Goal: Transaction & Acquisition: Book appointment/travel/reservation

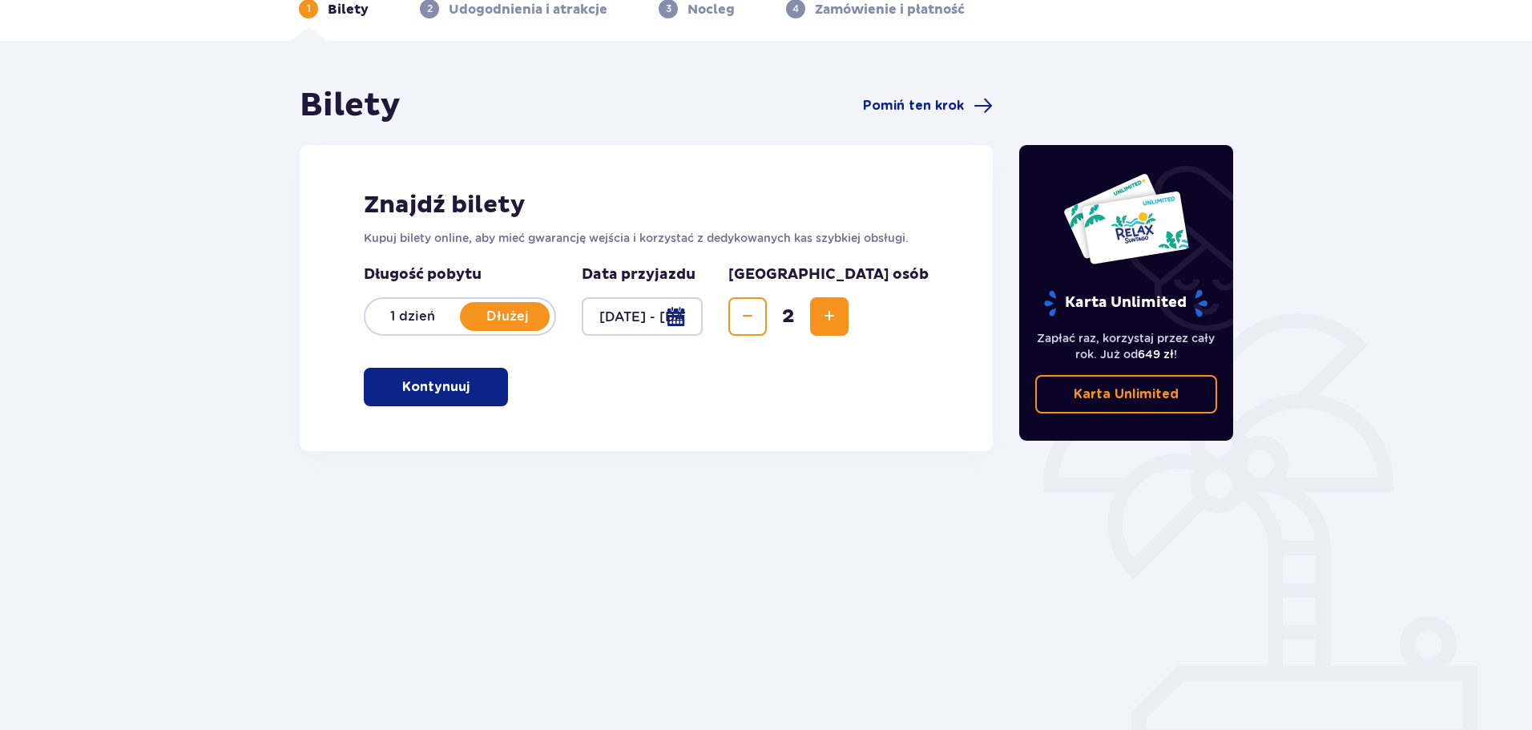
scroll to position [87, 0]
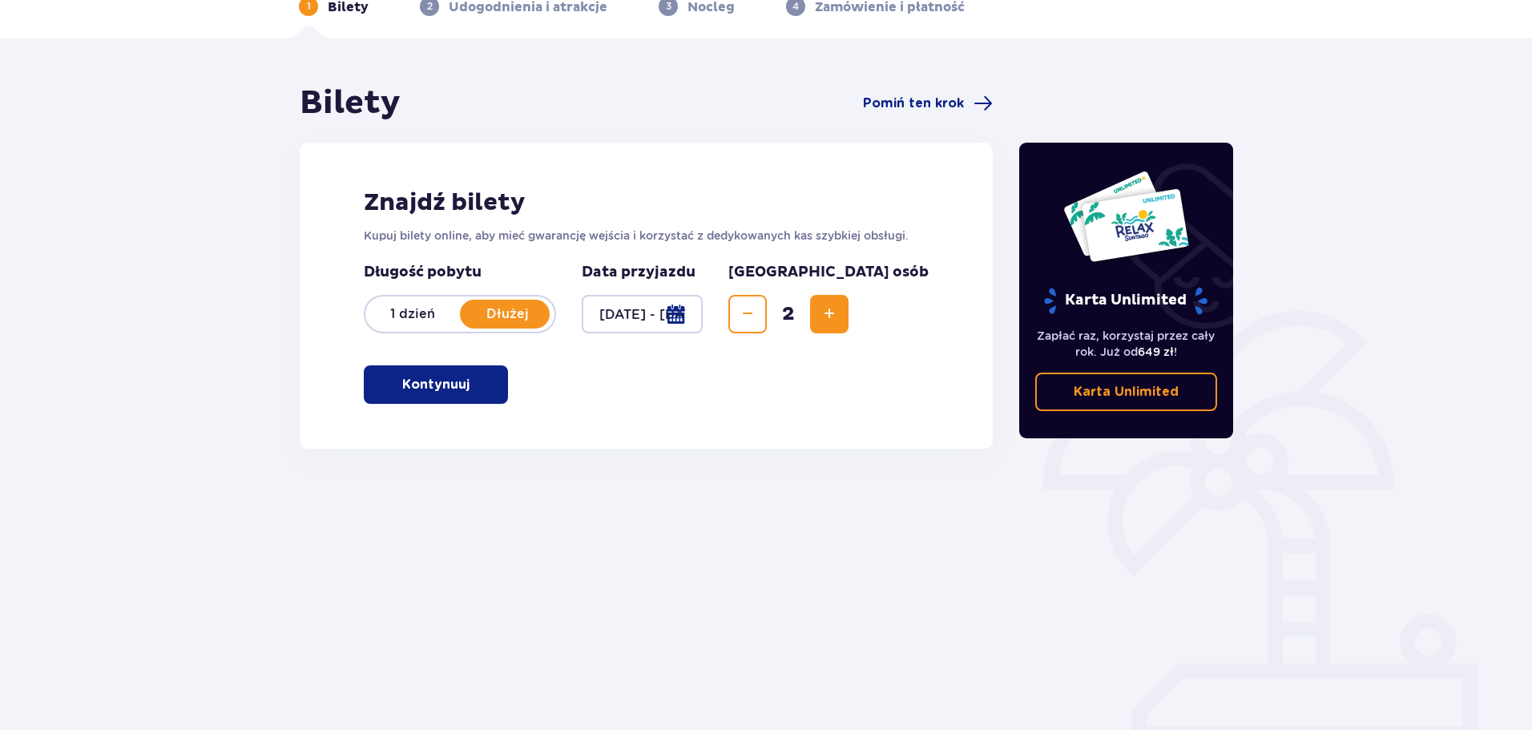
click at [497, 396] on button "Kontynuuj" at bounding box center [436, 384] width 144 height 38
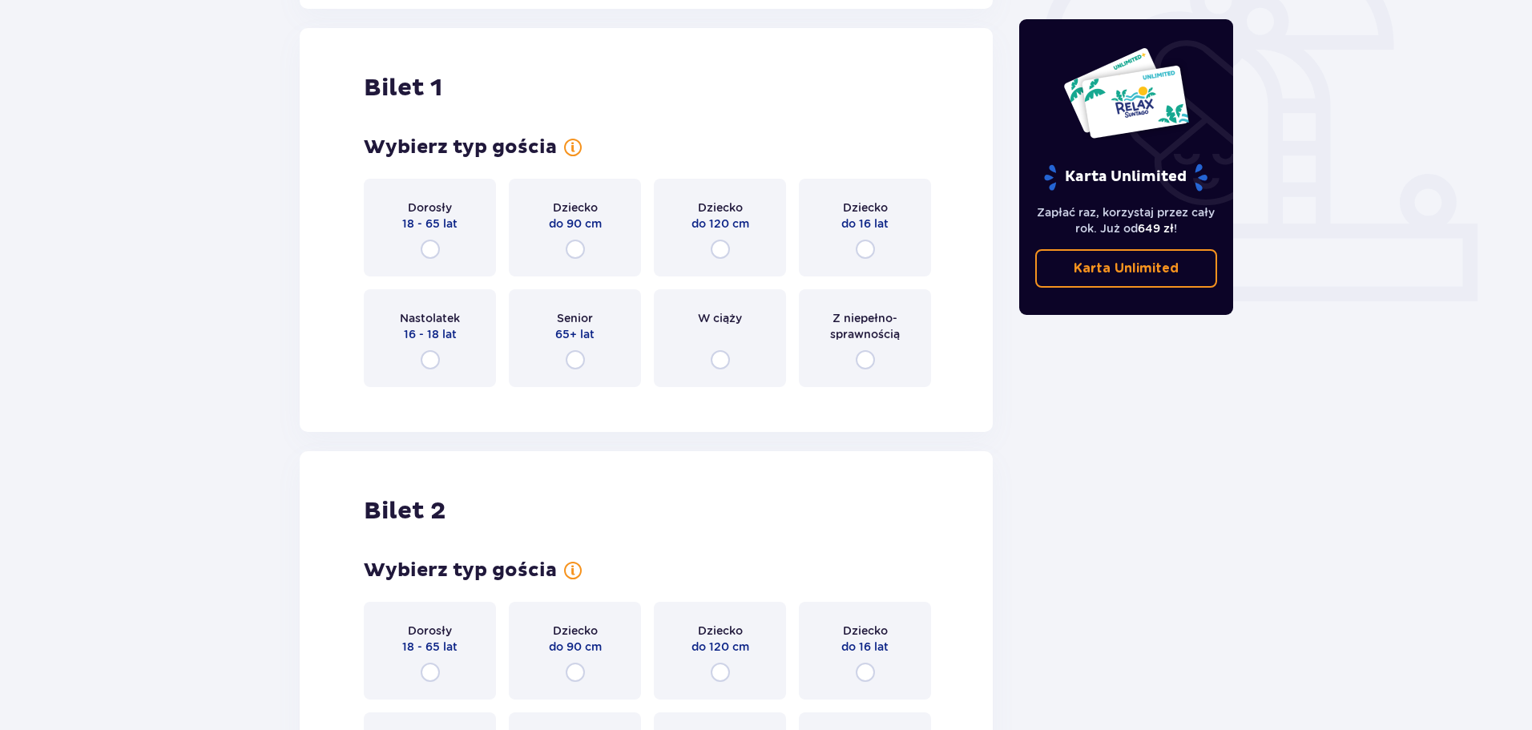
scroll to position [535, 0]
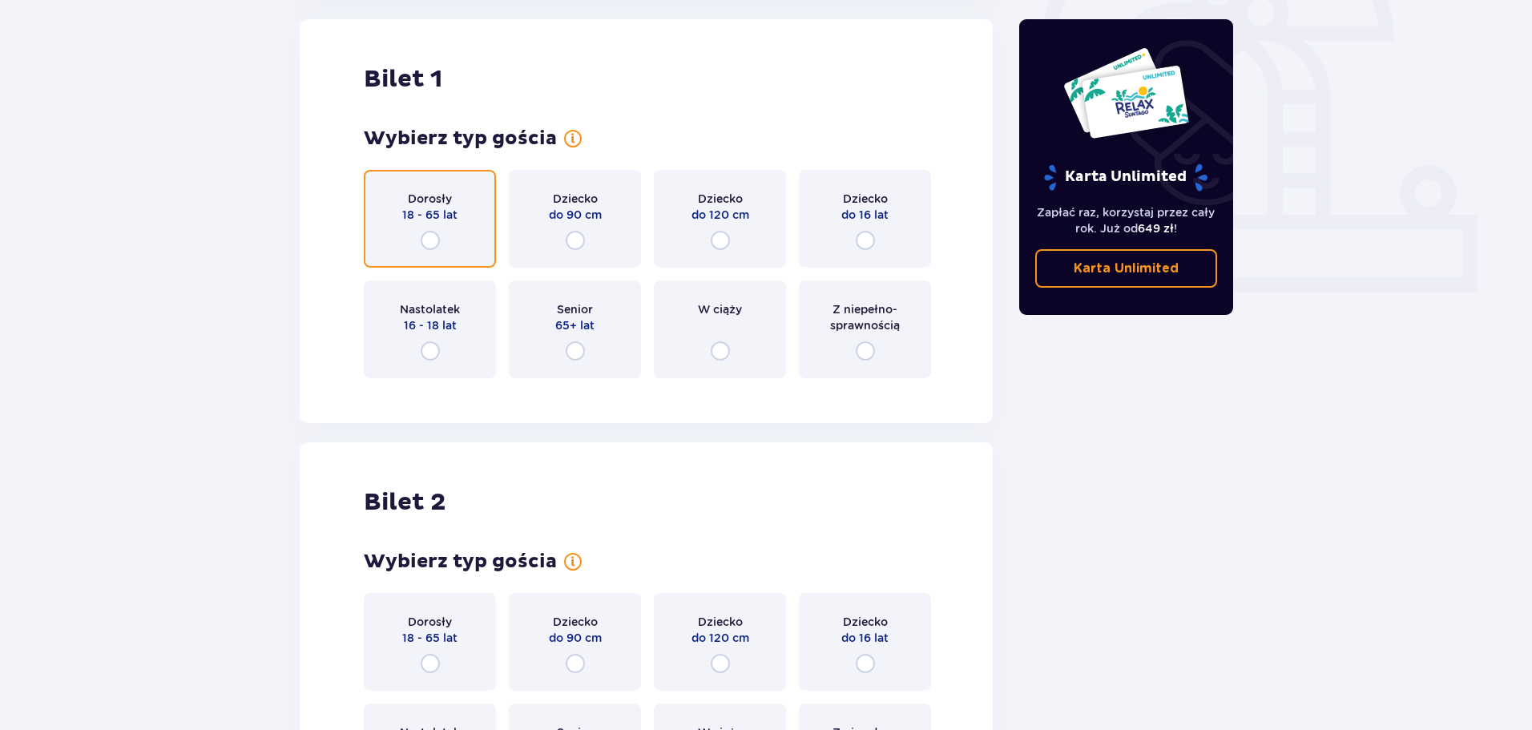
click at [433, 238] on input "radio" at bounding box center [430, 240] width 19 height 19
radio input "true"
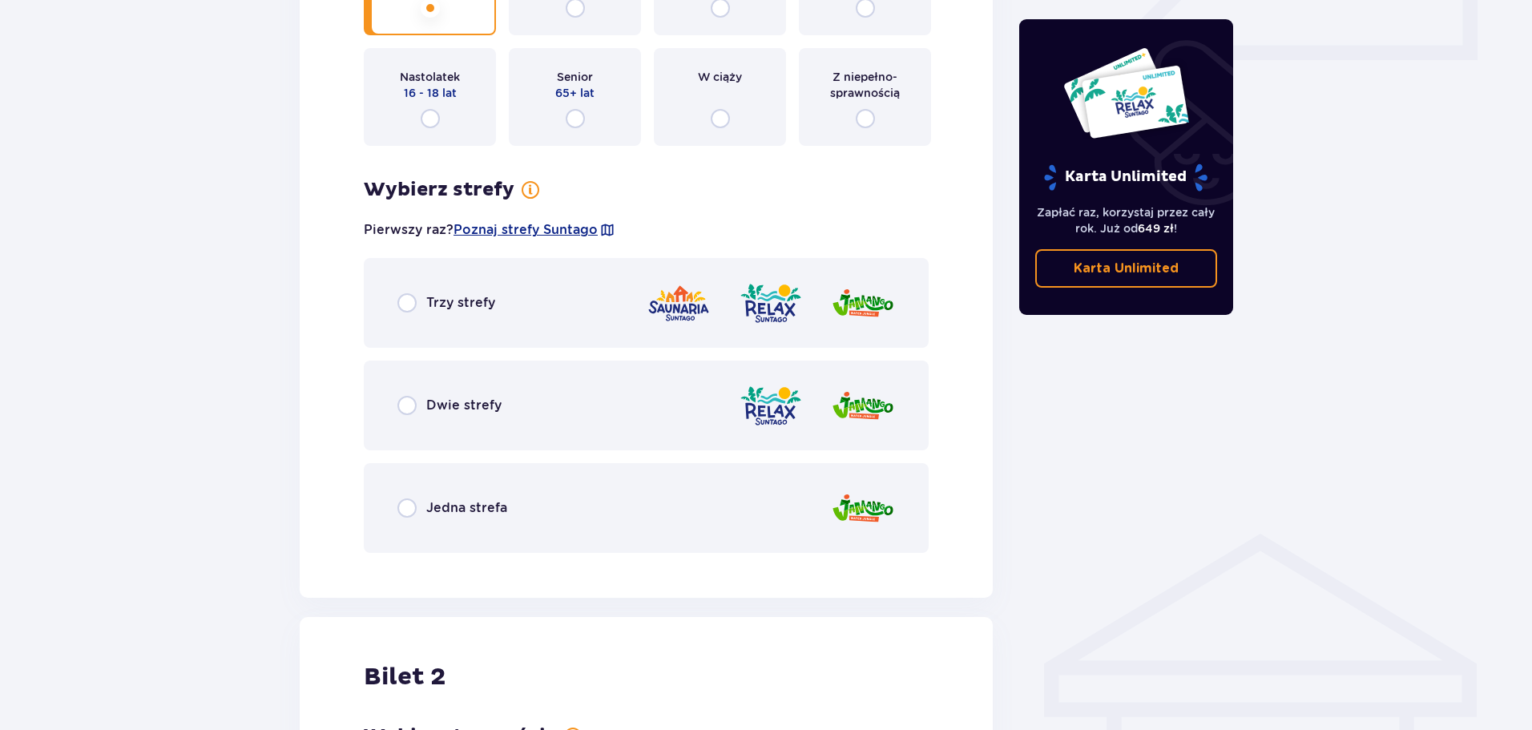
scroll to position [766, 0]
click at [427, 478] on div "Jedna strefa" at bounding box center [646, 510] width 565 height 90
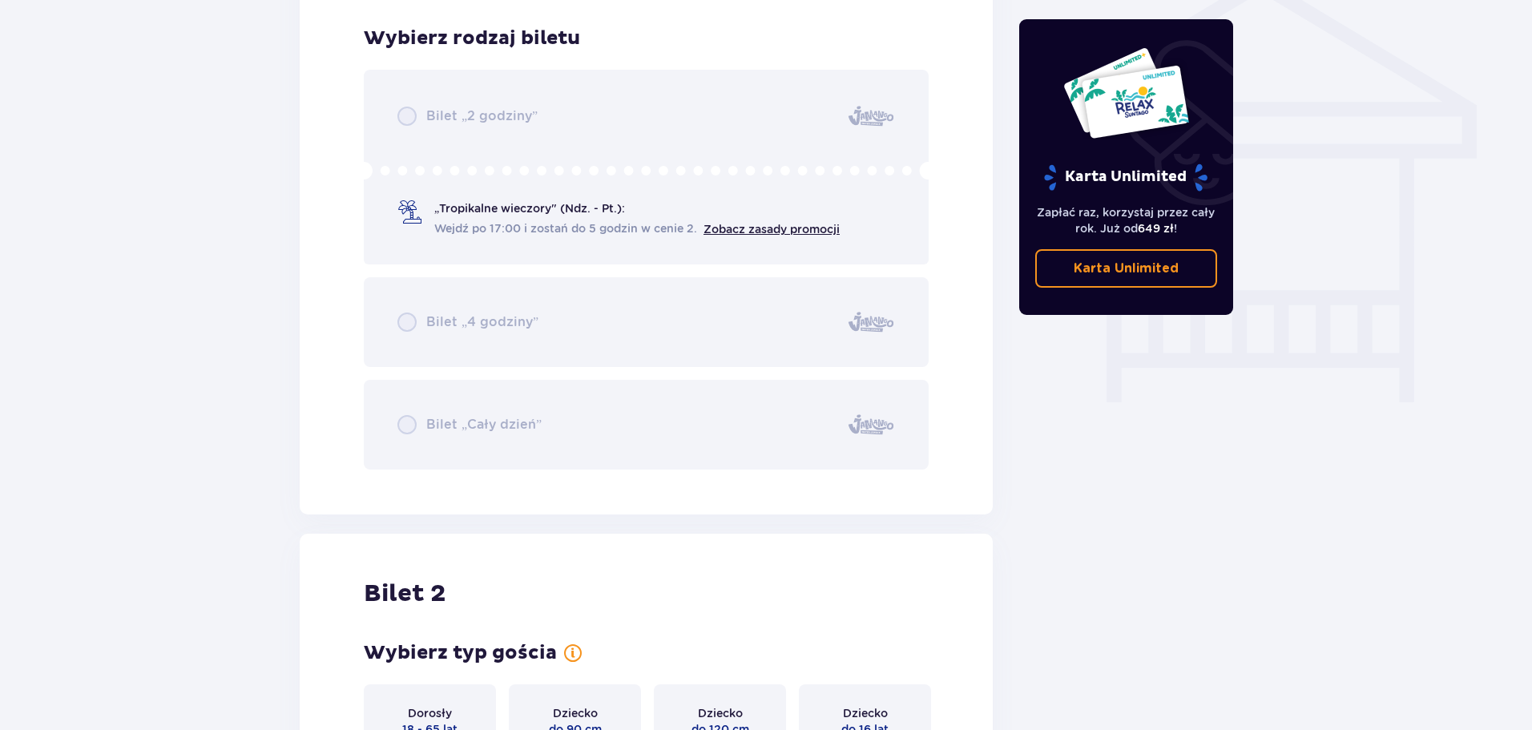
scroll to position [1333, 0]
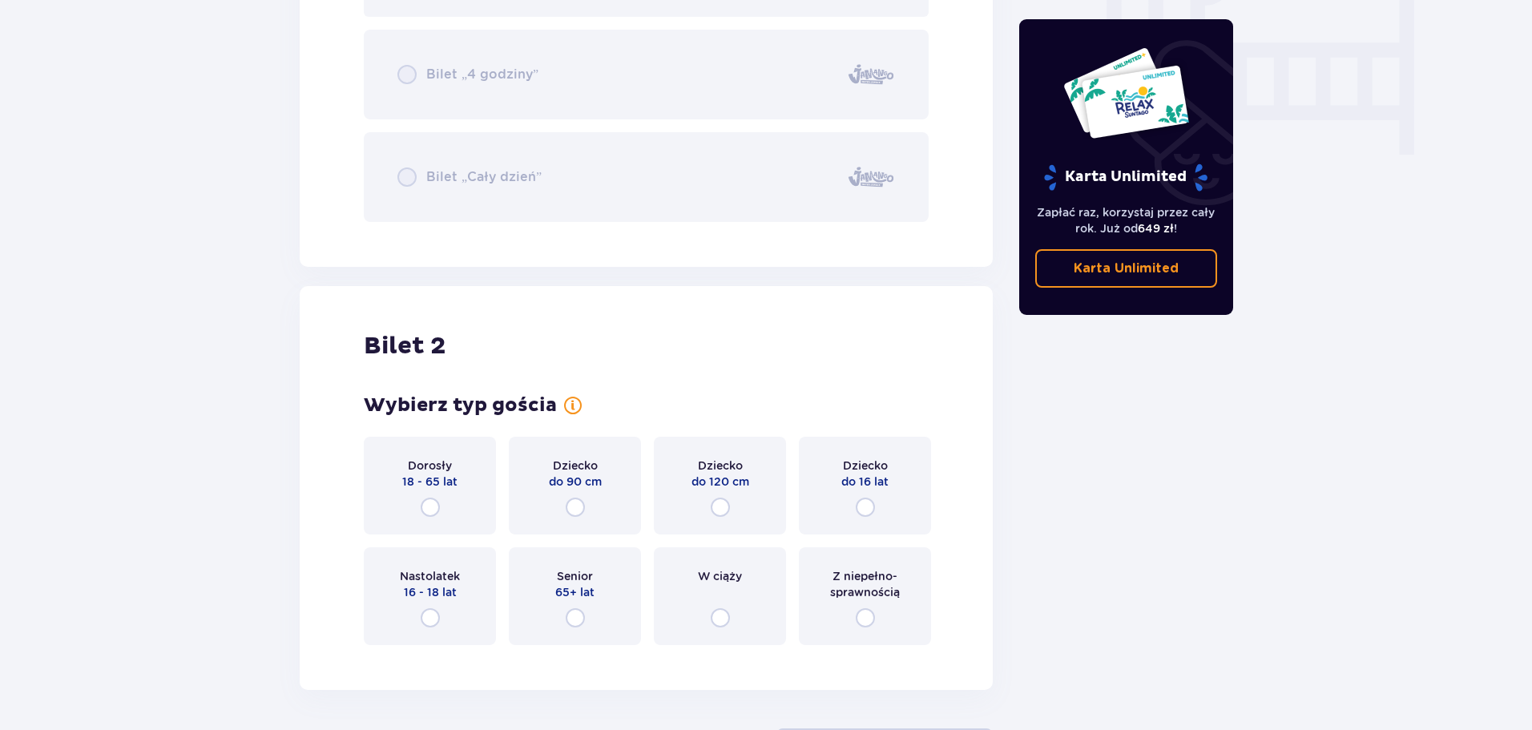
click at [418, 502] on div "Dorosły 18 - 65 lat" at bounding box center [430, 486] width 132 height 98
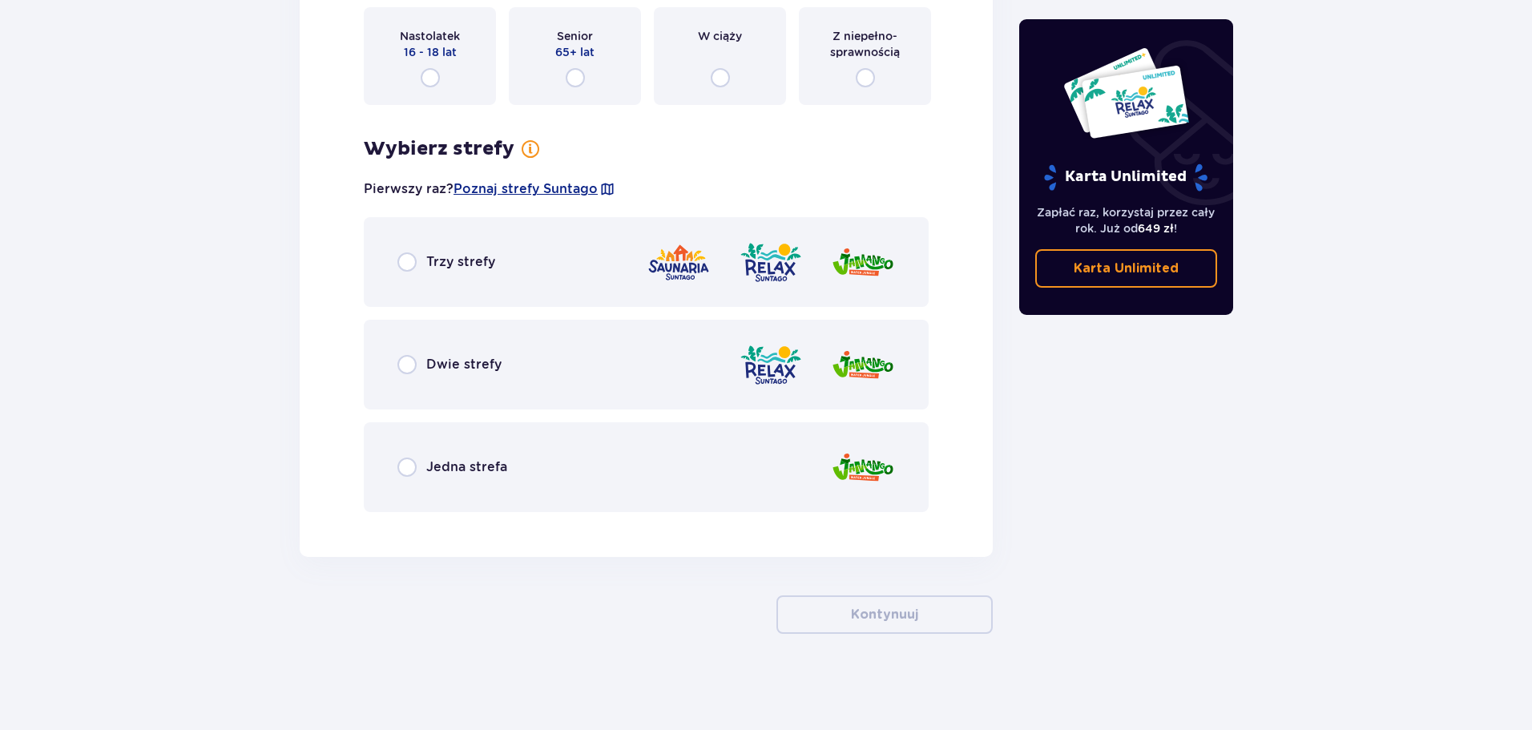
click at [429, 474] on p "Jedna strefa" at bounding box center [466, 467] width 81 height 18
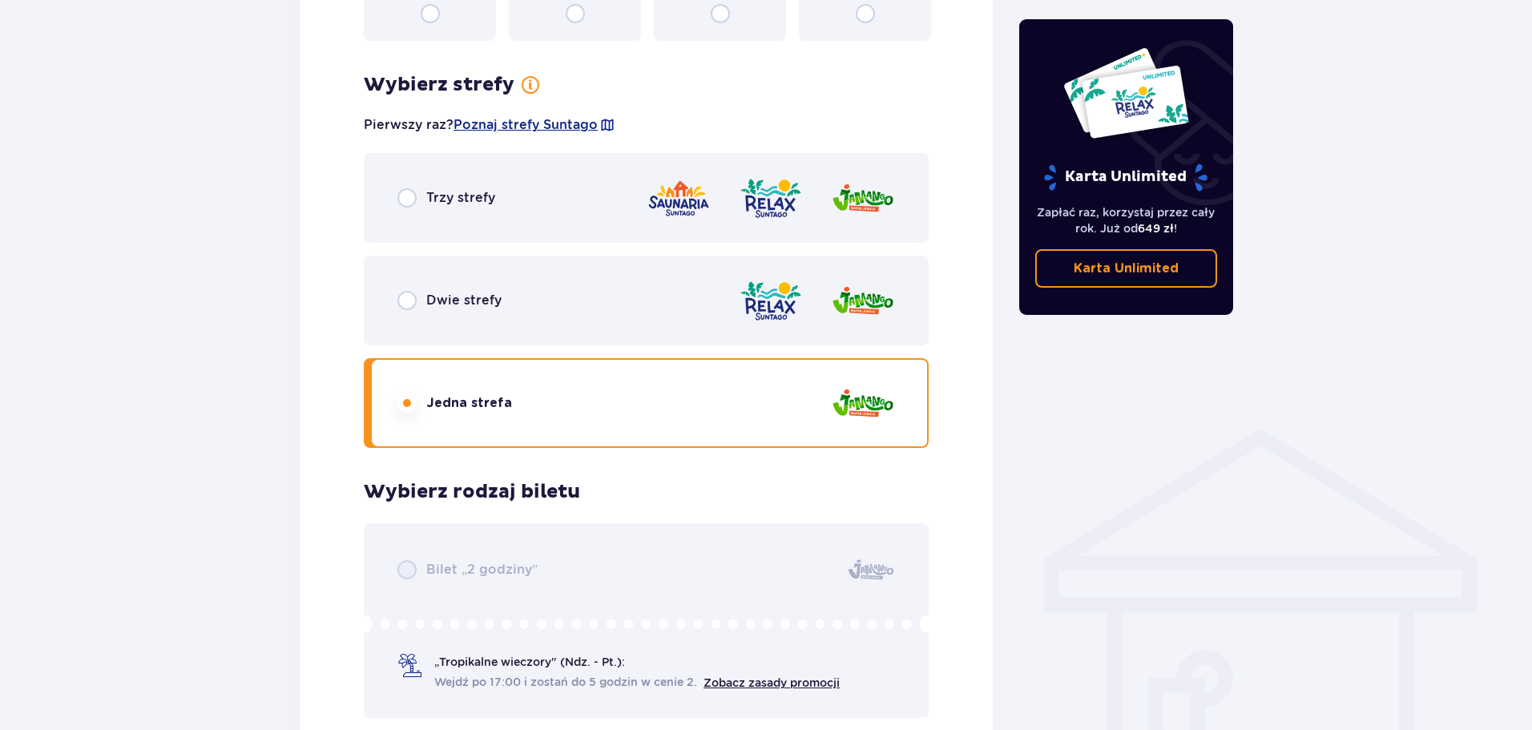
scroll to position [826, 0]
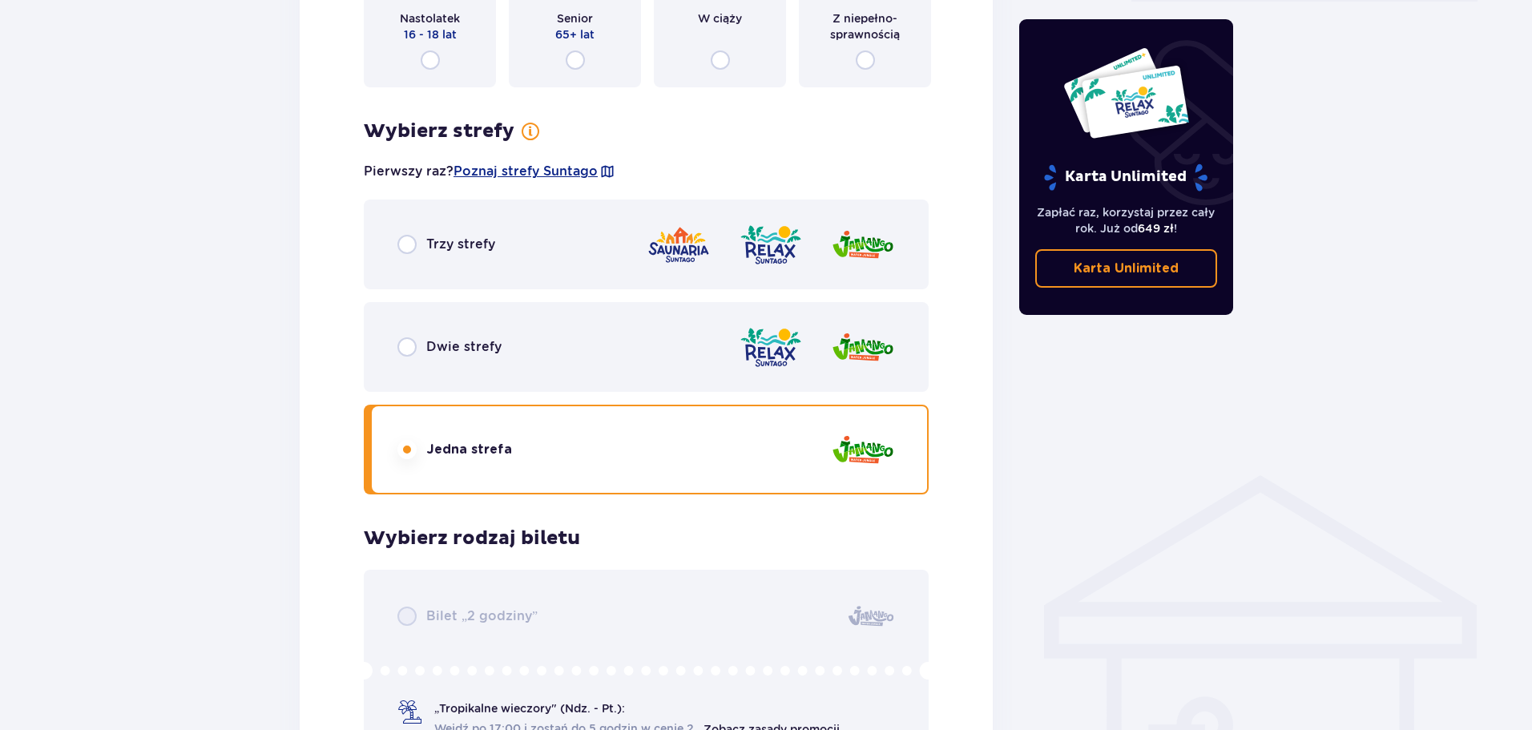
click at [624, 360] on div "Dwie strefy" at bounding box center [646, 347] width 565 height 90
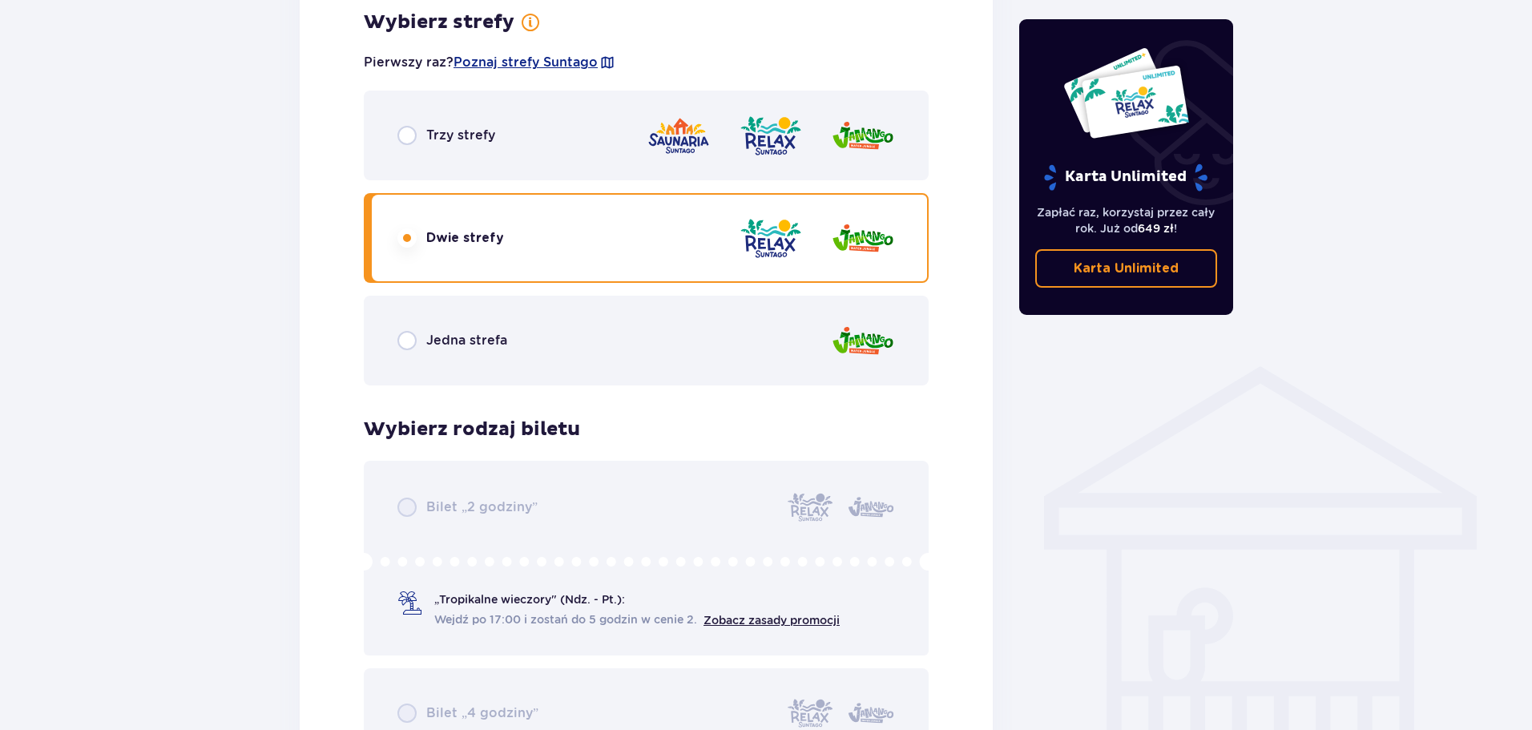
scroll to position [933, 0]
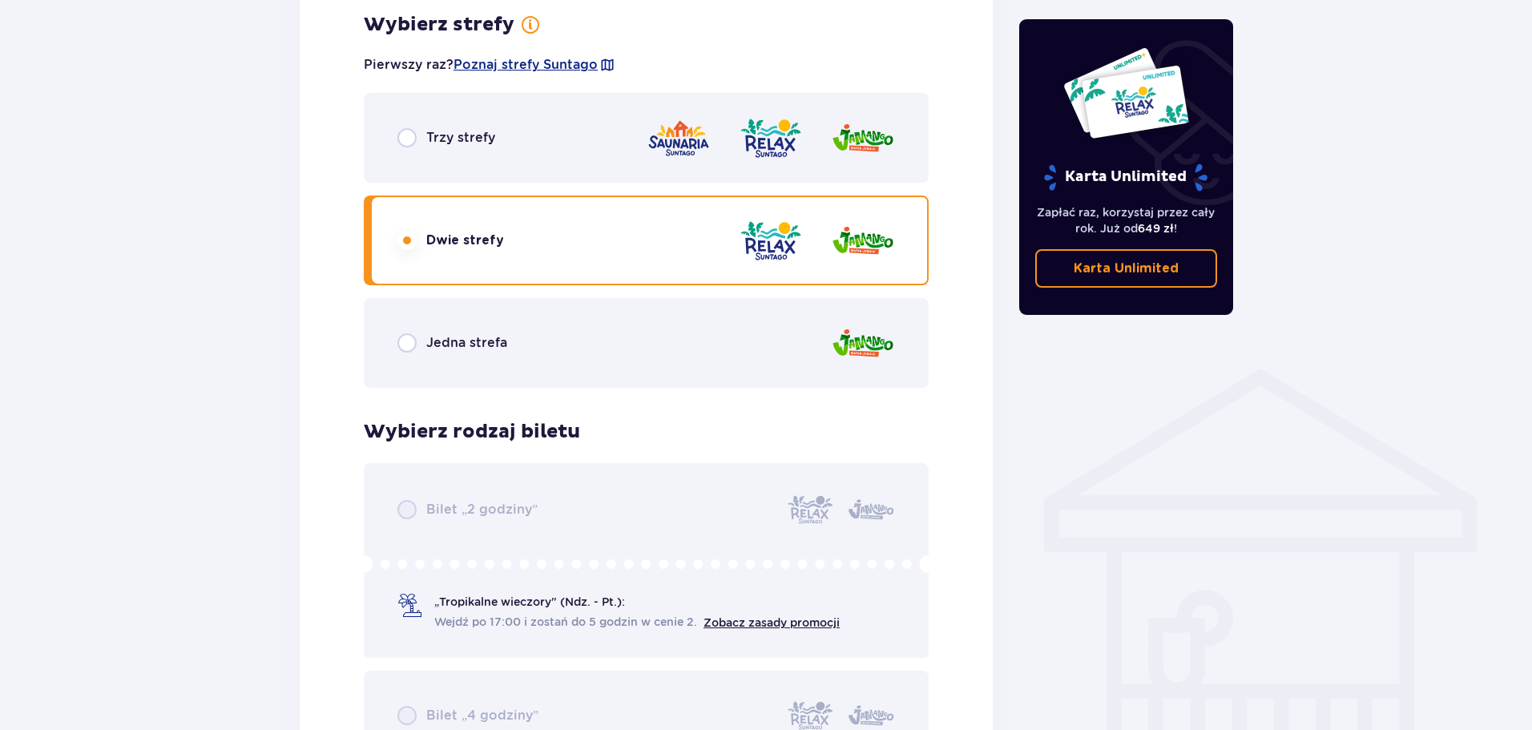
click at [523, 359] on div "Jedna strefa" at bounding box center [646, 343] width 565 height 90
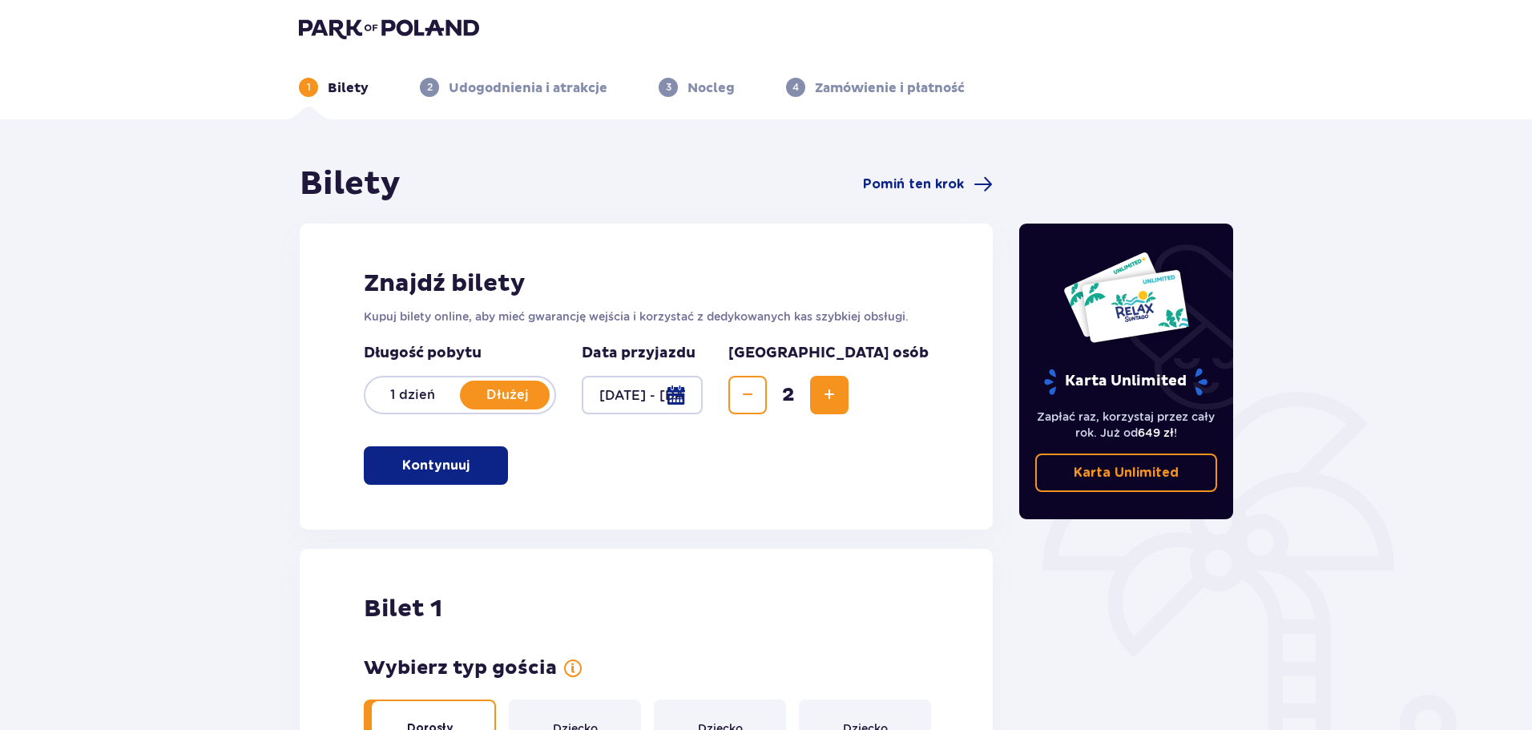
scroll to position [0, 0]
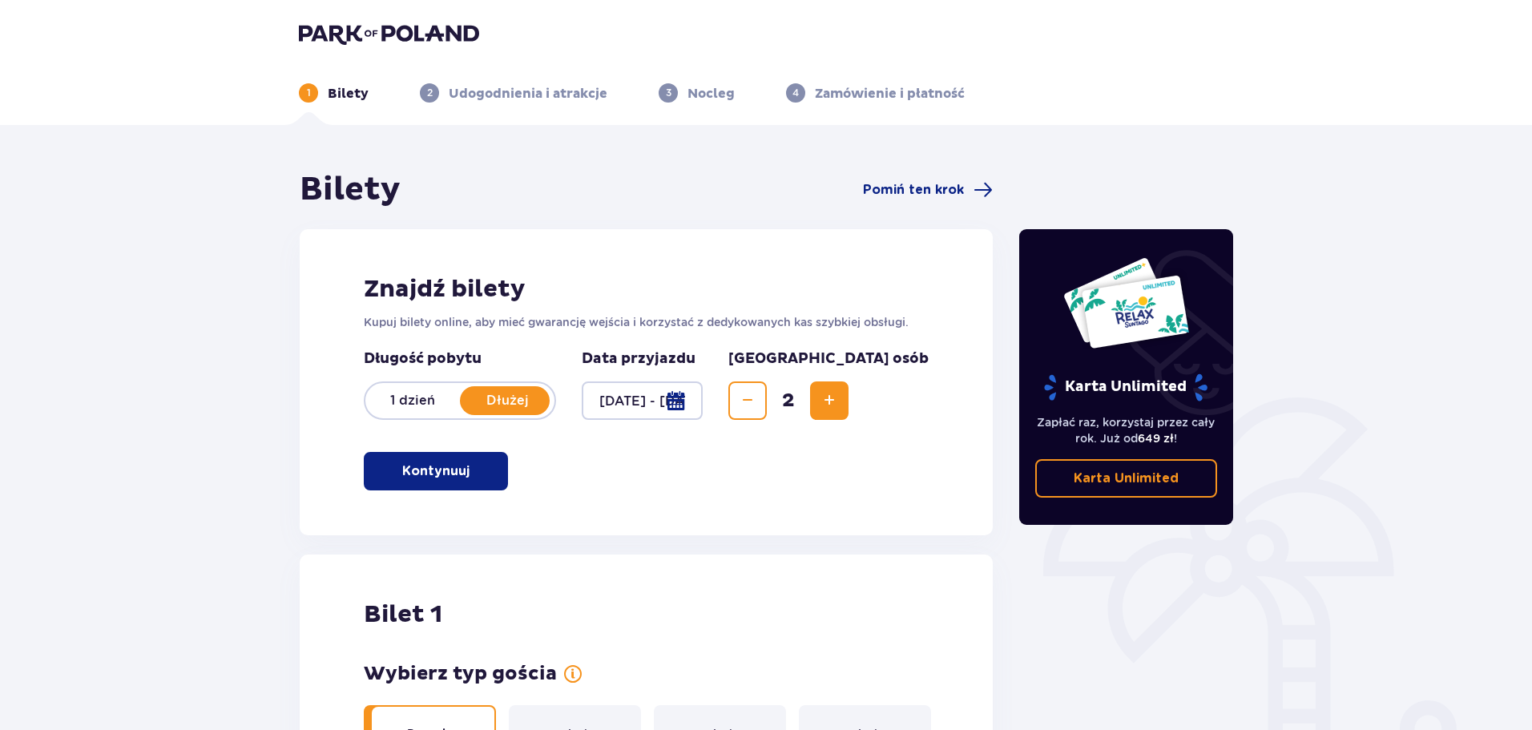
click at [443, 459] on button "Kontynuuj" at bounding box center [436, 471] width 144 height 38
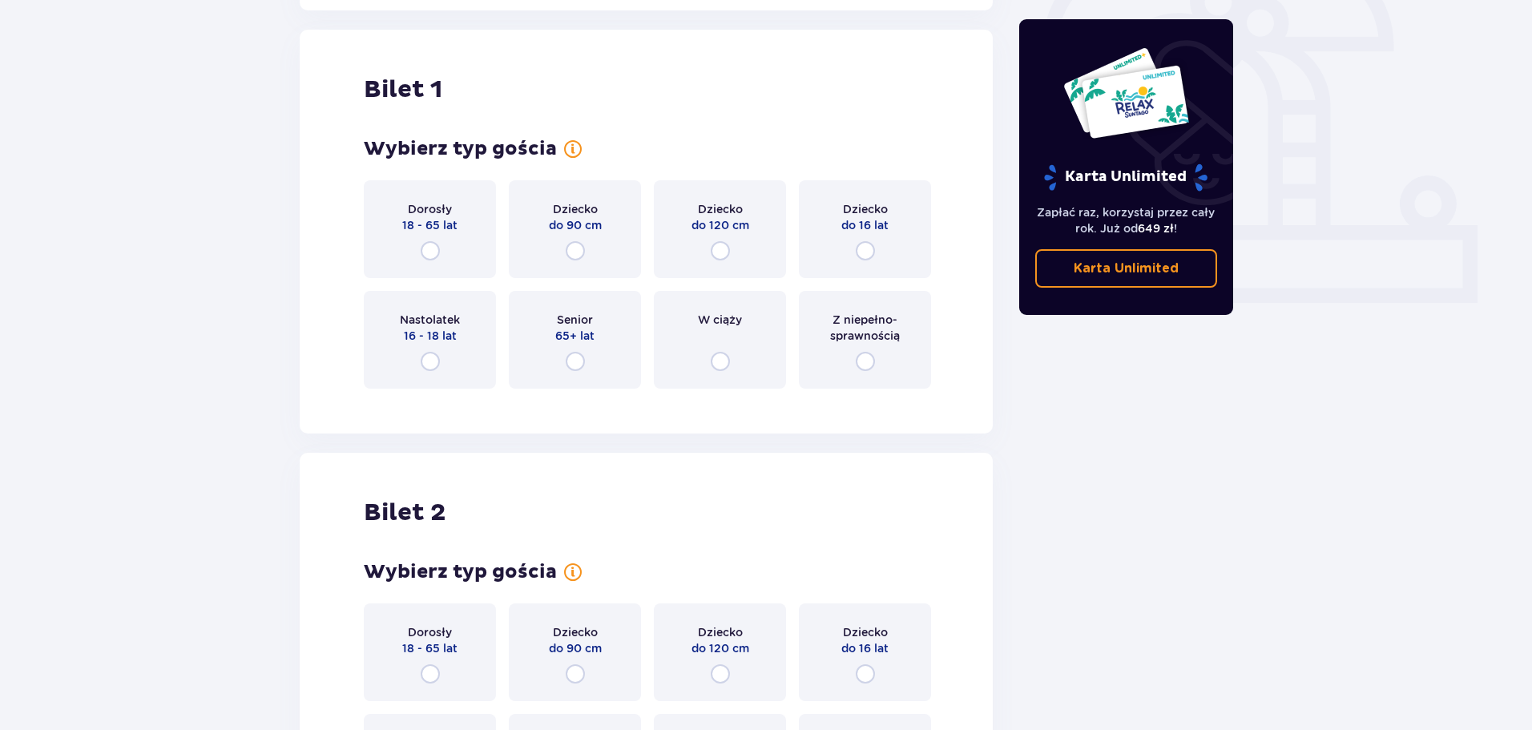
scroll to position [535, 0]
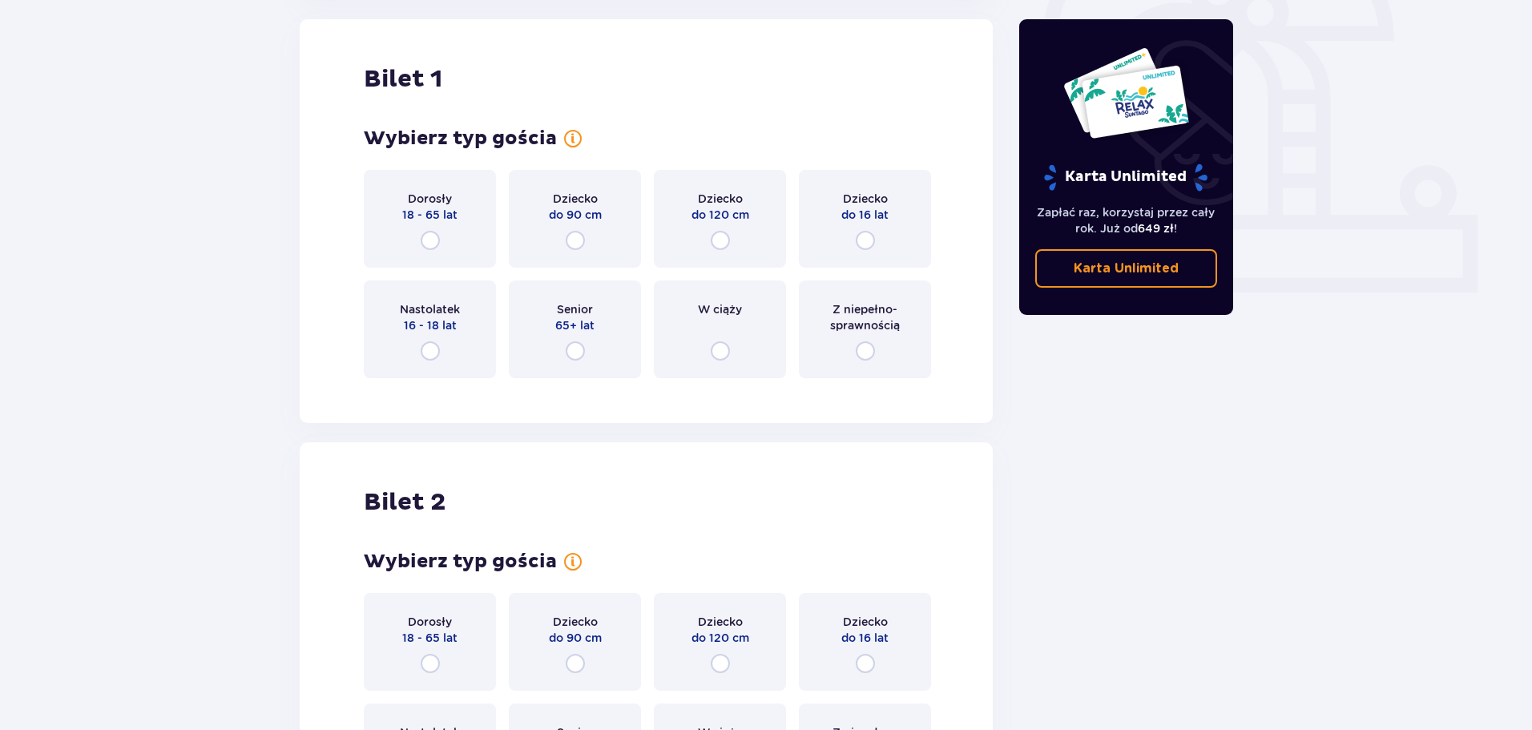
click at [453, 235] on div "Dorosły 18 - 65 lat" at bounding box center [430, 219] width 132 height 98
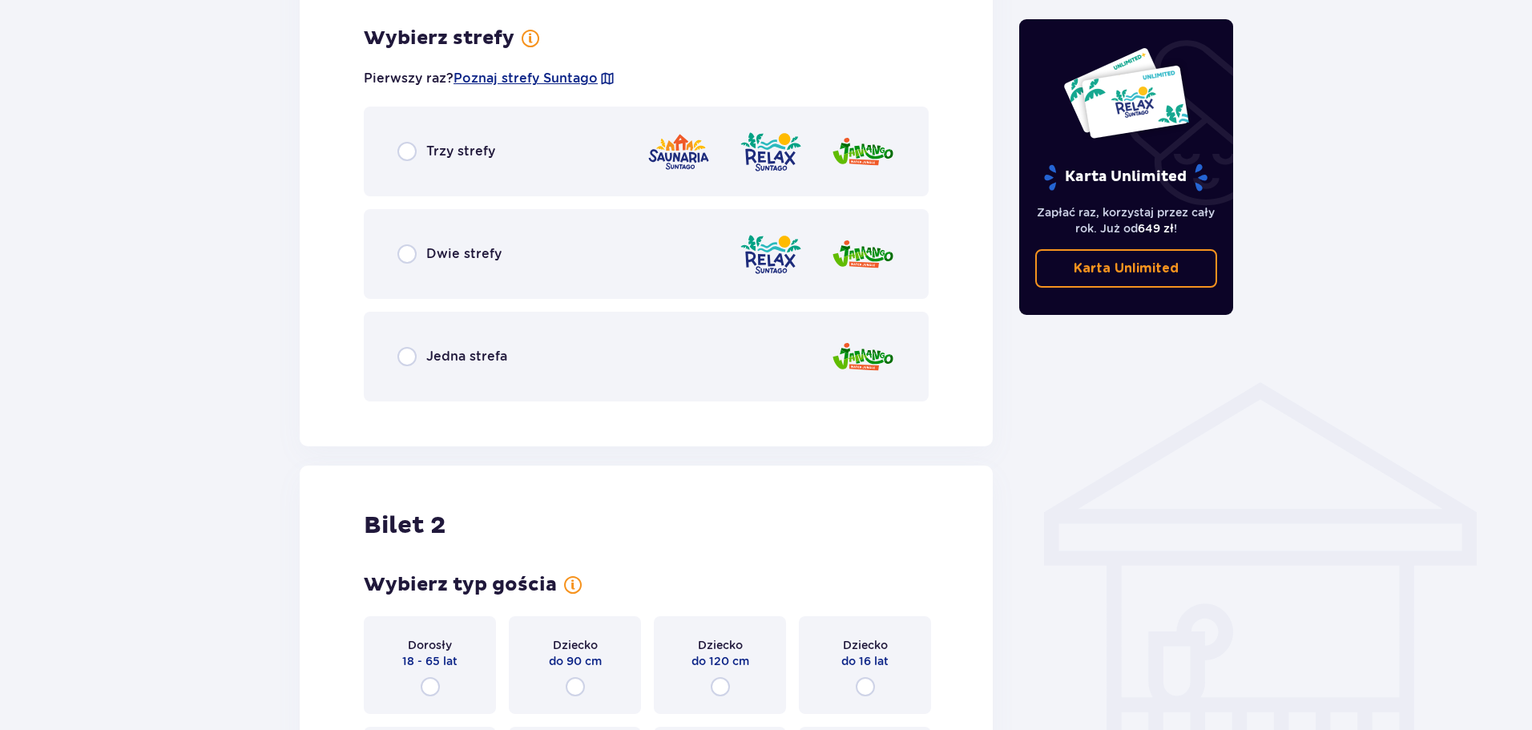
scroll to position [926, 0]
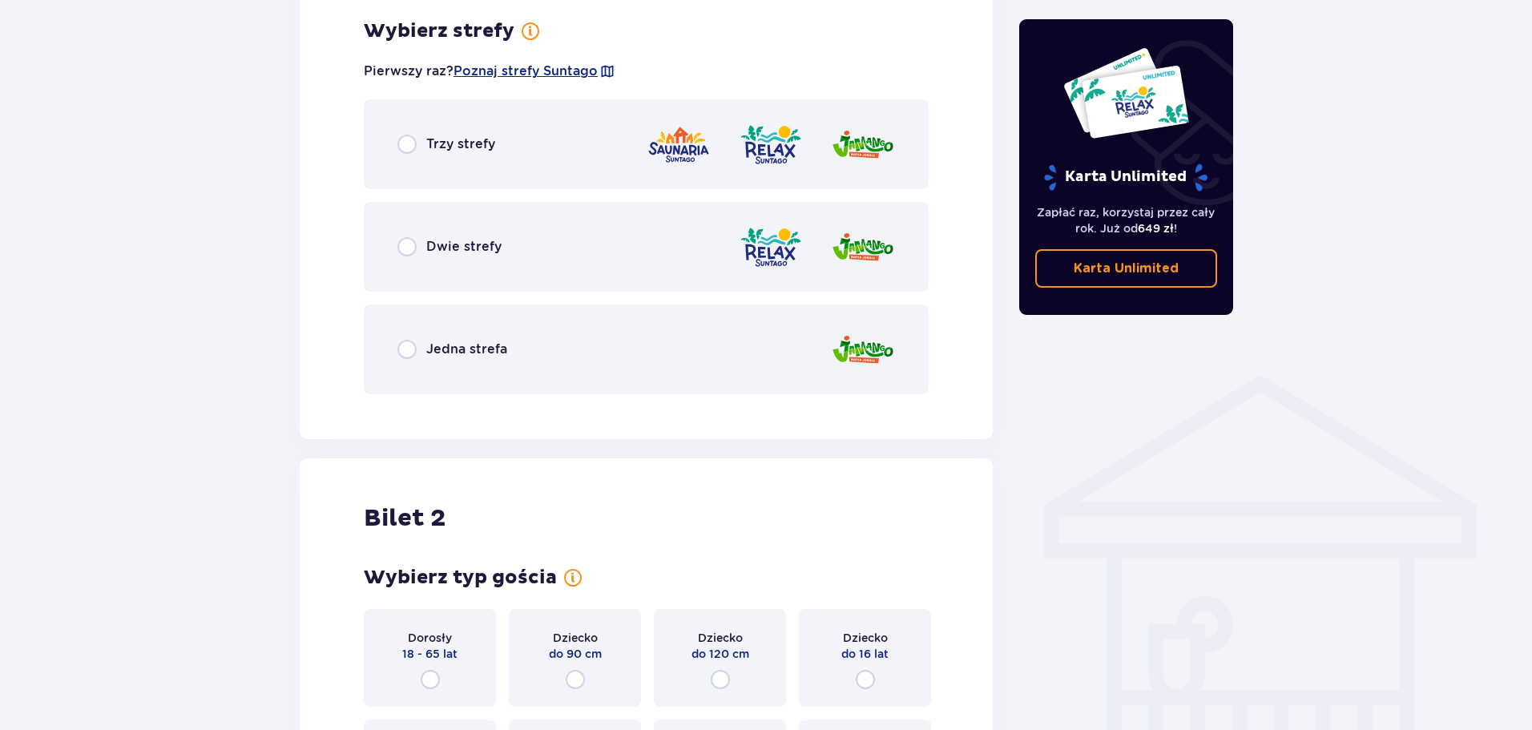
click at [486, 336] on div "Jedna strefa" at bounding box center [646, 349] width 565 height 90
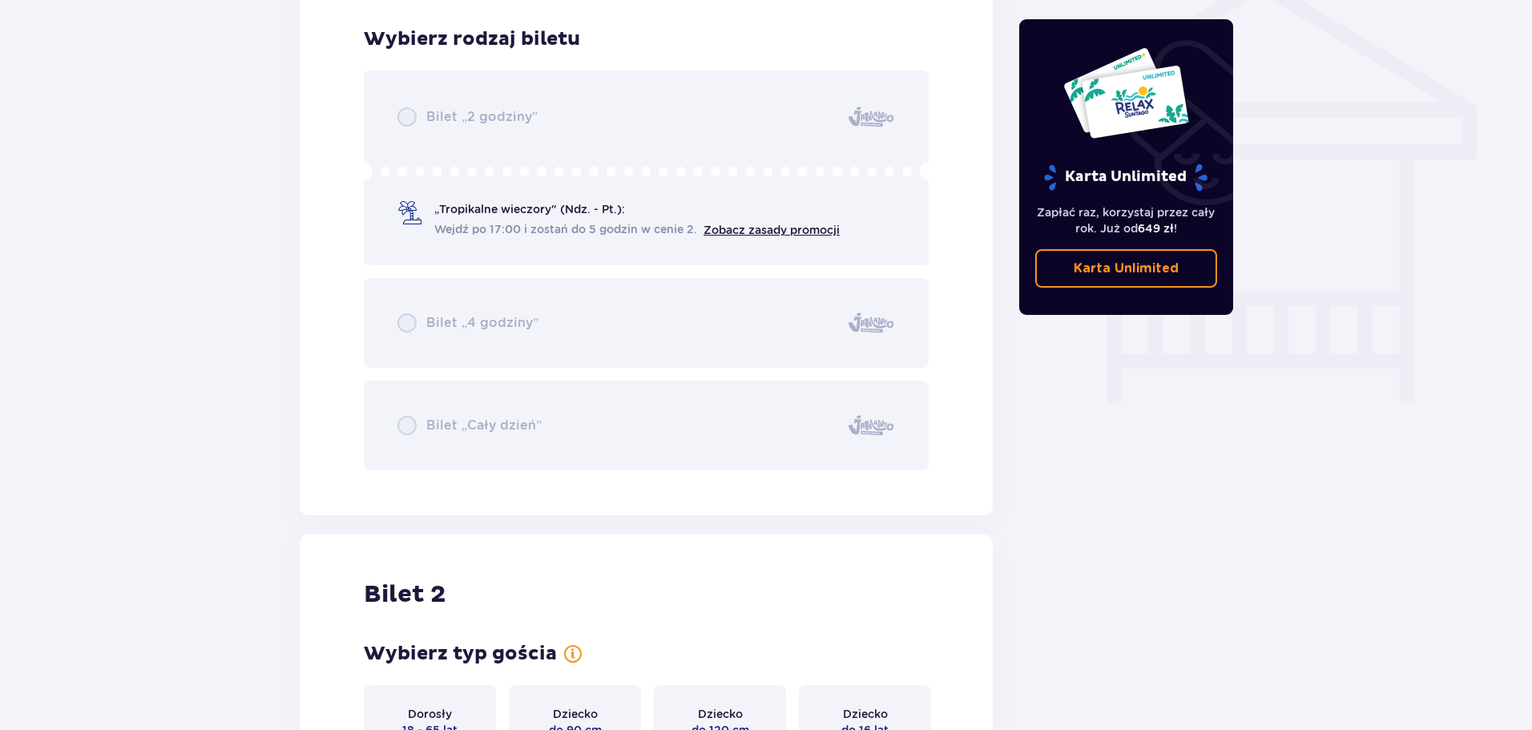
scroll to position [1333, 0]
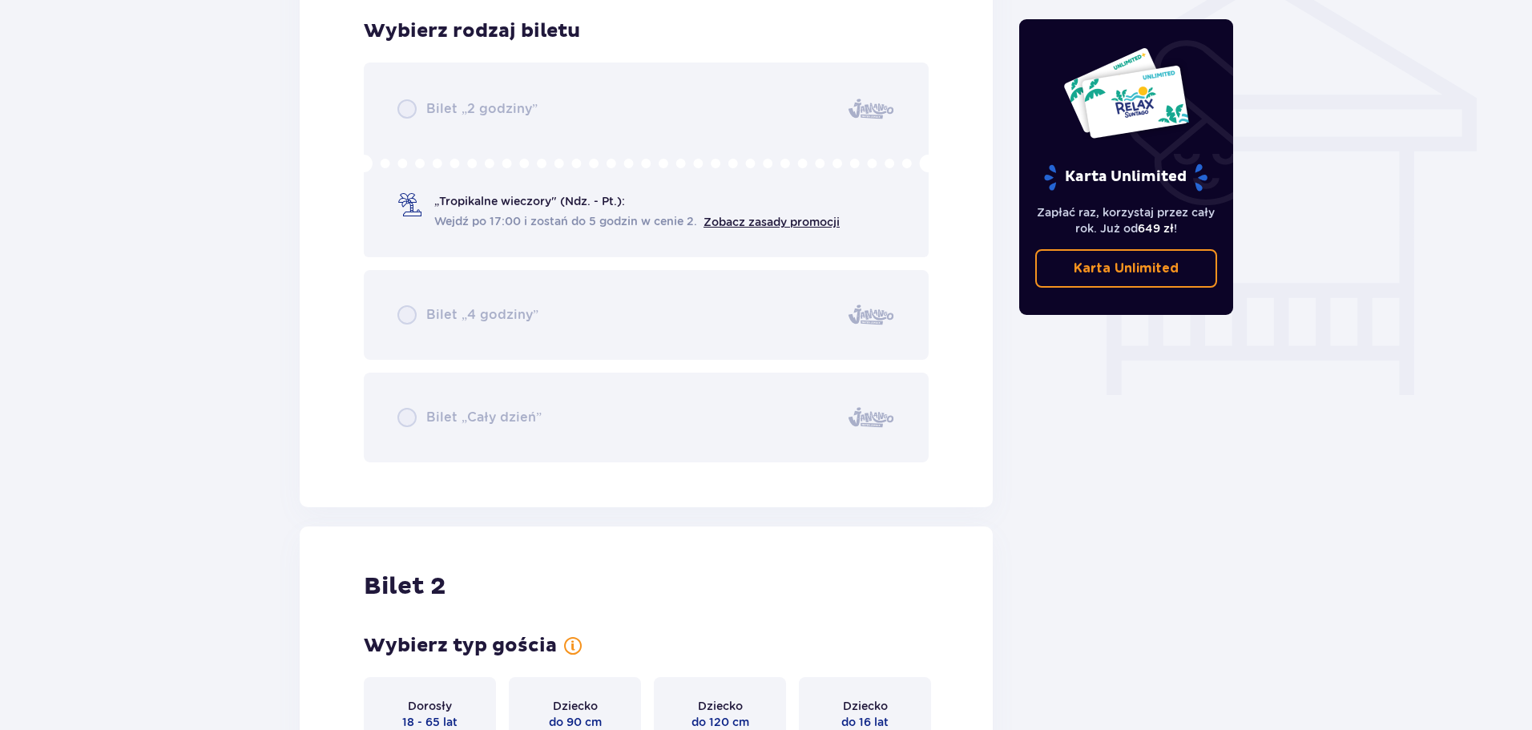
click at [421, 109] on div "Bilet „2 godziny” „Tropikalne wieczory" (Ndz. - Pt.): Wejdź po 17:00 i zostań d…" at bounding box center [646, 263] width 565 height 400
click at [433, 299] on div "Bilet „2 godziny” „Tropikalne wieczory" (Ndz. - Pt.): Wejdź po 17:00 i zostań d…" at bounding box center [646, 263] width 565 height 400
click at [430, 421] on div "Bilet „2 godziny” „Tropikalne wieczory" (Ndz. - Pt.): Wejdź po 17:00 i zostań d…" at bounding box center [646, 263] width 565 height 400
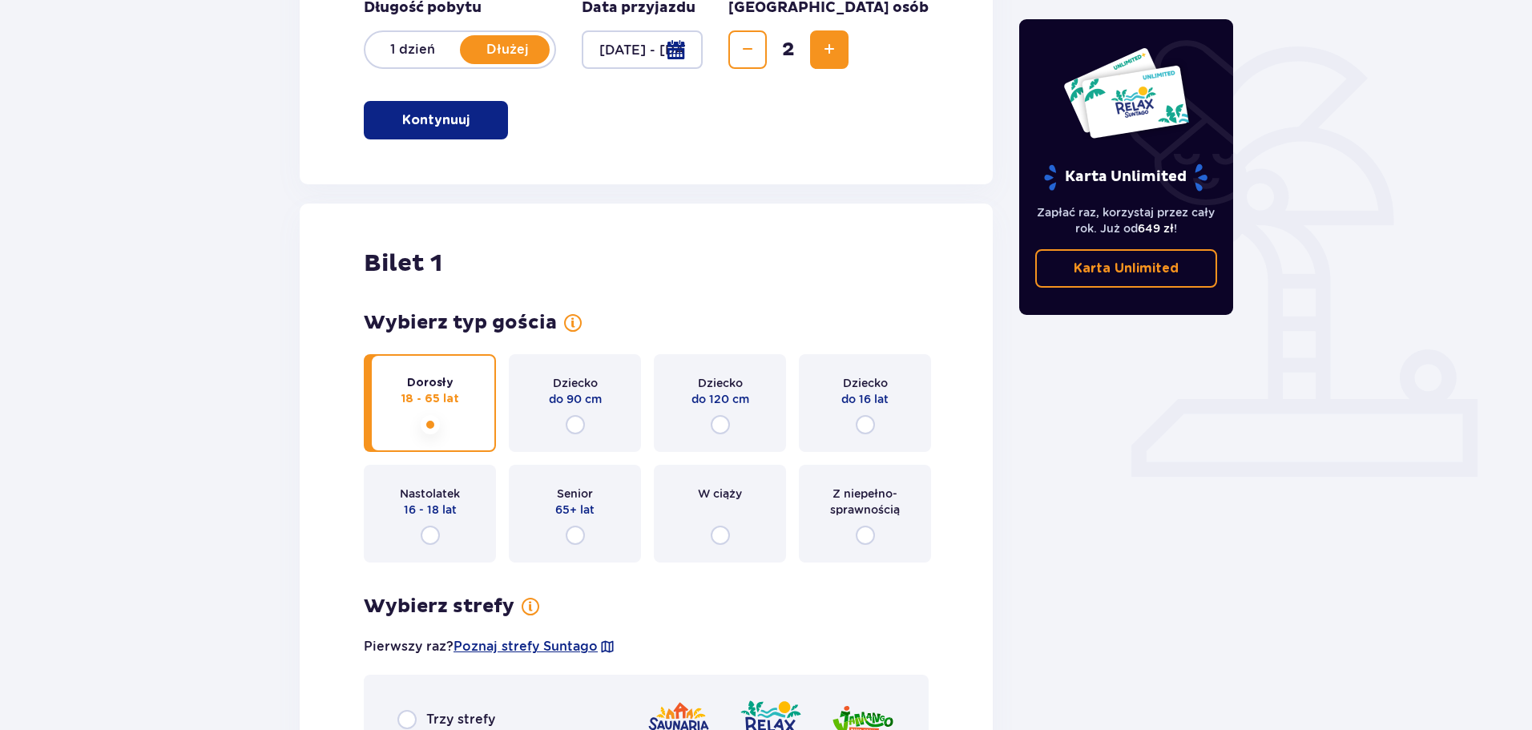
scroll to position [372, 0]
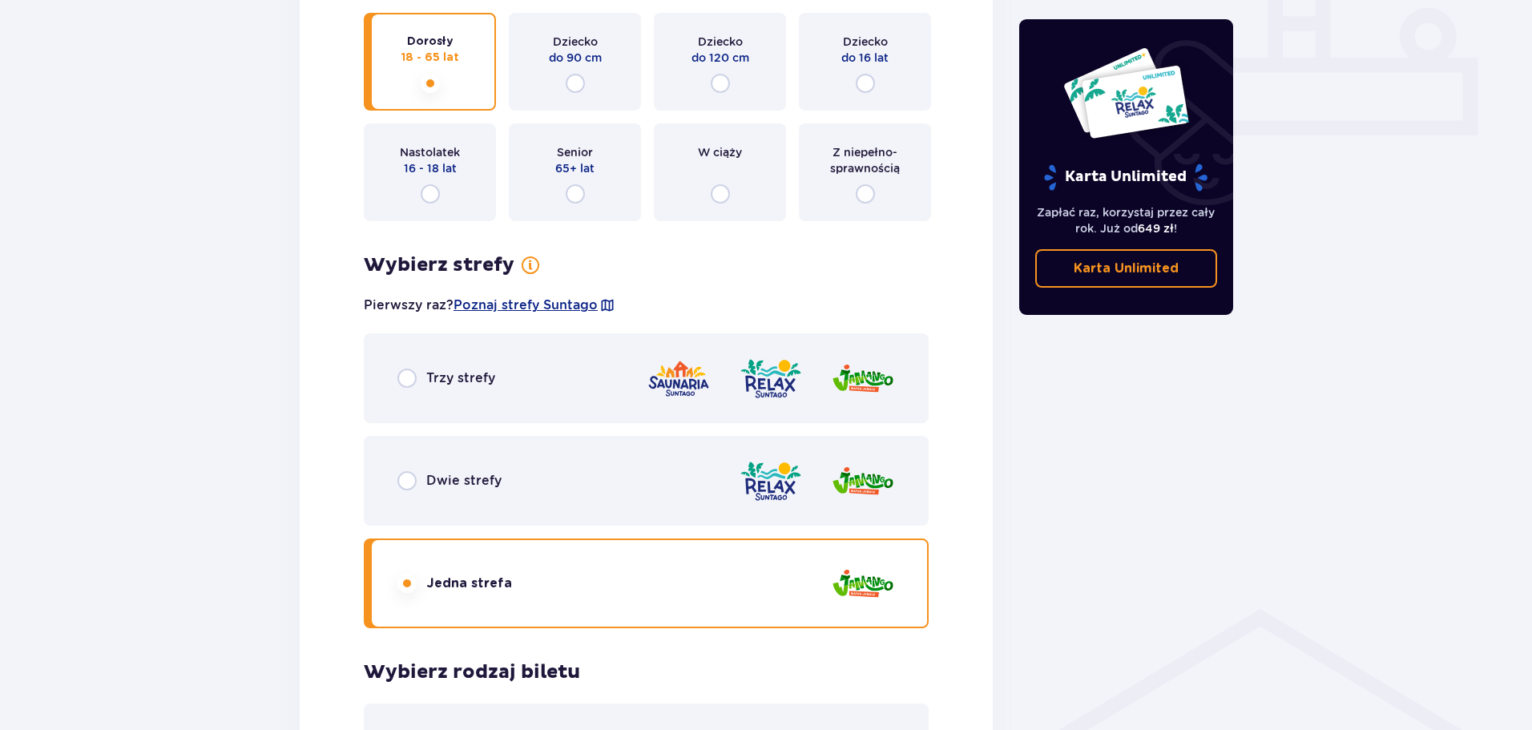
click at [508, 400] on div "Trzy strefy" at bounding box center [646, 378] width 565 height 90
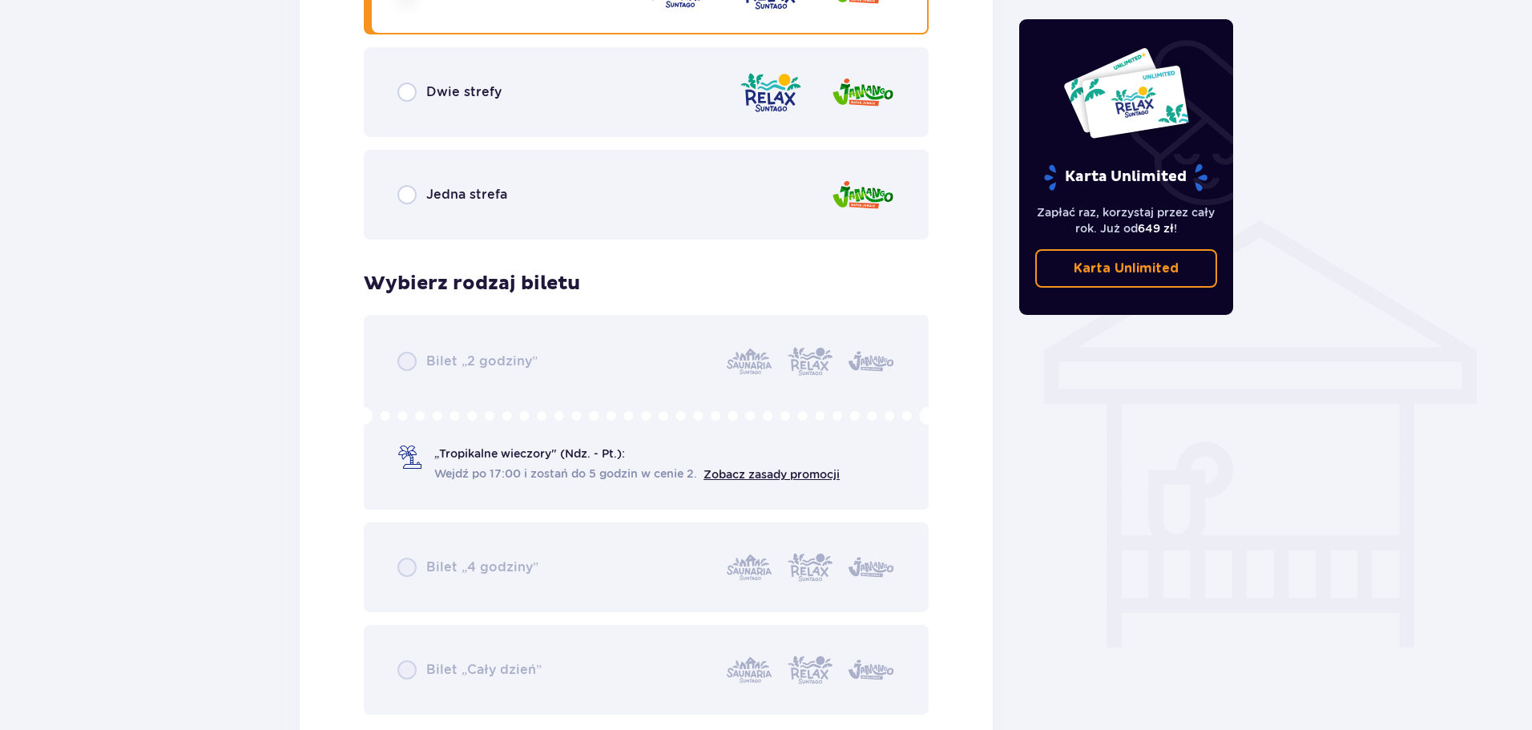
scroll to position [933, 0]
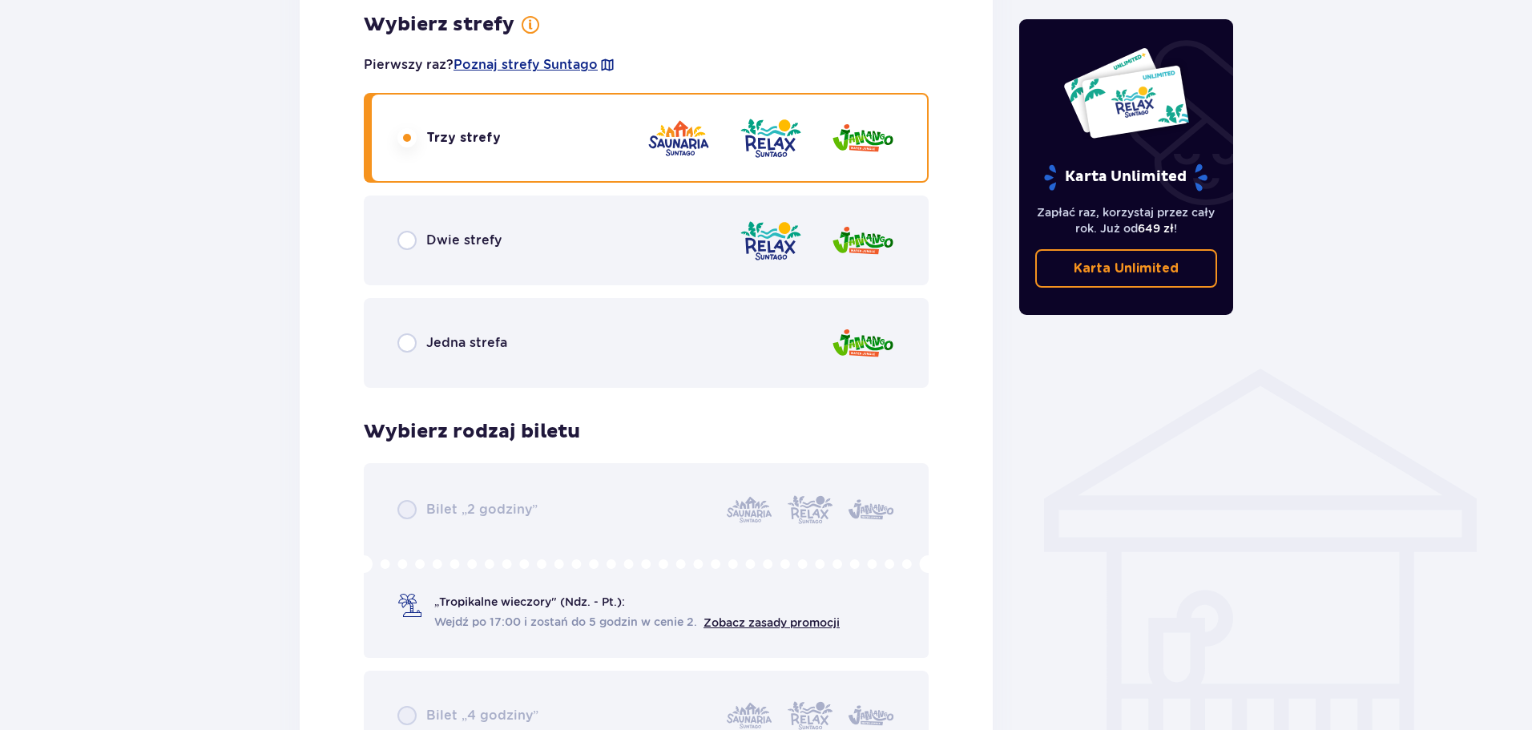
click at [511, 339] on div "Jedna strefa" at bounding box center [646, 343] width 565 height 90
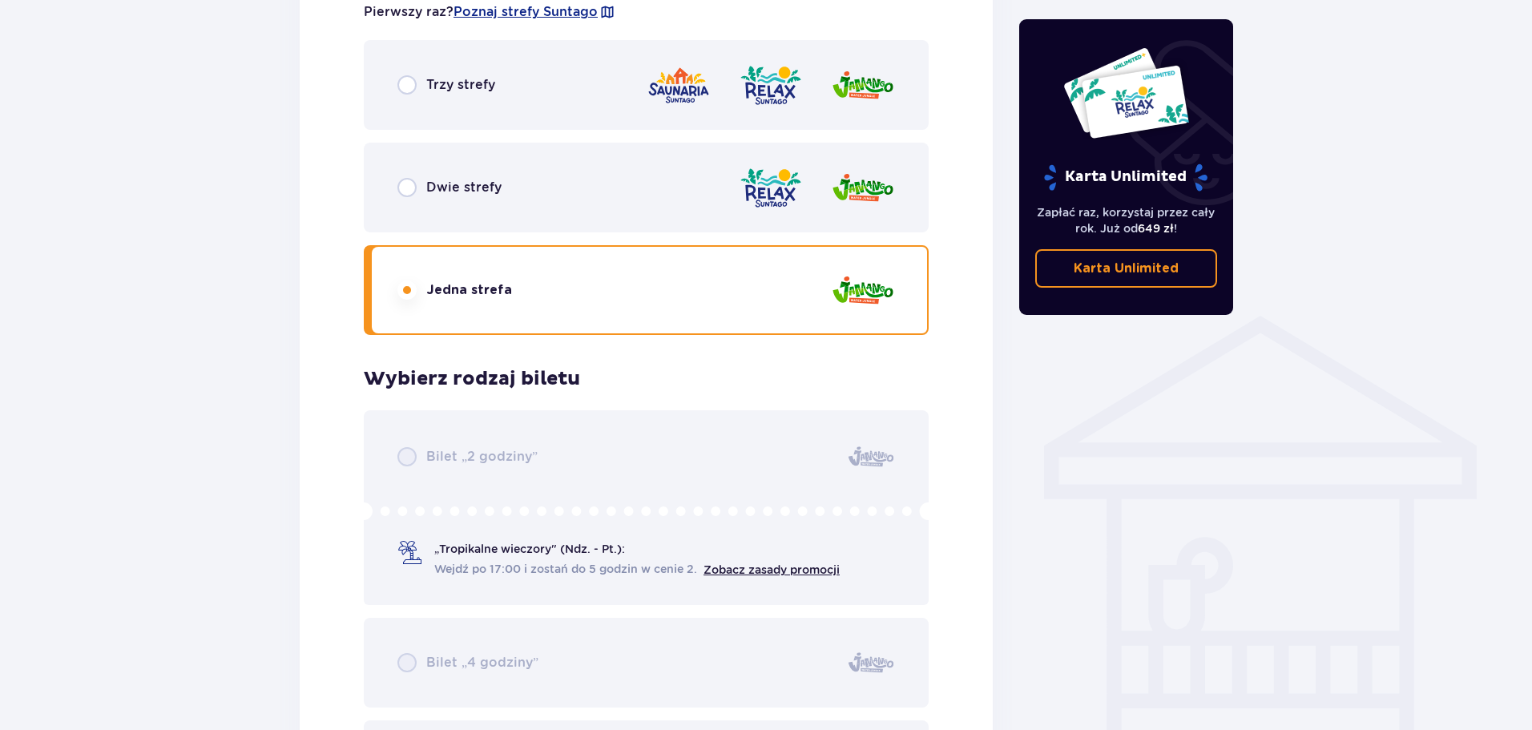
scroll to position [1253, 0]
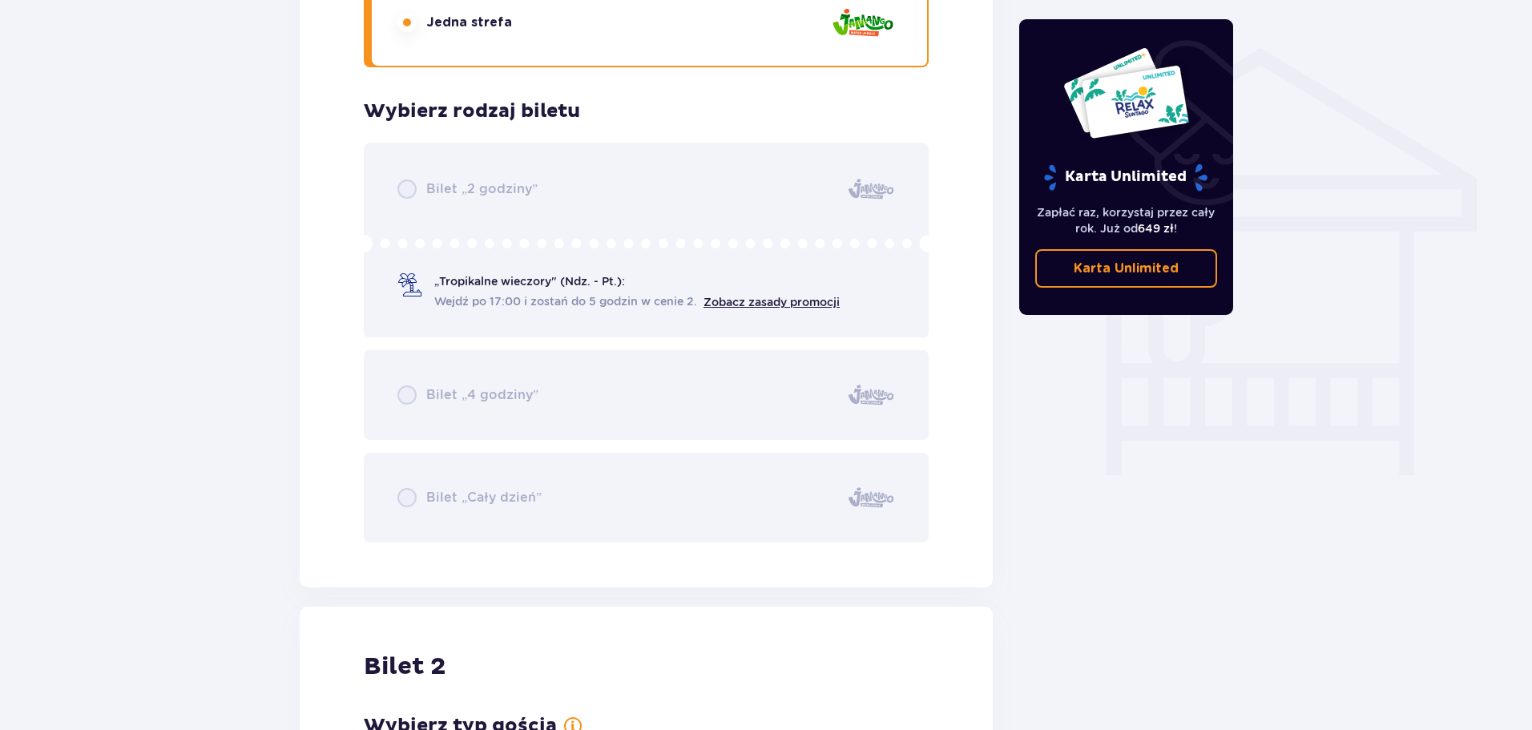
click at [593, 394] on div "Bilet „2 godziny” „Tropikalne wieczory" (Ndz. - Pt.): Wejdź po 17:00 i zostań d…" at bounding box center [646, 343] width 565 height 400
click at [526, 490] on div "Bilet „2 godziny” „Tropikalne wieczory" (Ndz. - Pt.): Wejdź po 17:00 i zostań d…" at bounding box center [646, 343] width 565 height 400
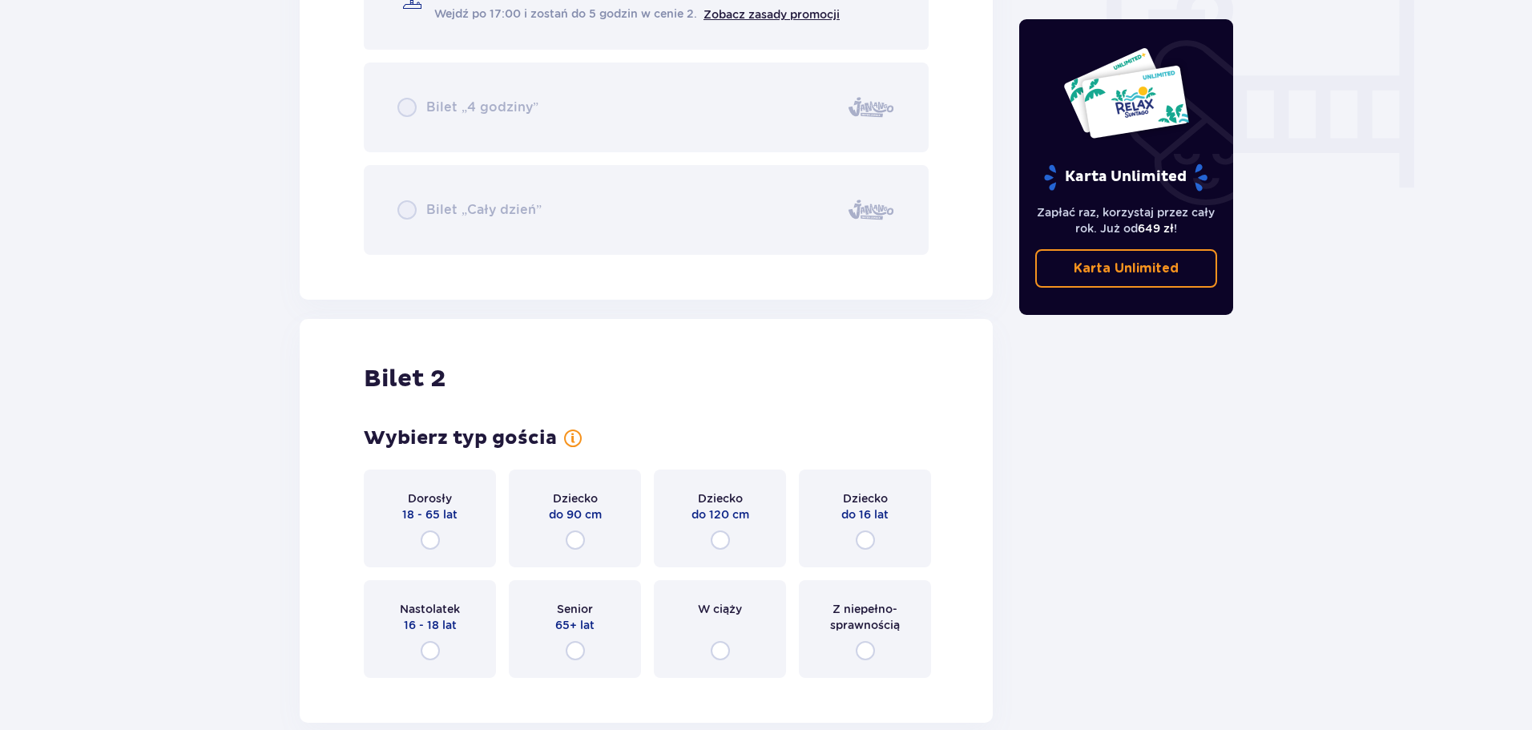
scroll to position [1574, 0]
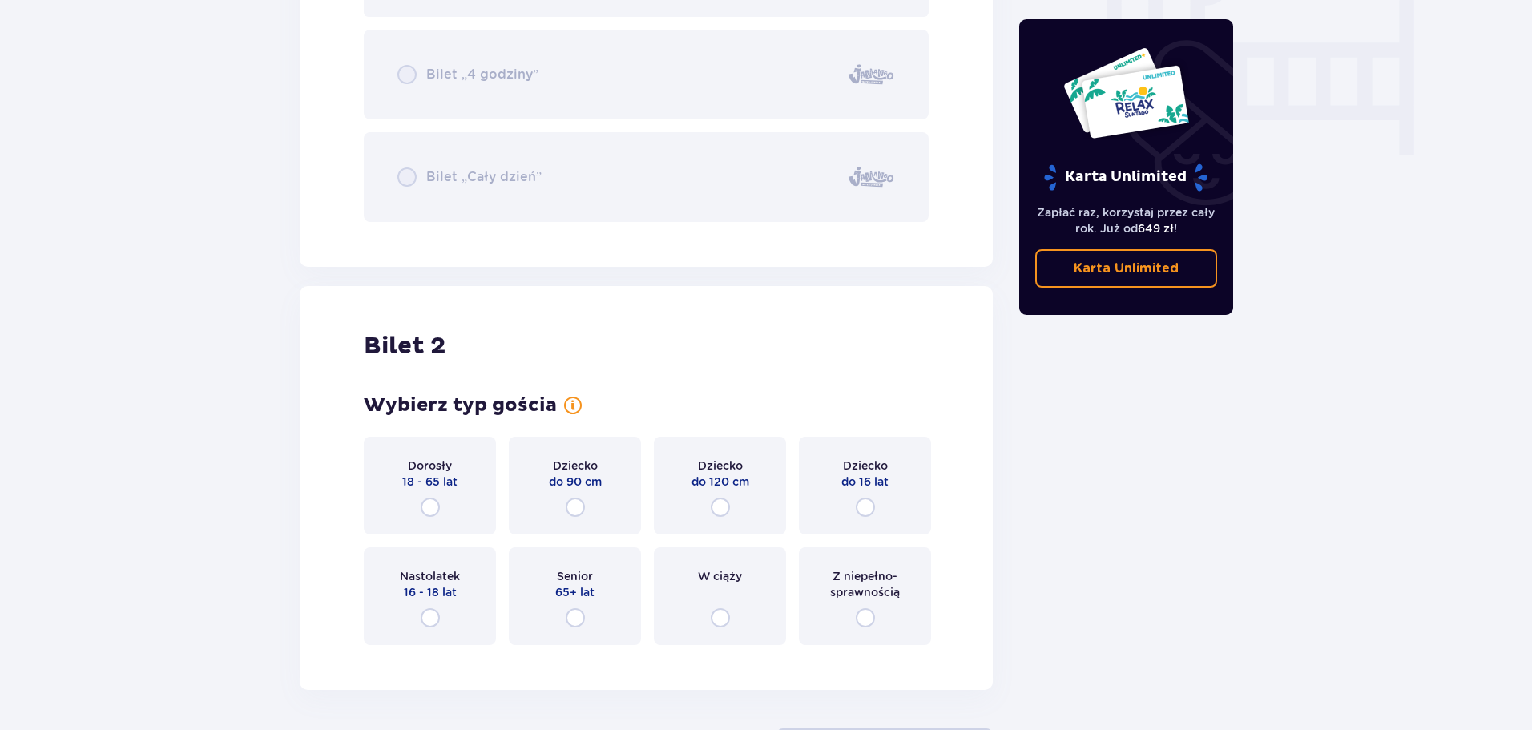
click at [442, 486] on p "18 - 65 lat" at bounding box center [429, 482] width 55 height 16
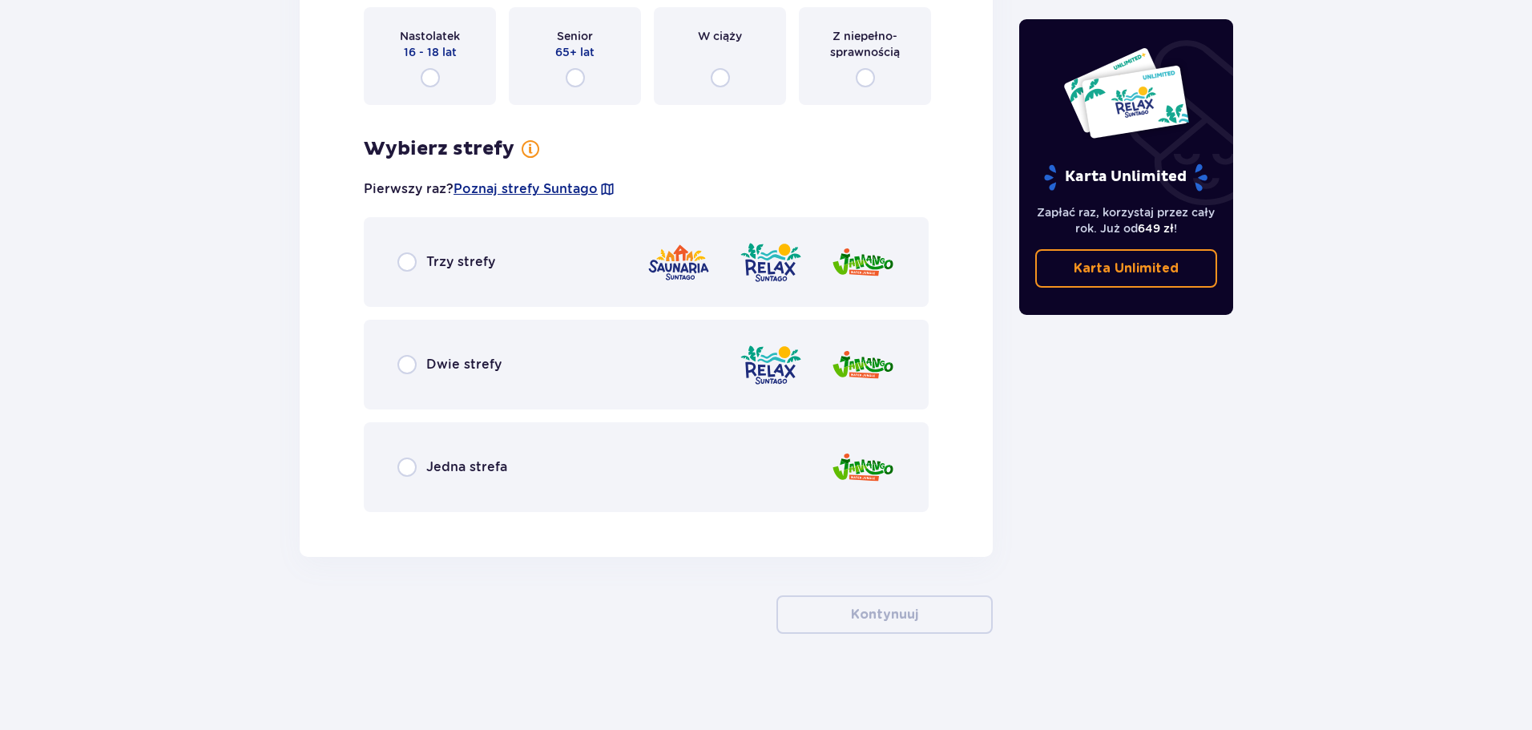
click at [476, 460] on p "Jedna strefa" at bounding box center [466, 467] width 81 height 18
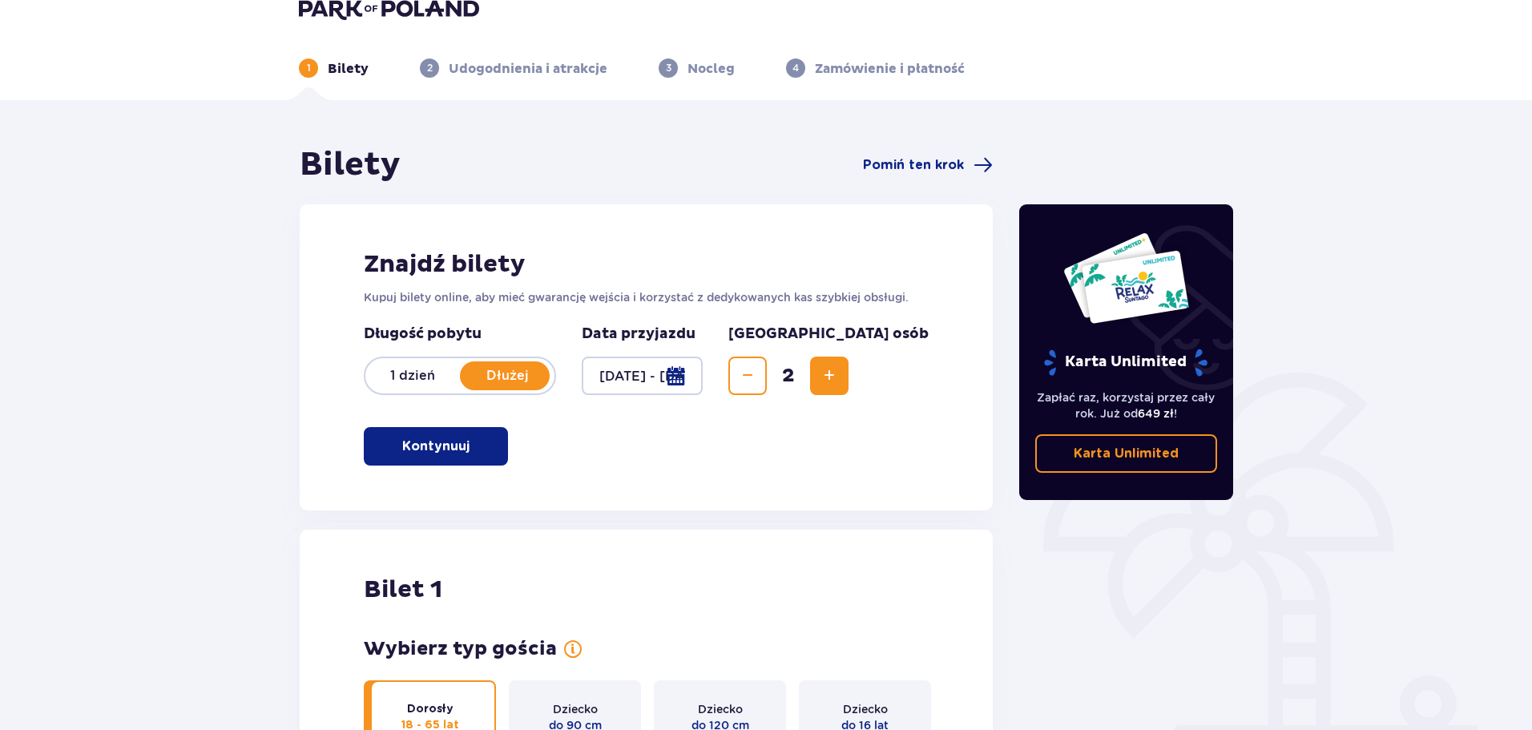
scroll to position [0, 0]
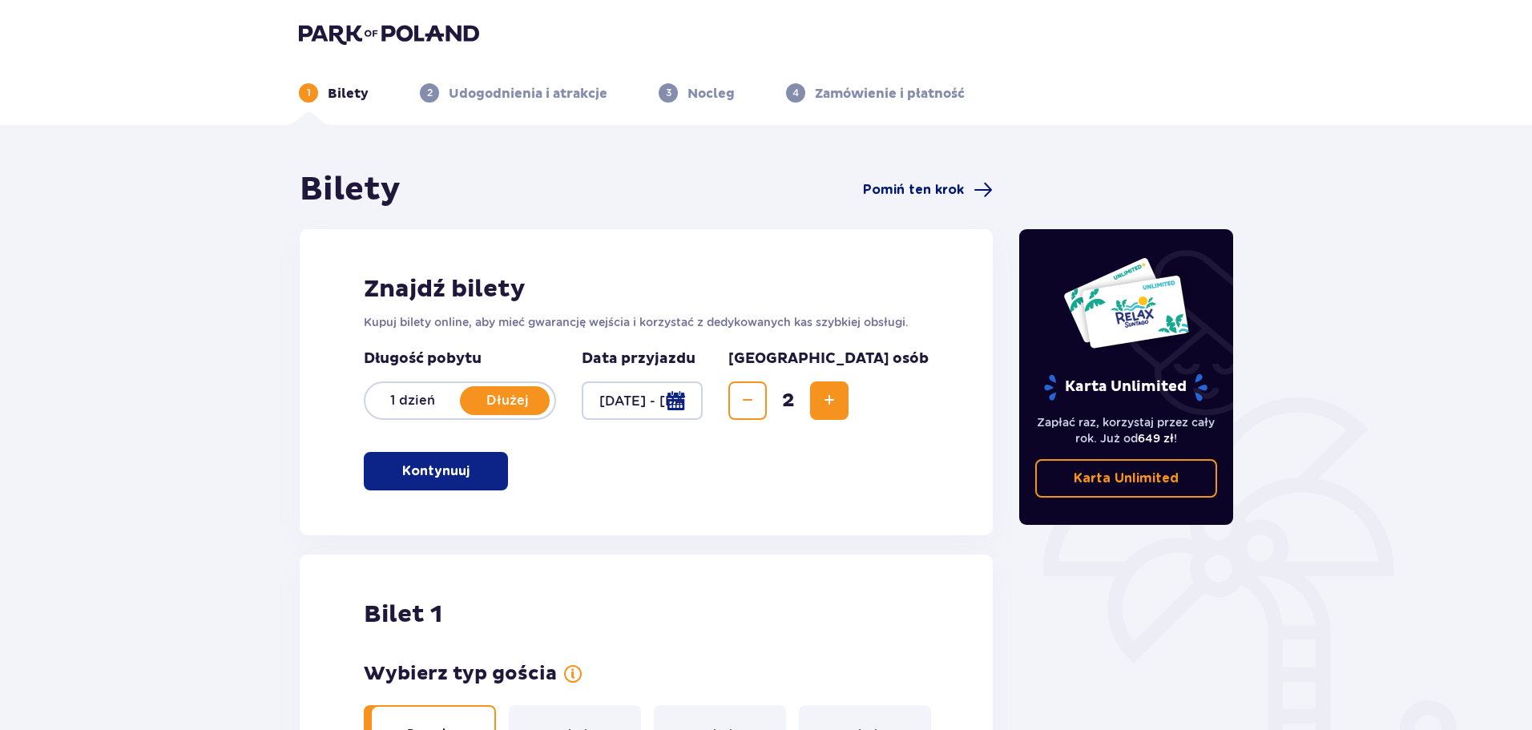
click at [925, 193] on span "Pomiń ten krok" at bounding box center [913, 190] width 101 height 18
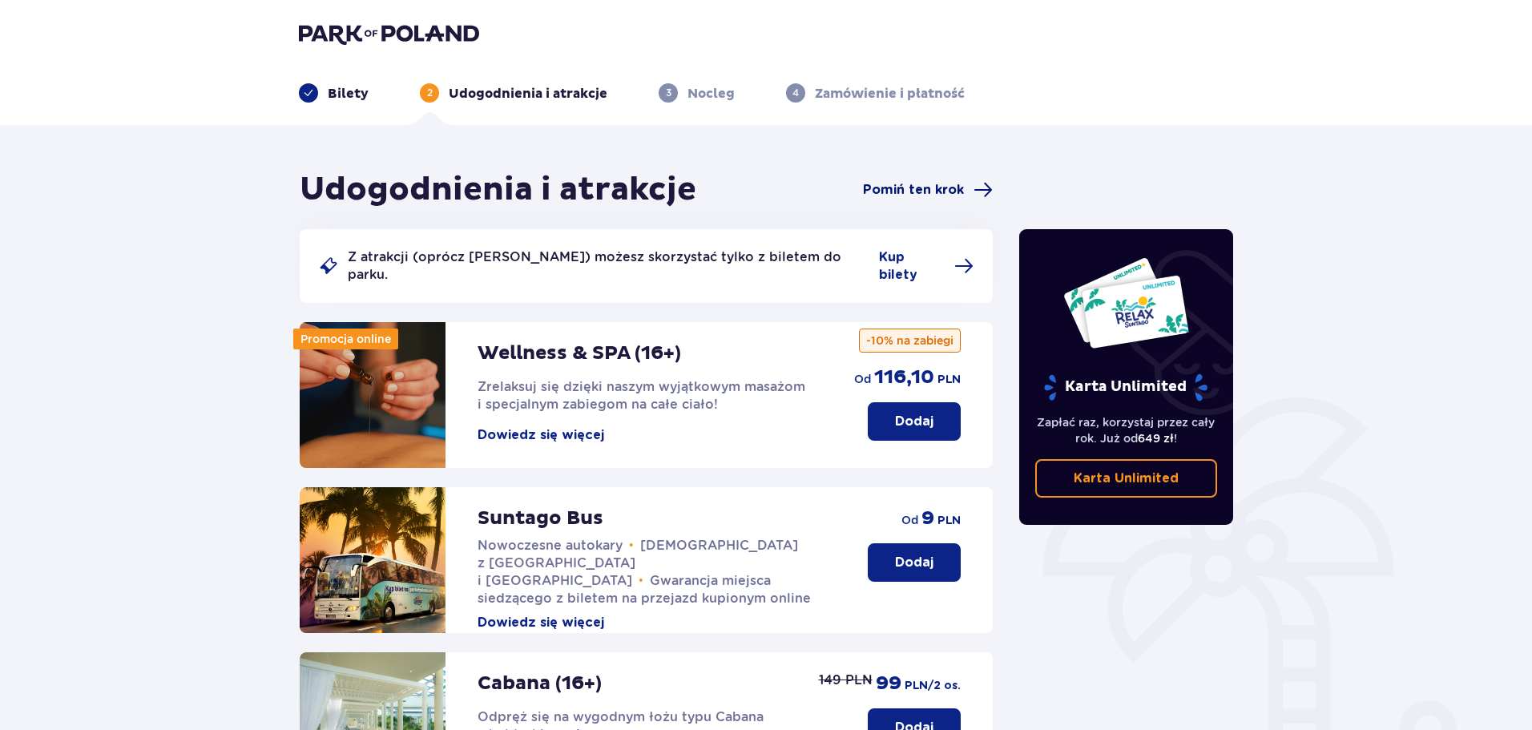
click at [887, 183] on span "Pomiń ten krok" at bounding box center [913, 190] width 101 height 18
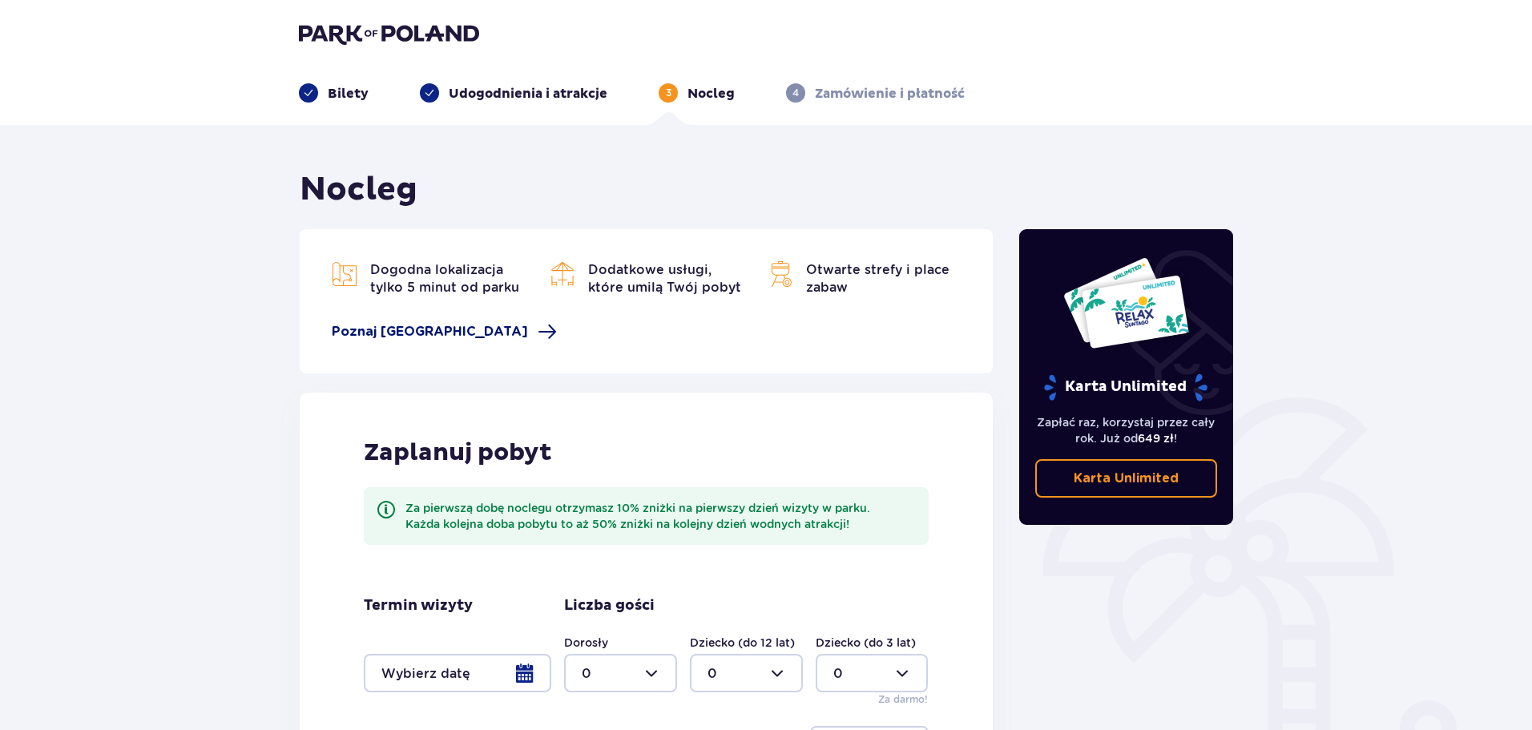
click at [486, 333] on span "Poznaj Suntago Village" at bounding box center [444, 331] width 225 height 19
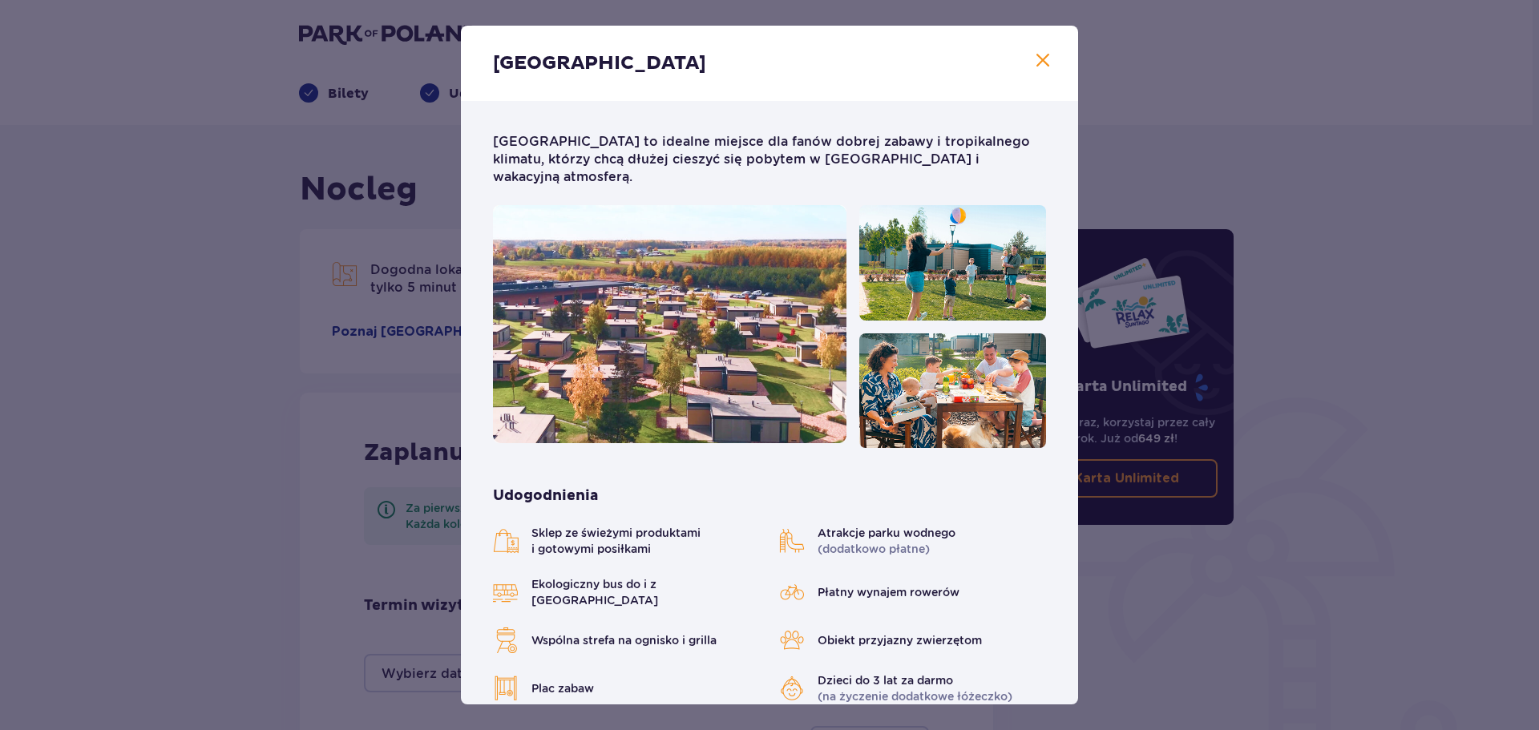
click at [1042, 61] on span at bounding box center [1042, 60] width 19 height 19
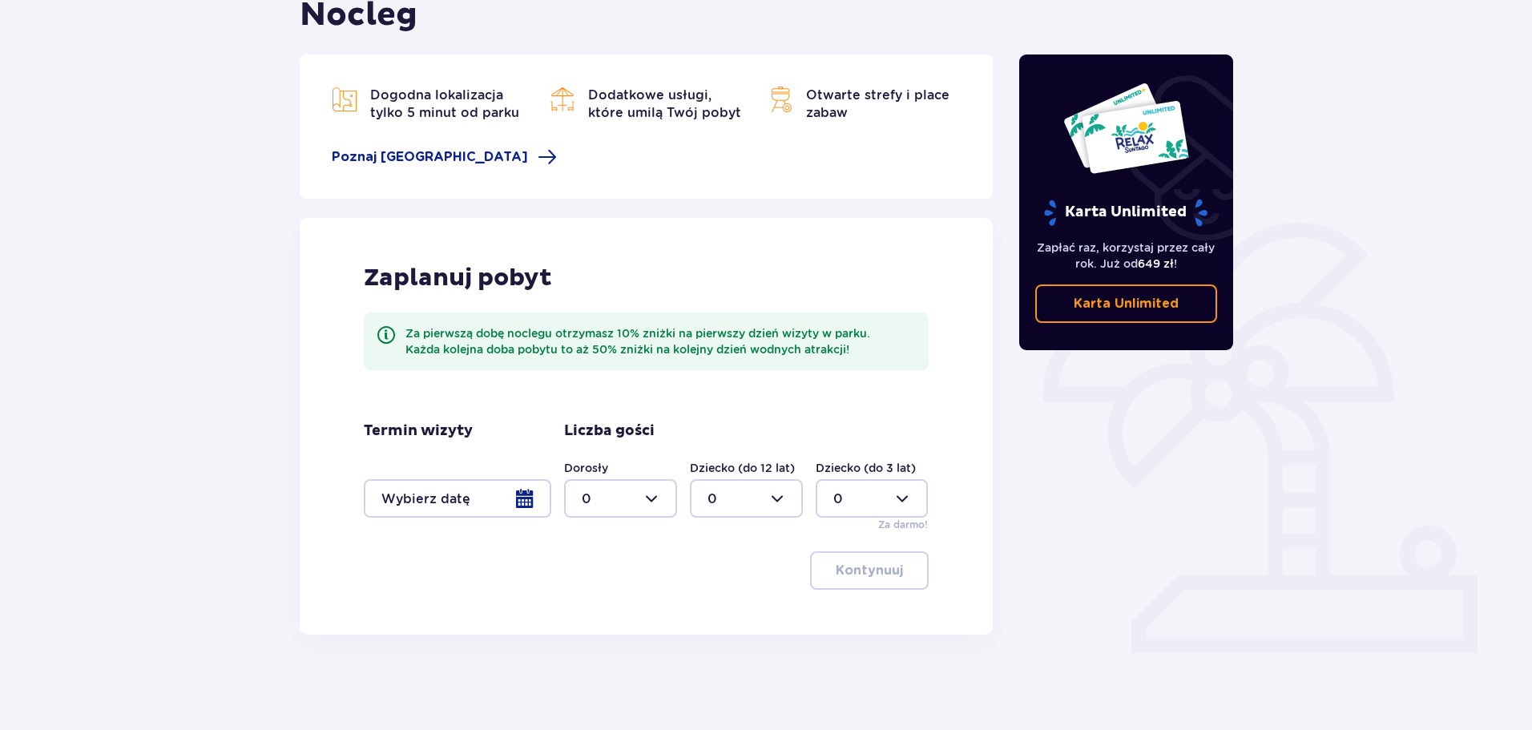
scroll to position [175, 0]
click at [512, 502] on div at bounding box center [458, 497] width 188 height 38
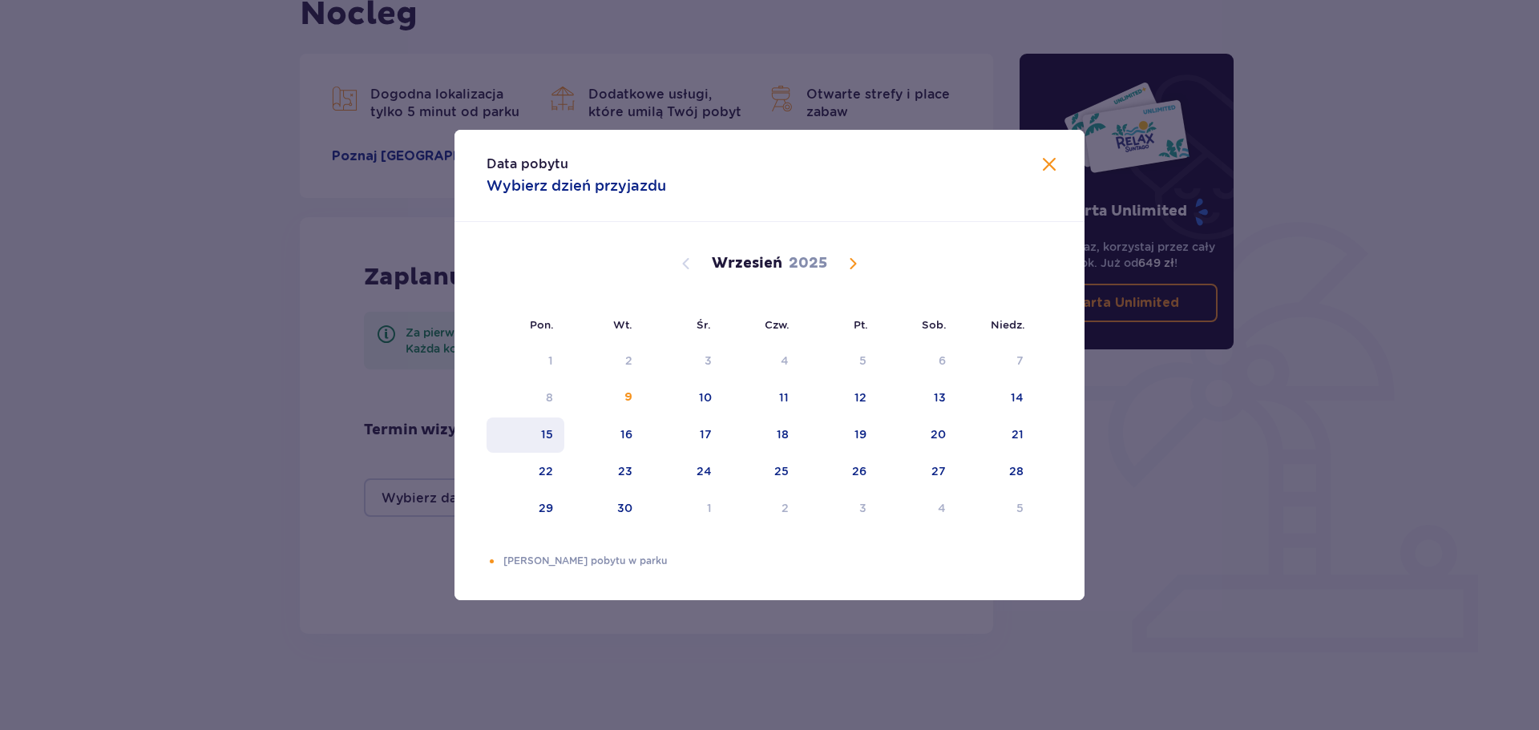
click at [548, 426] on div "15" at bounding box center [547, 434] width 12 height 16
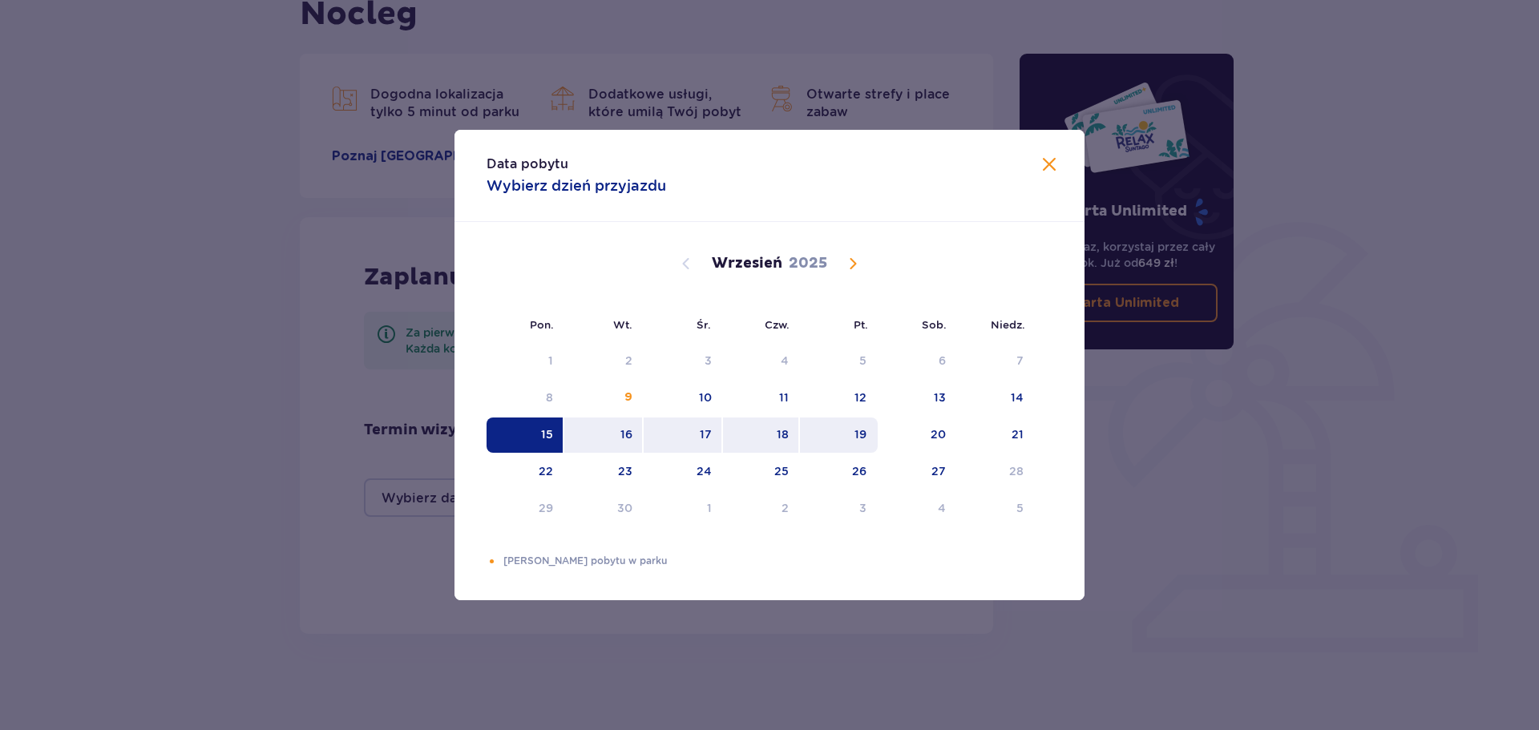
click at [841, 436] on div "19" at bounding box center [839, 434] width 78 height 35
type input "15.09.25 - 19.09.25"
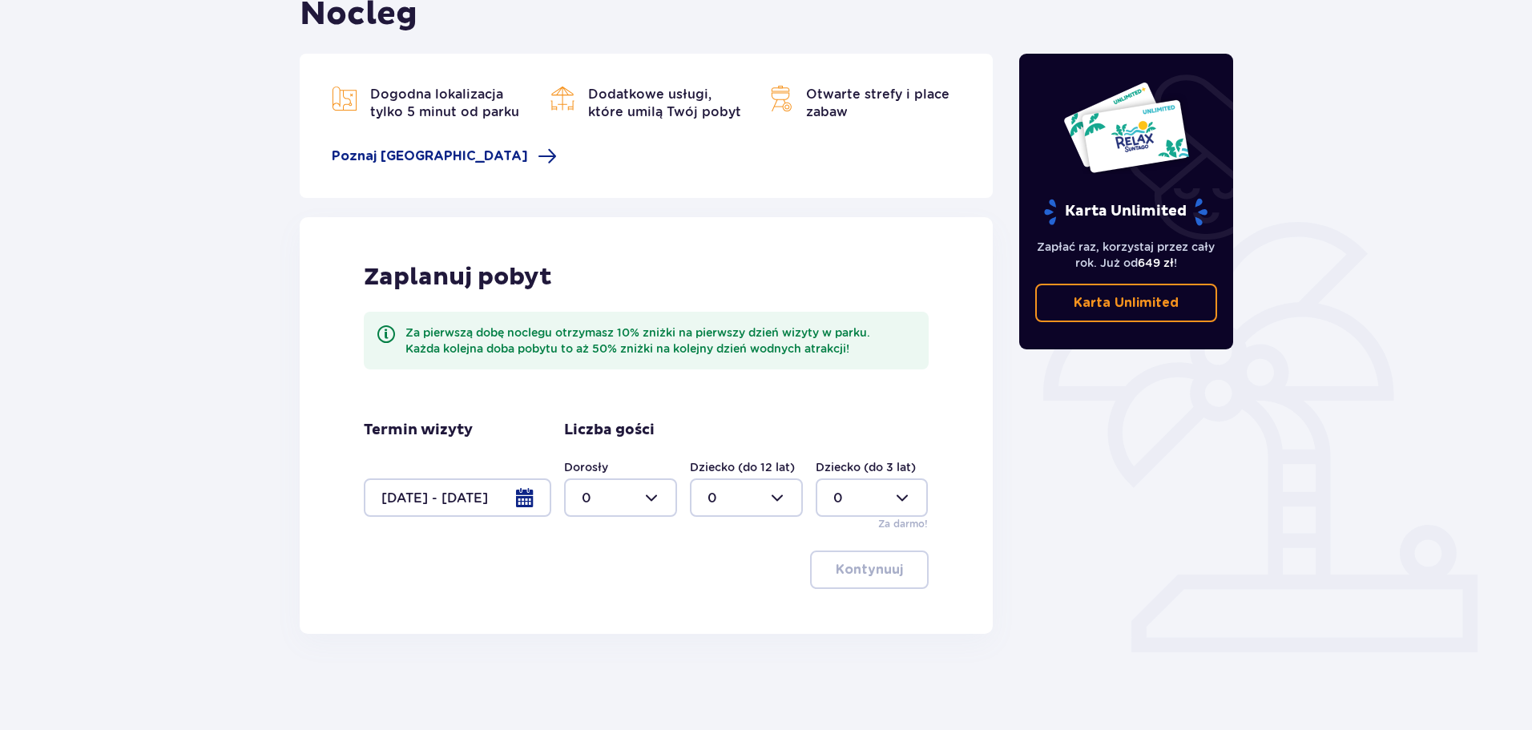
click at [673, 498] on div at bounding box center [620, 497] width 113 height 38
click at [609, 612] on div "2" at bounding box center [621, 614] width 78 height 18
type input "2"
click at [770, 503] on div at bounding box center [746, 497] width 113 height 38
click at [769, 503] on div at bounding box center [746, 497] width 113 height 38
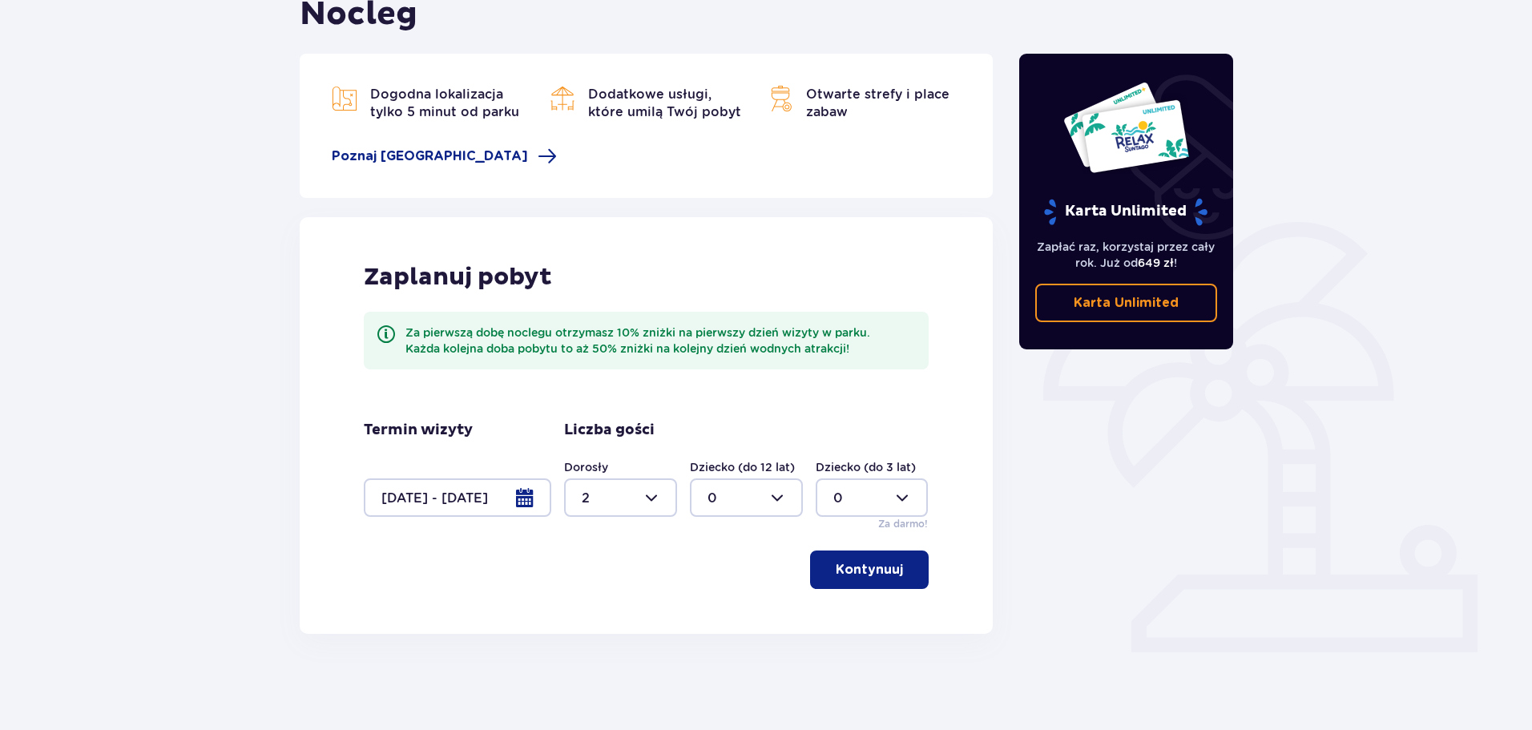
click at [871, 493] on div at bounding box center [872, 497] width 113 height 38
click at [840, 575] on div "1" at bounding box center [872, 580] width 78 height 18
type input "1"
click at [855, 561] on p "Kontynuuj" at bounding box center [869, 570] width 67 height 18
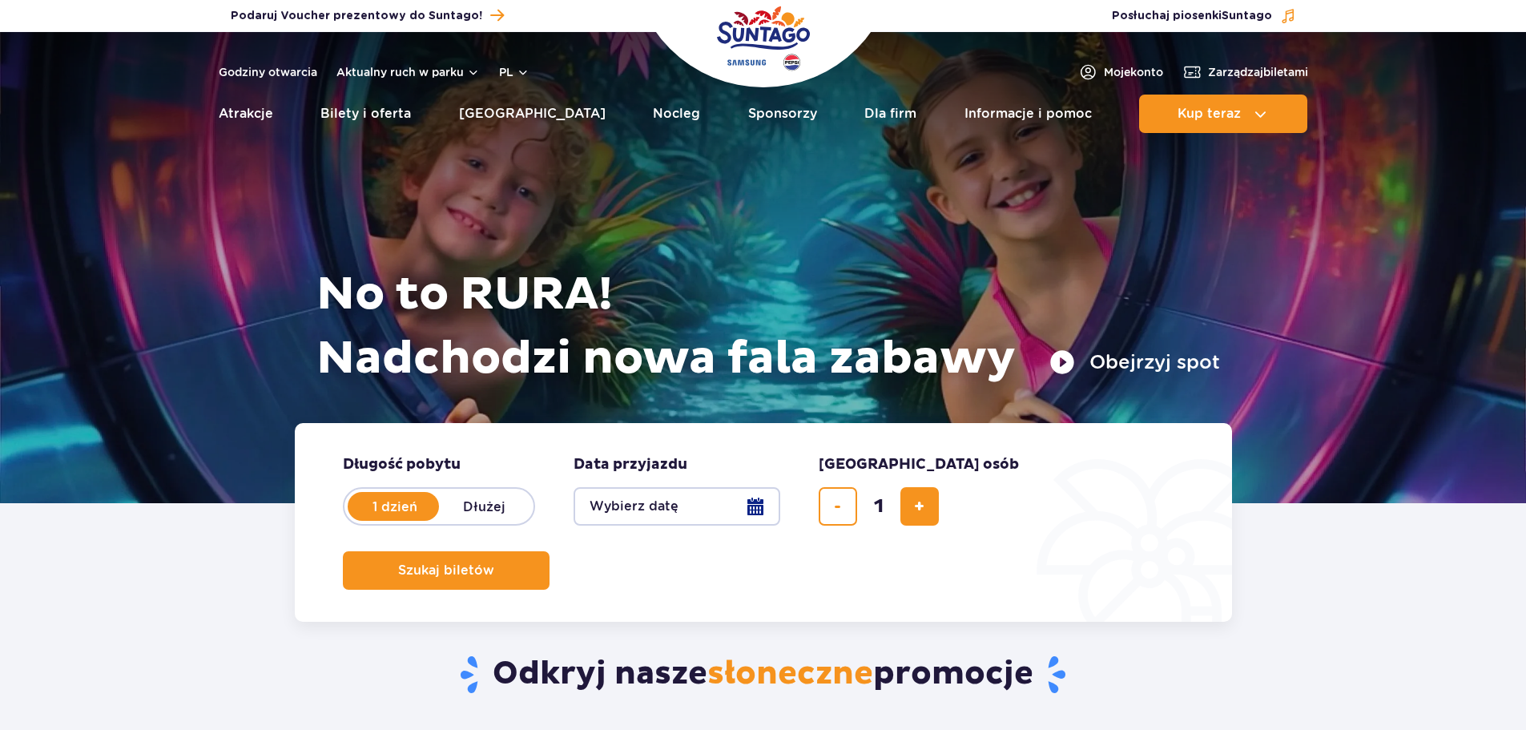
drag, startPoint x: 0, startPoint y: 0, endPoint x: 357, endPoint y: 411, distance: 544.2
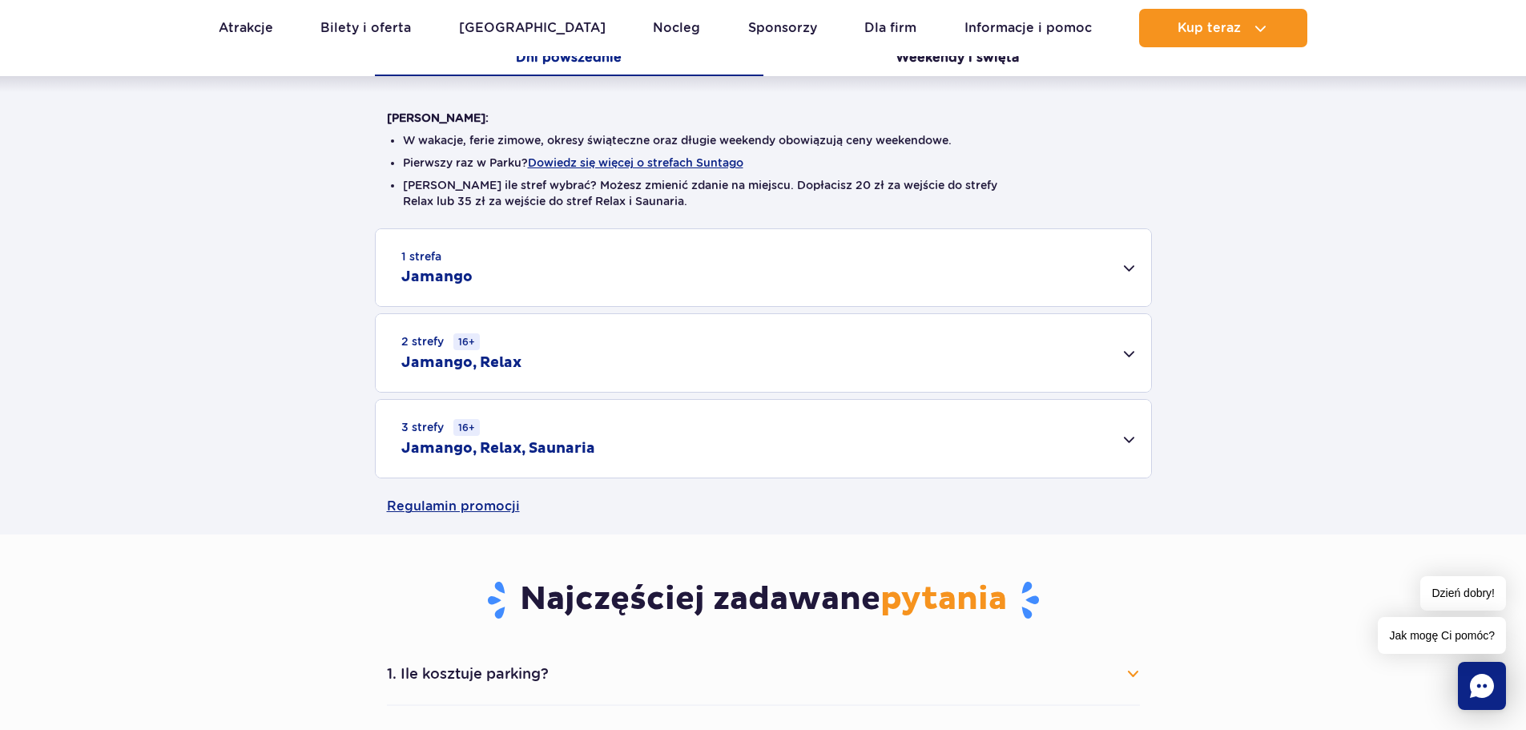
scroll to position [401, 0]
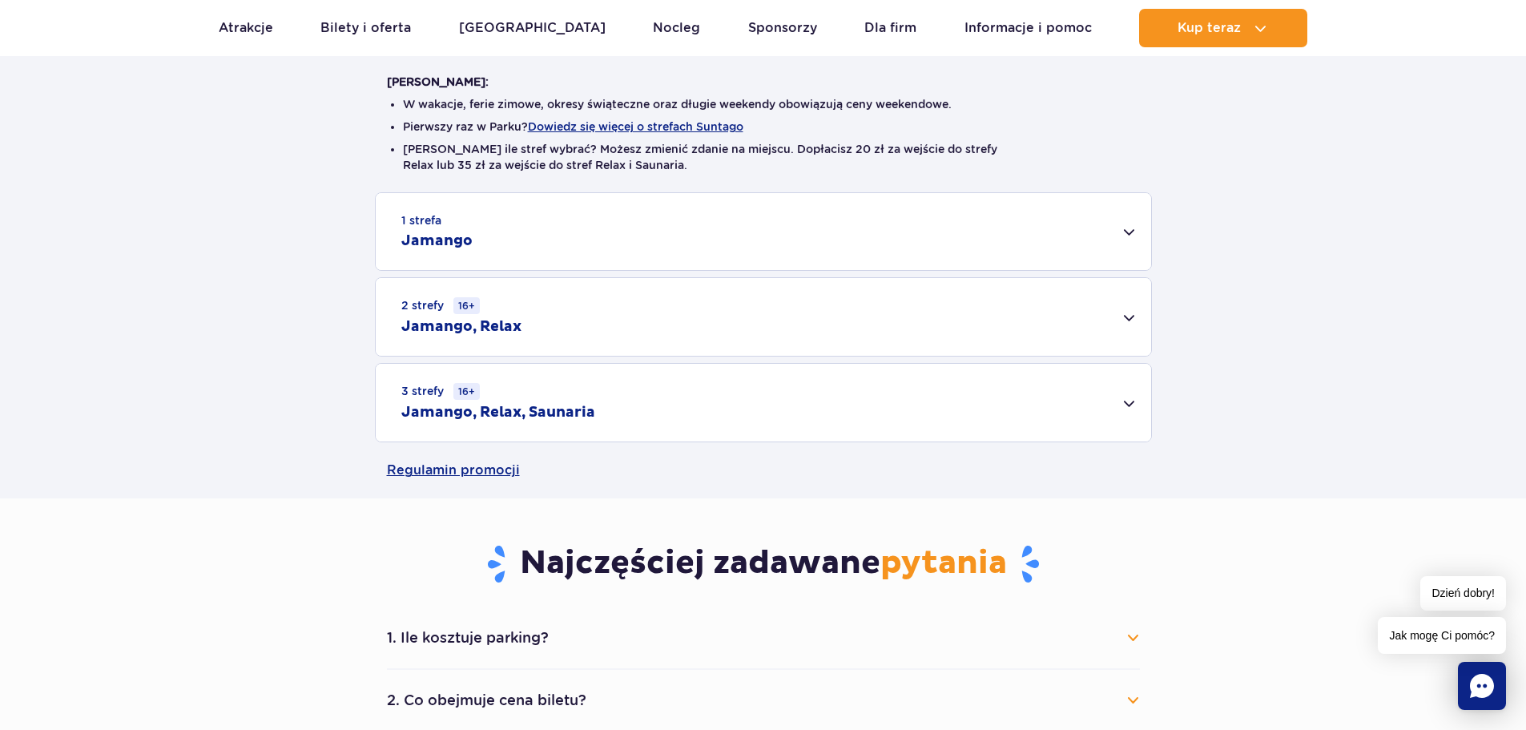
click at [699, 225] on div "1 strefa Jamango" at bounding box center [764, 231] width 776 height 77
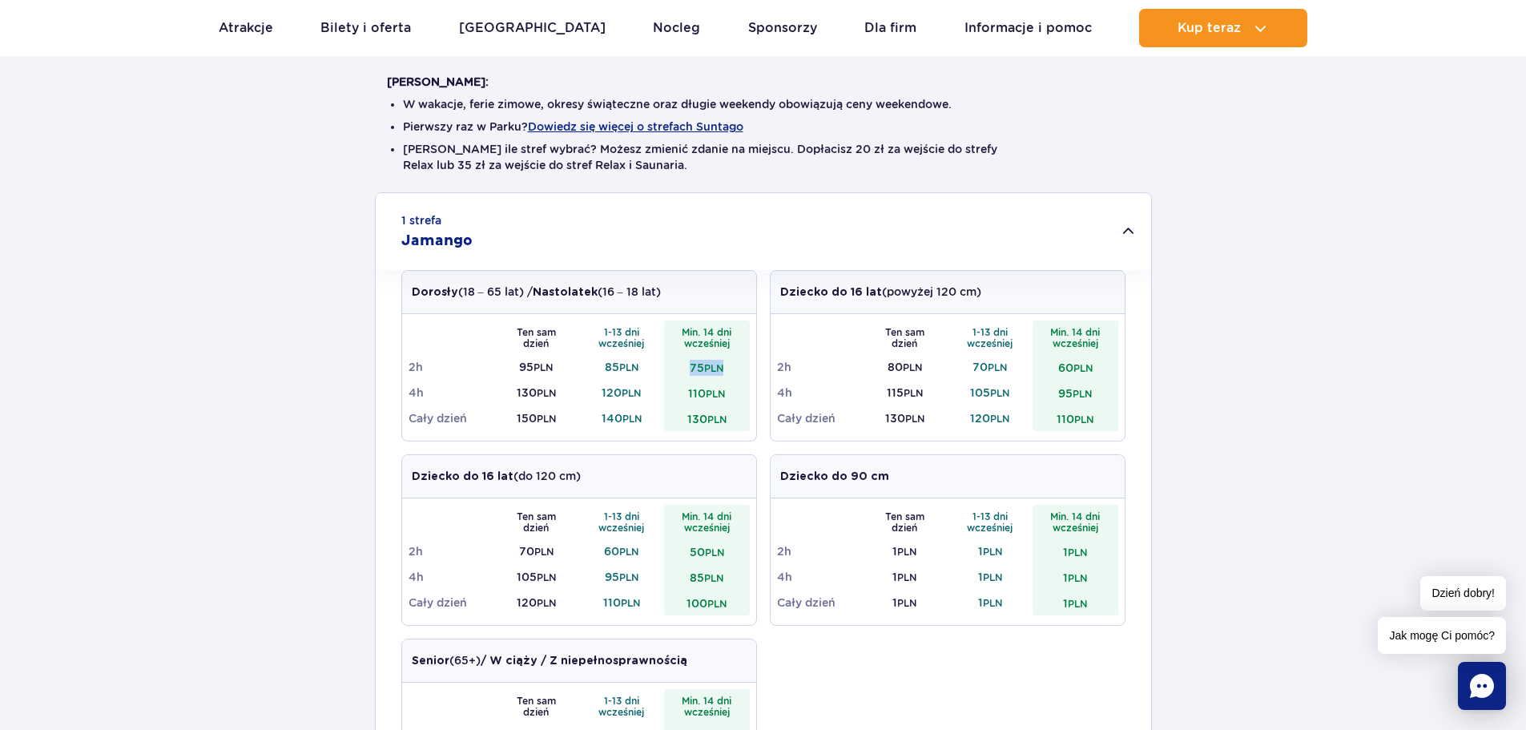
drag, startPoint x: 728, startPoint y: 368, endPoint x: 677, endPoint y: 373, distance: 50.8
click at [677, 373] on td "75 PLN" at bounding box center [707, 367] width 86 height 26
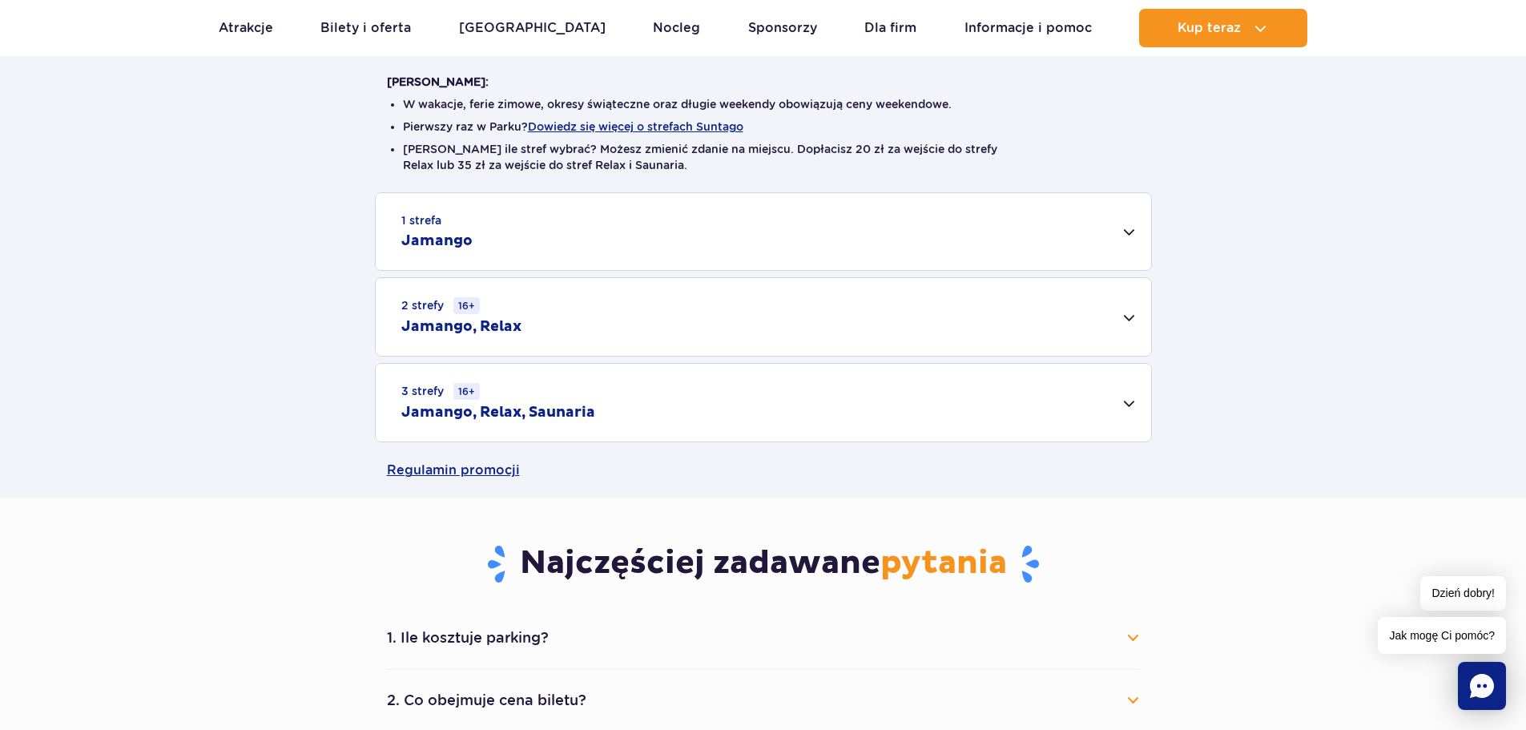
click at [648, 258] on div "1 strefa Jamango" at bounding box center [764, 231] width 776 height 77
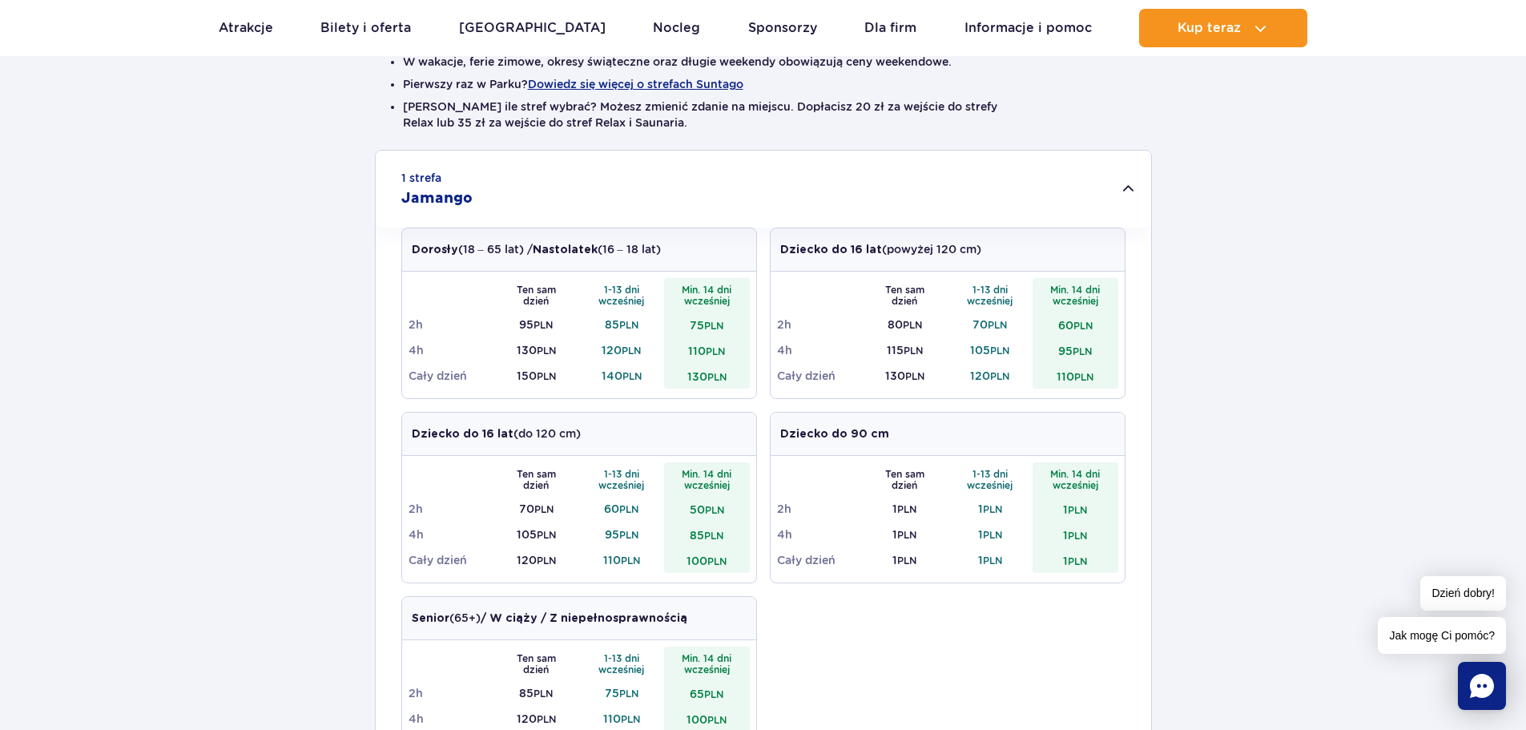
scroll to position [481, 0]
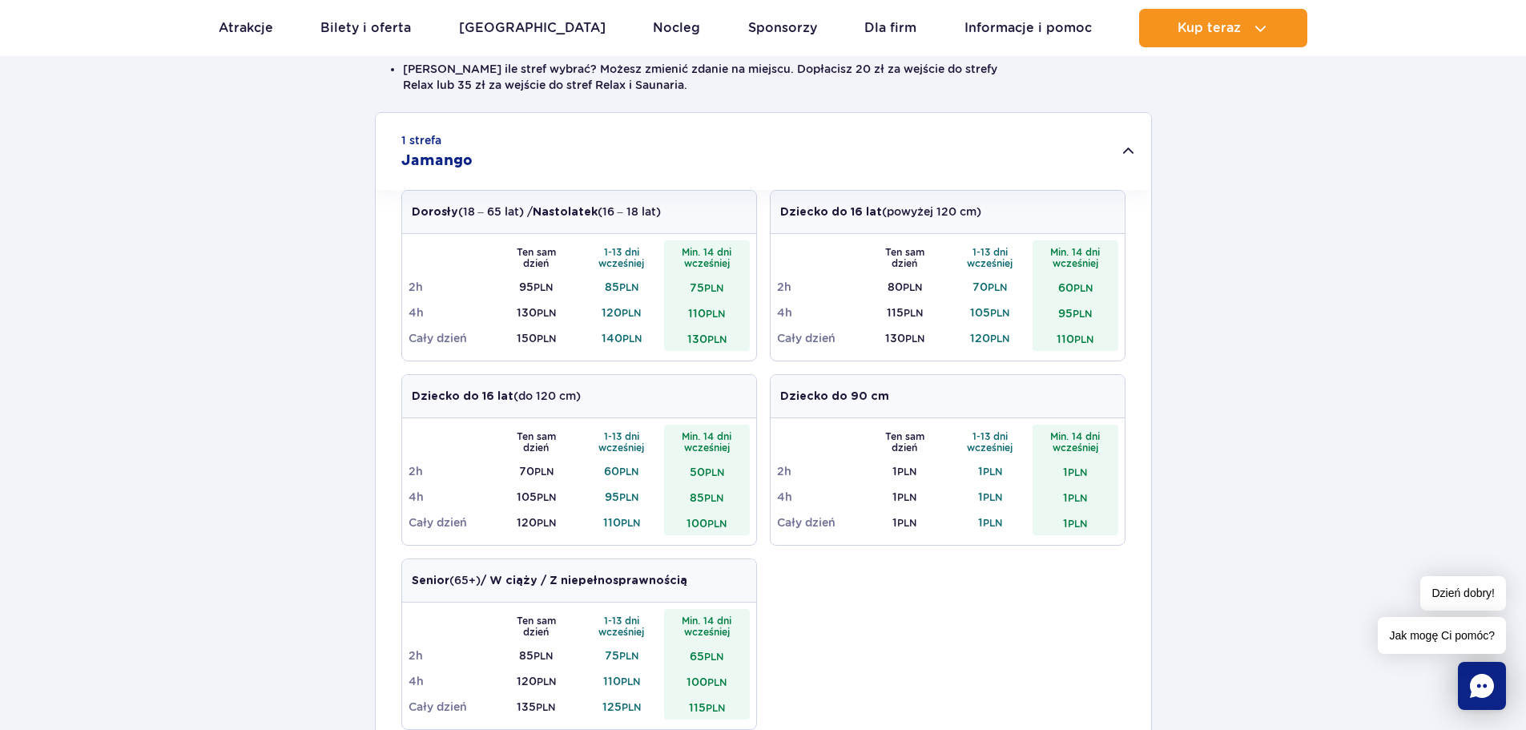
click at [525, 290] on td "95 PLN" at bounding box center [537, 287] width 86 height 26
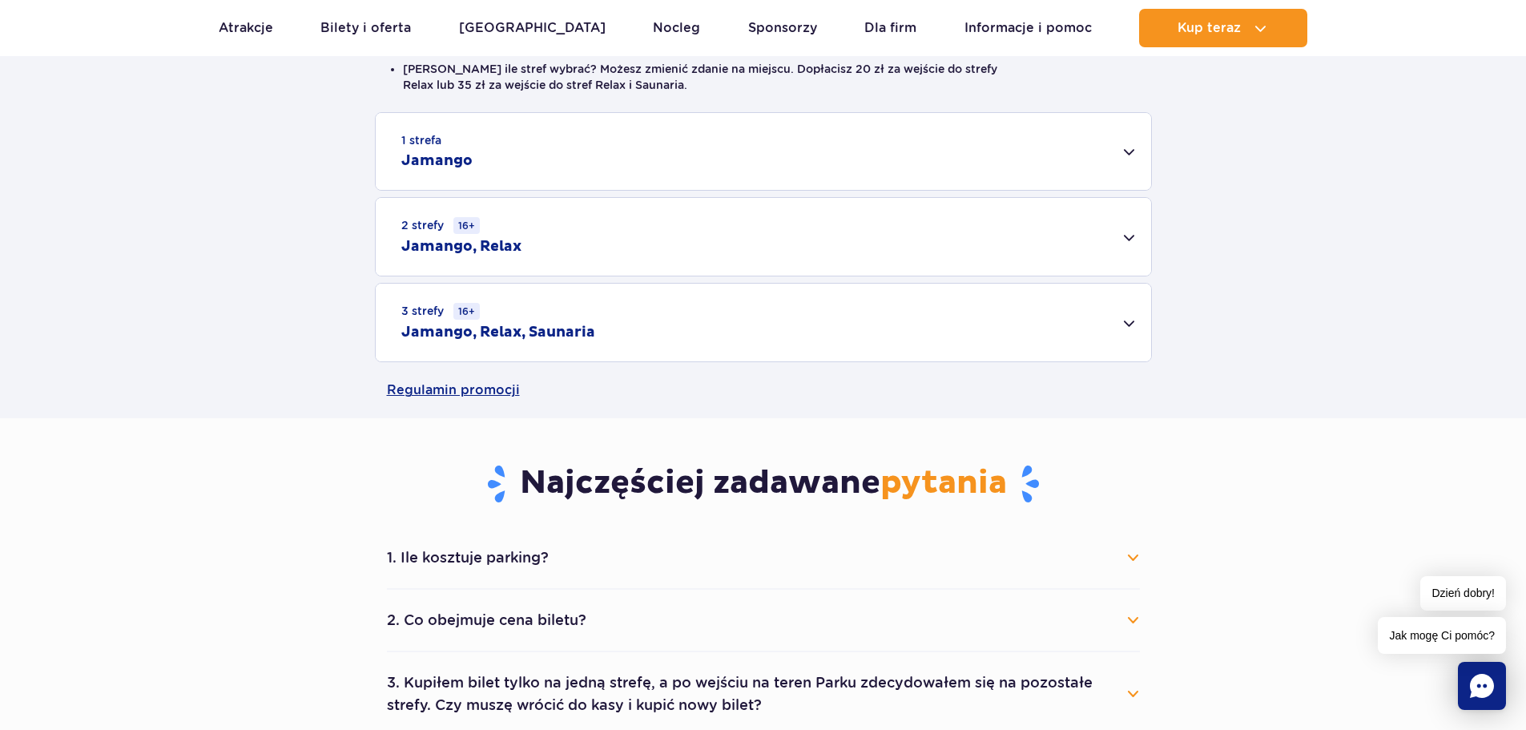
click at [525, 290] on td "95 PLN" at bounding box center [537, 287] width 86 height 26
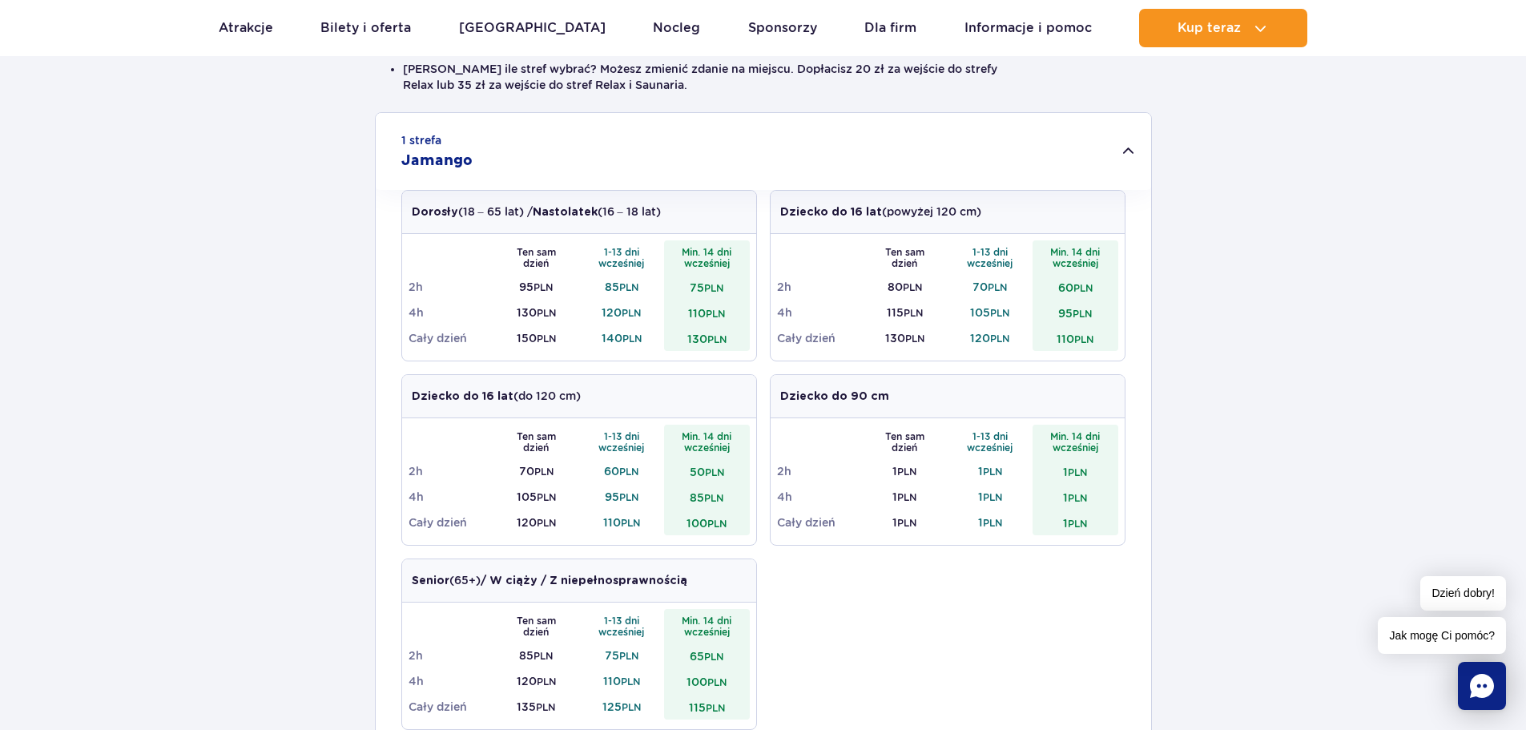
click at [466, 154] on h2 "Jamango" at bounding box center [436, 160] width 71 height 19
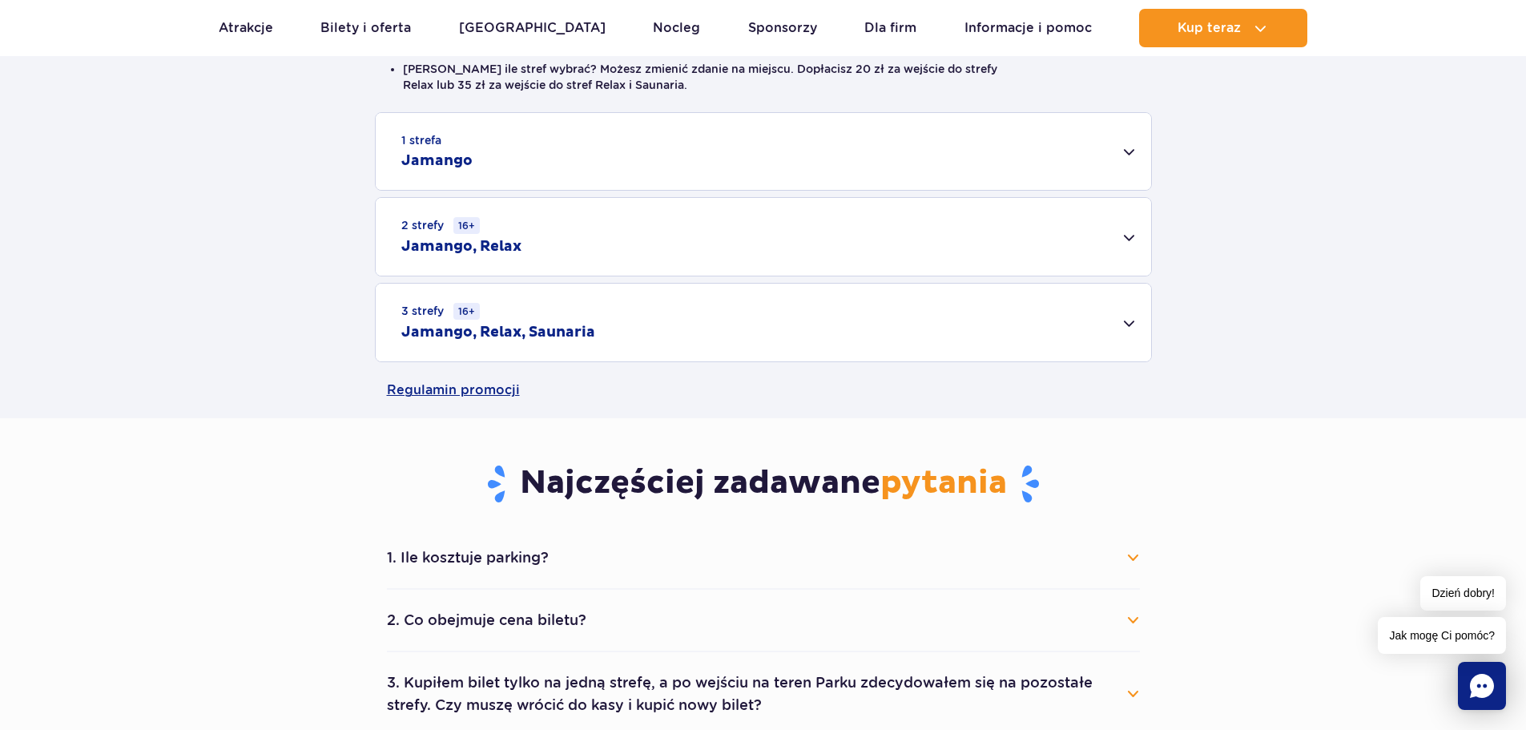
click at [575, 311] on div "3 strefy 16+ Jamango, Relax, Saunaria" at bounding box center [764, 323] width 776 height 78
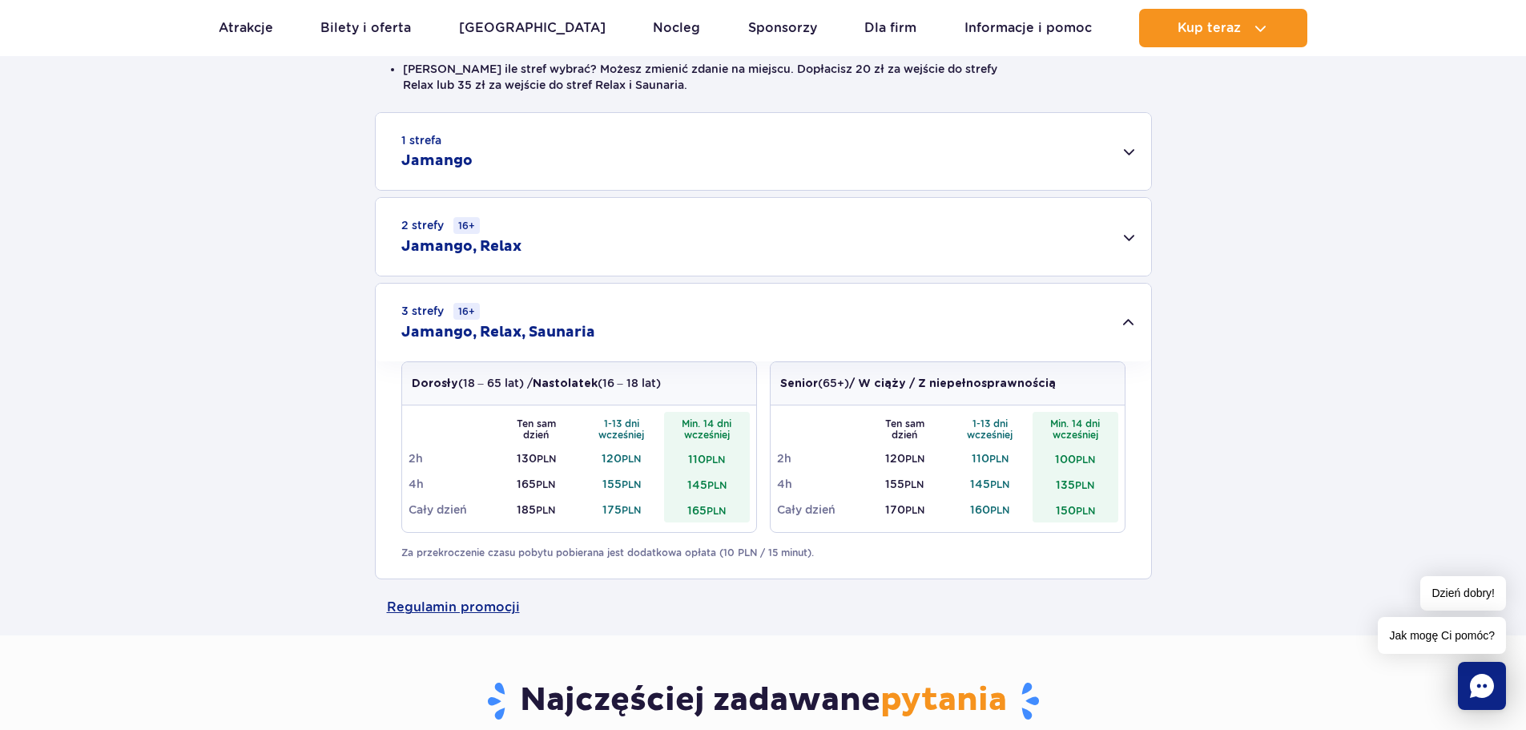
click at [749, 317] on div "3 strefy 16+ Jamango, Relax, Saunaria" at bounding box center [764, 323] width 776 height 78
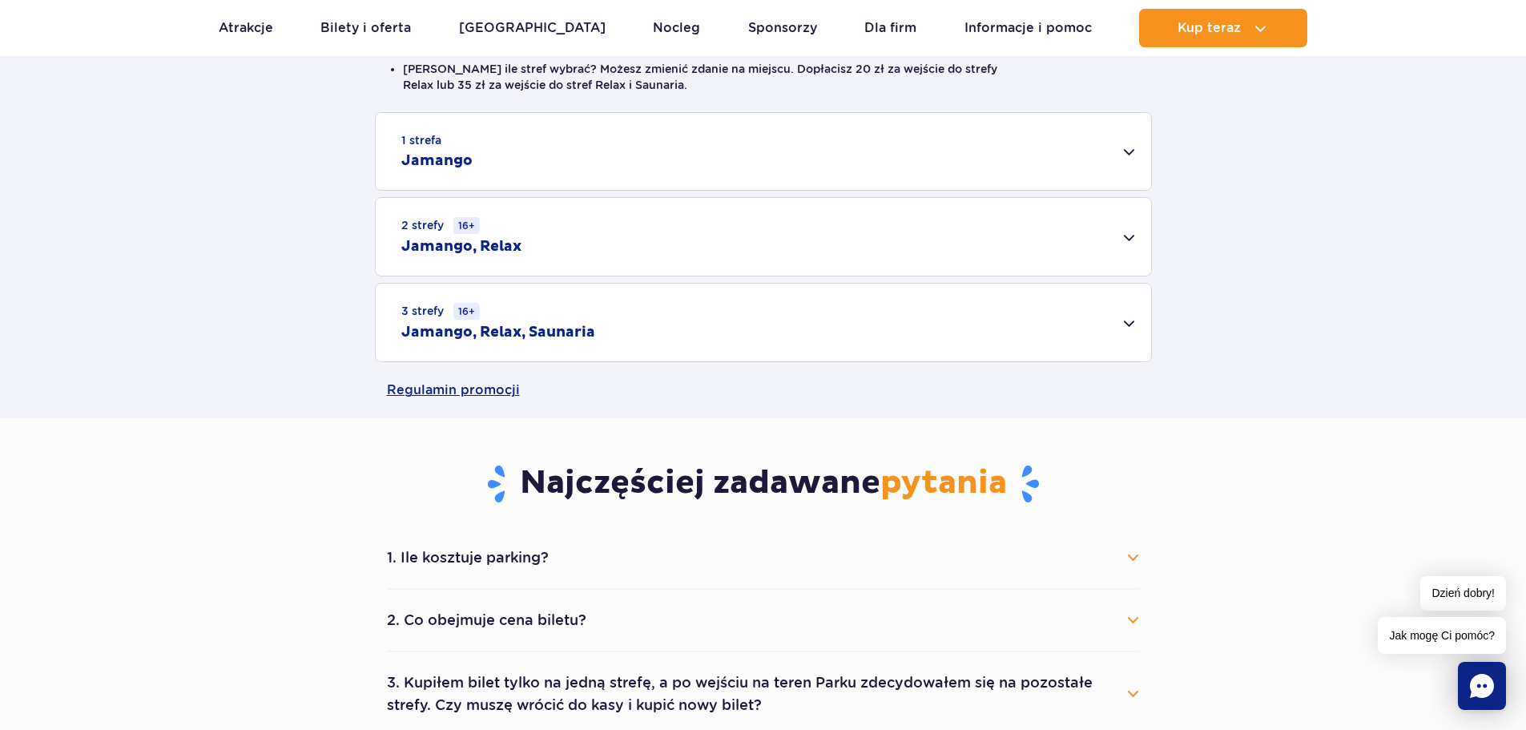
click at [601, 157] on div "1 strefa Jamango" at bounding box center [764, 151] width 776 height 77
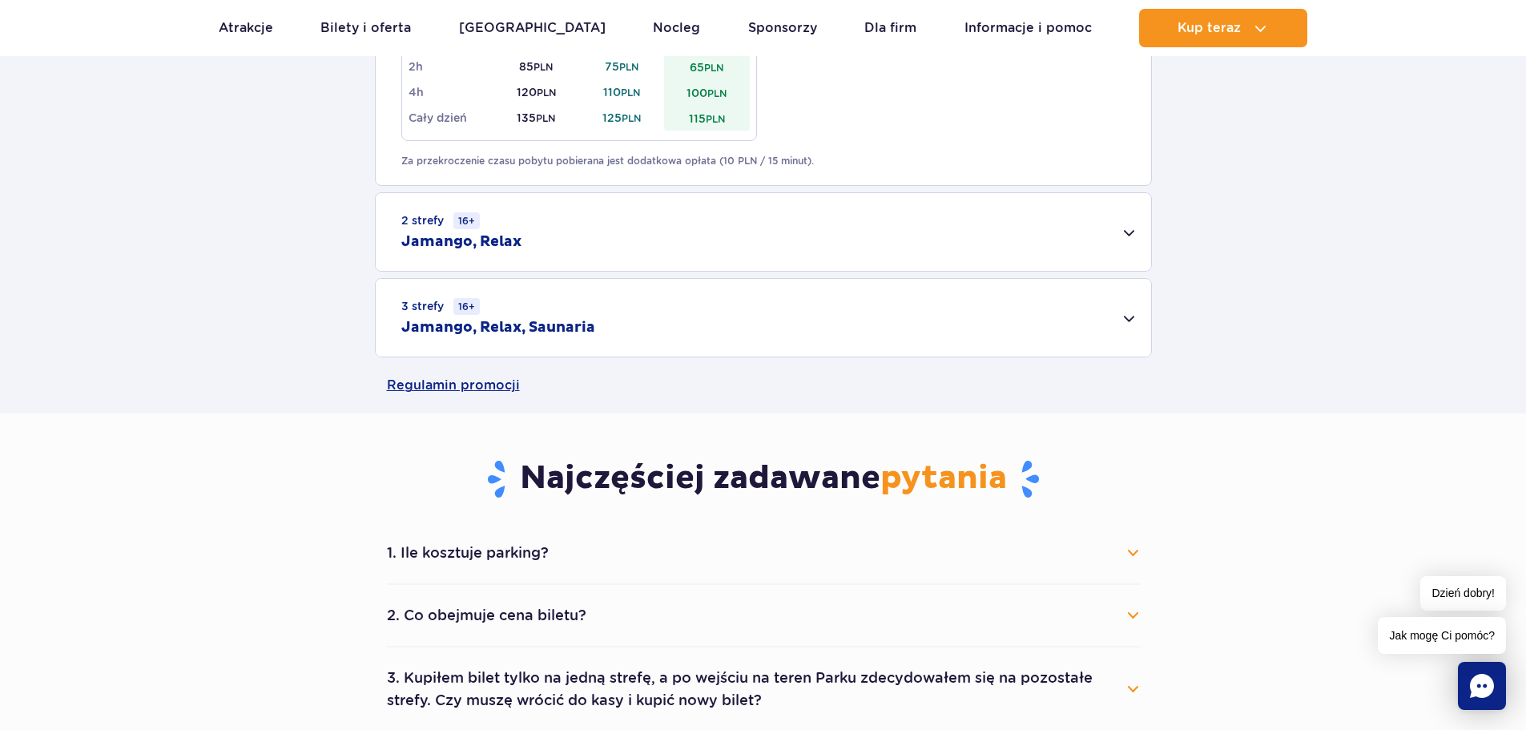
scroll to position [1122, 0]
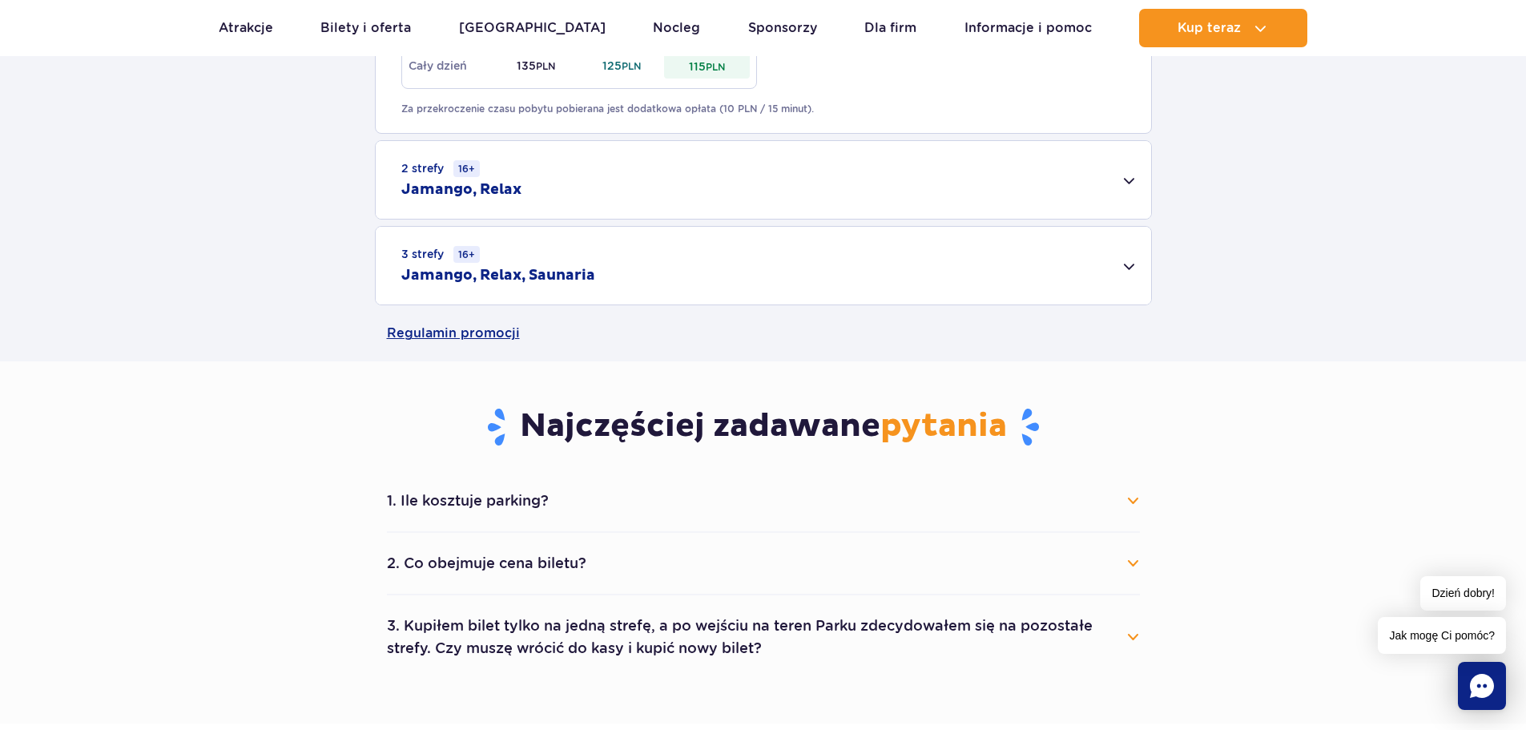
click at [490, 255] on div "3 strefy 16+ Jamango, Relax, Saunaria" at bounding box center [764, 266] width 776 height 78
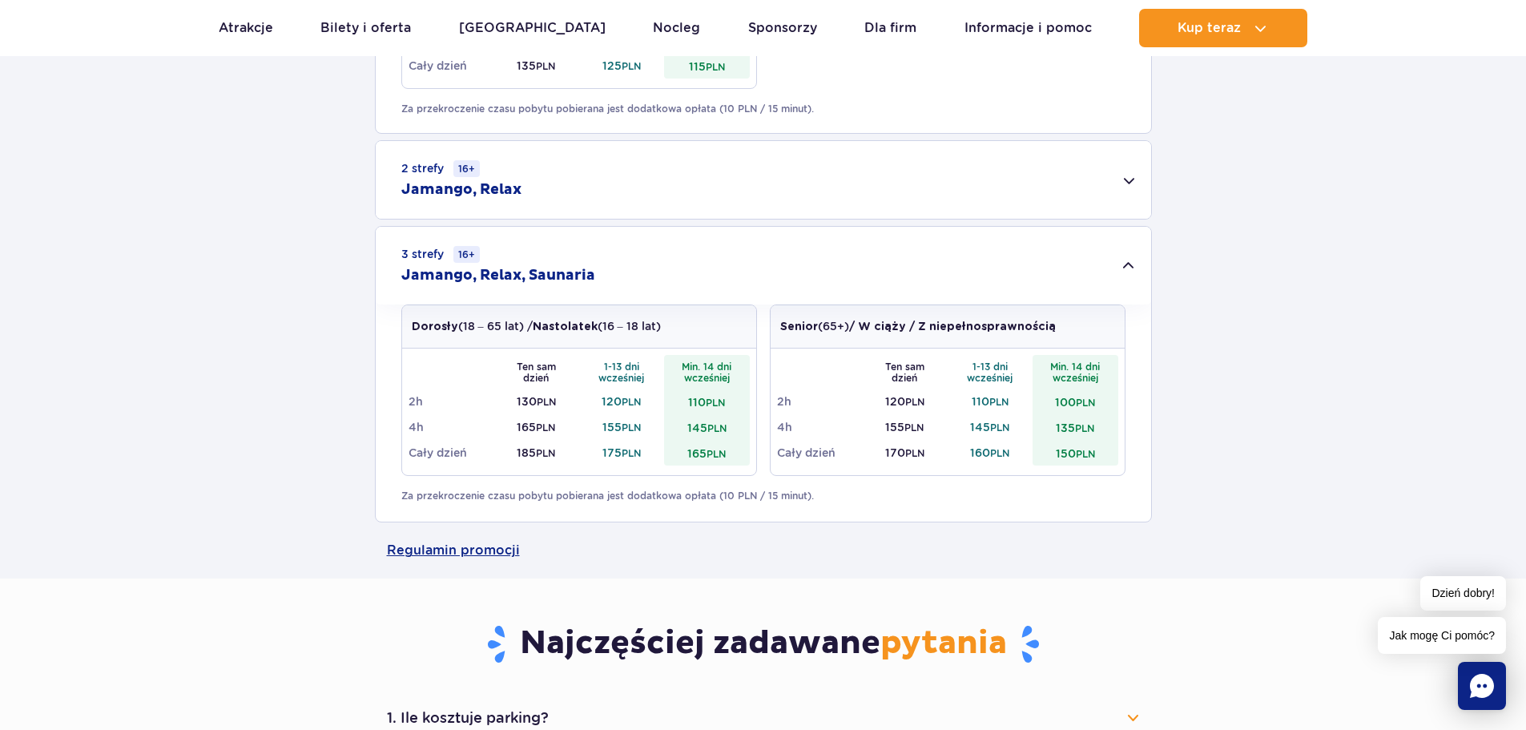
click at [490, 255] on div "3 strefy 16+ Jamango, Relax, Saunaria" at bounding box center [764, 266] width 776 height 78
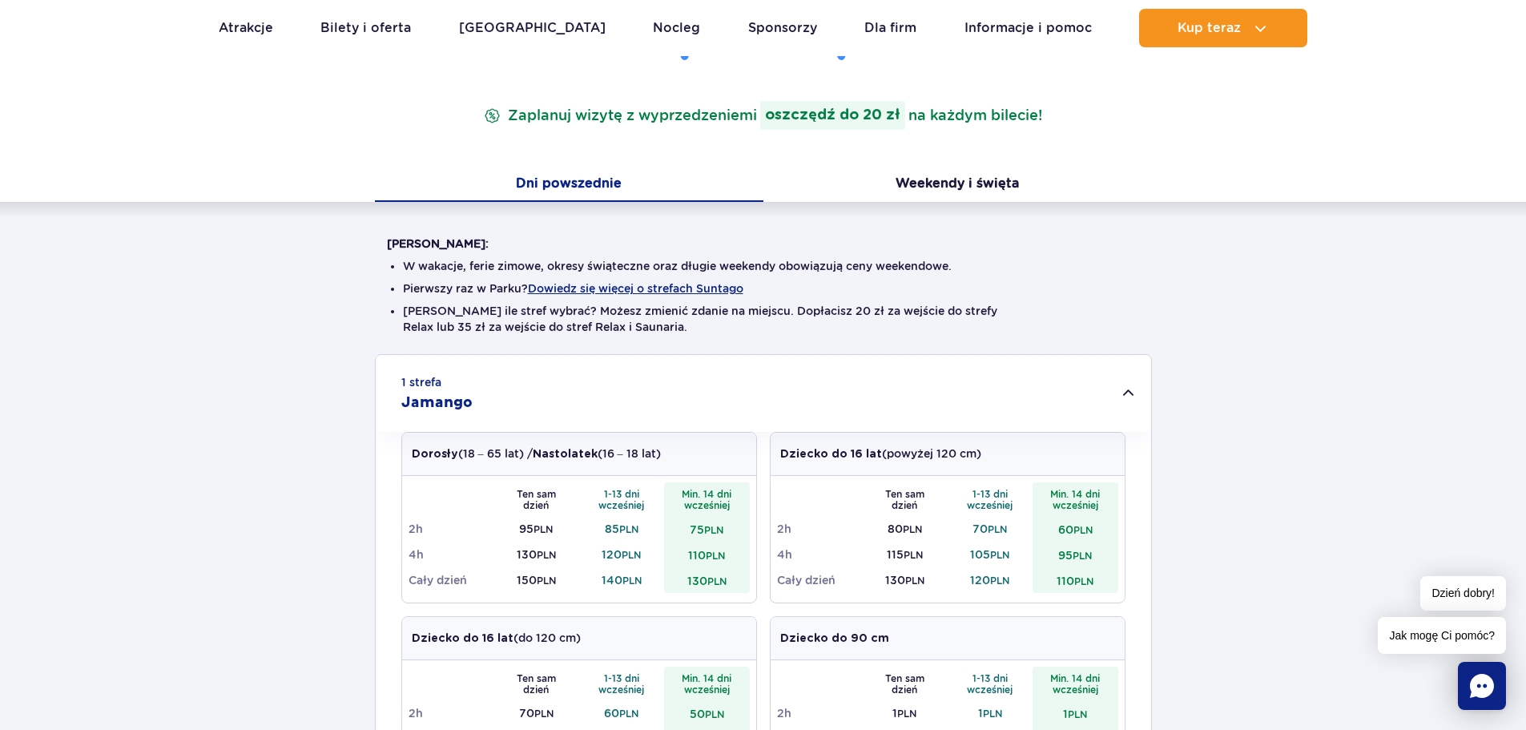
scroll to position [240, 0]
click at [970, 181] on button "Weekendy i święta" at bounding box center [958, 184] width 389 height 34
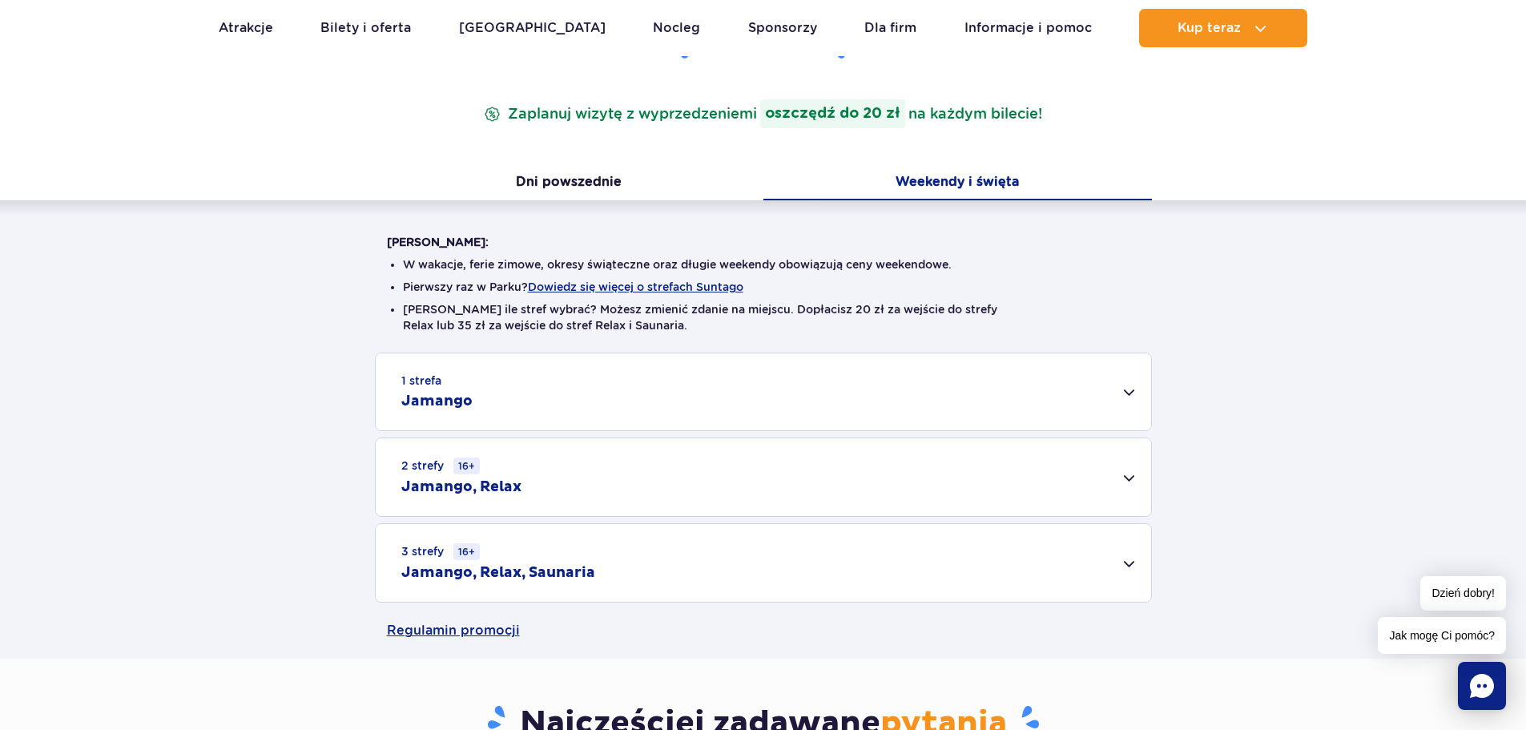
click at [409, 402] on h2 "Jamango" at bounding box center [436, 401] width 71 height 19
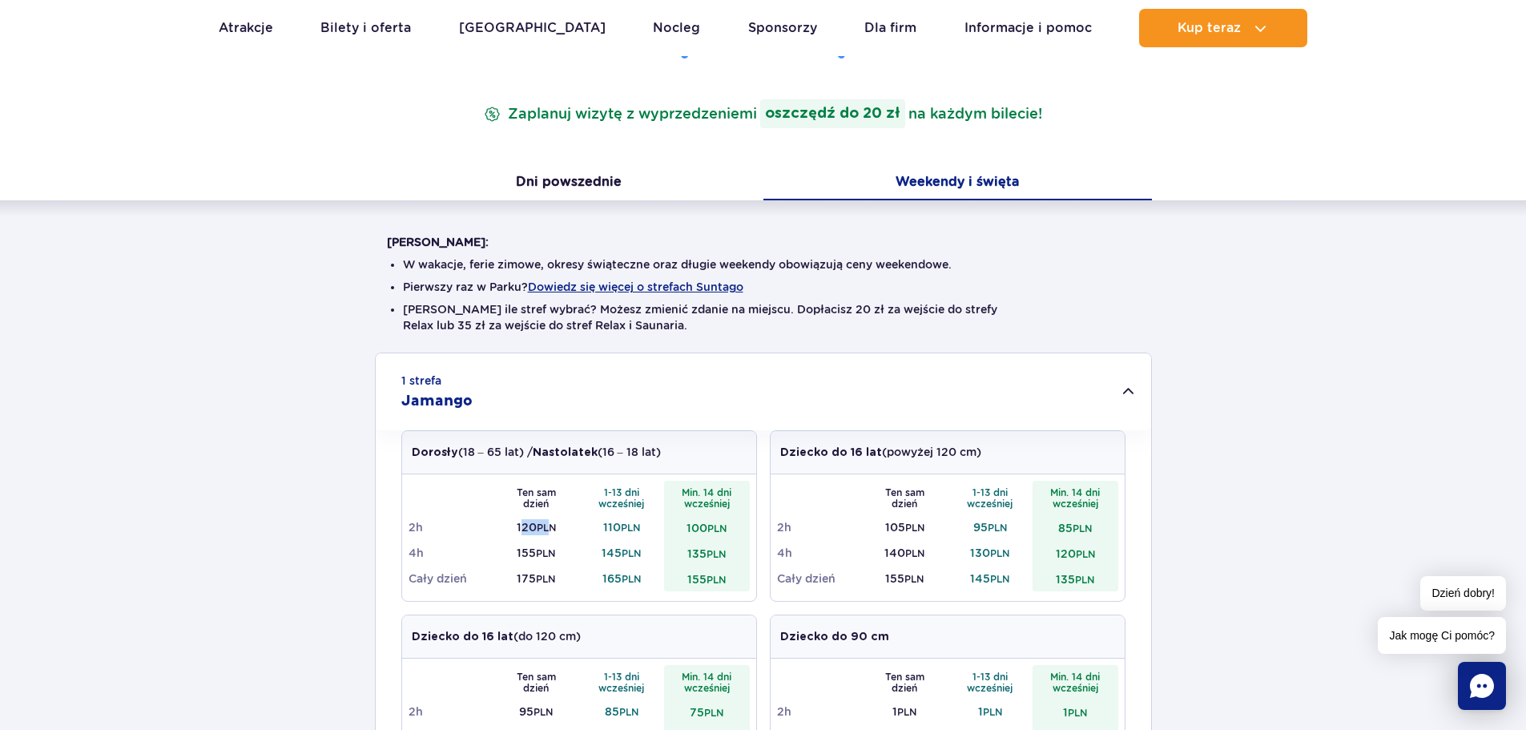
drag, startPoint x: 518, startPoint y: 521, endPoint x: 551, endPoint y: 515, distance: 34.1
click at [551, 515] on td "120 PLN" at bounding box center [537, 527] width 86 height 26
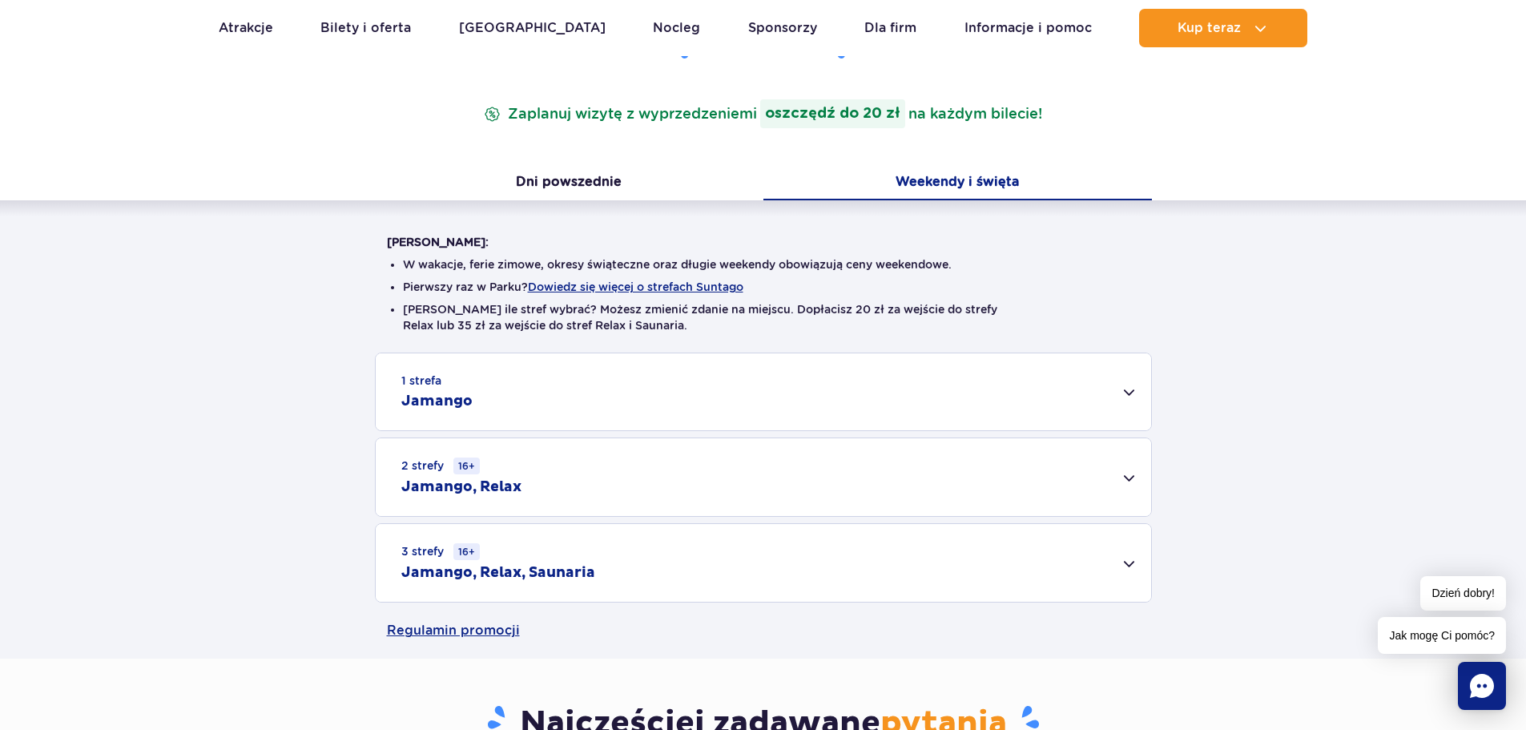
click at [545, 520] on div "1 strefa Jamango Dorosły (18 – 65 lat) / Nastolatek (16 – 18 lat) Ten sam dzień…" at bounding box center [763, 478] width 1526 height 250
click at [526, 403] on div "1 strefa Jamango" at bounding box center [764, 391] width 776 height 77
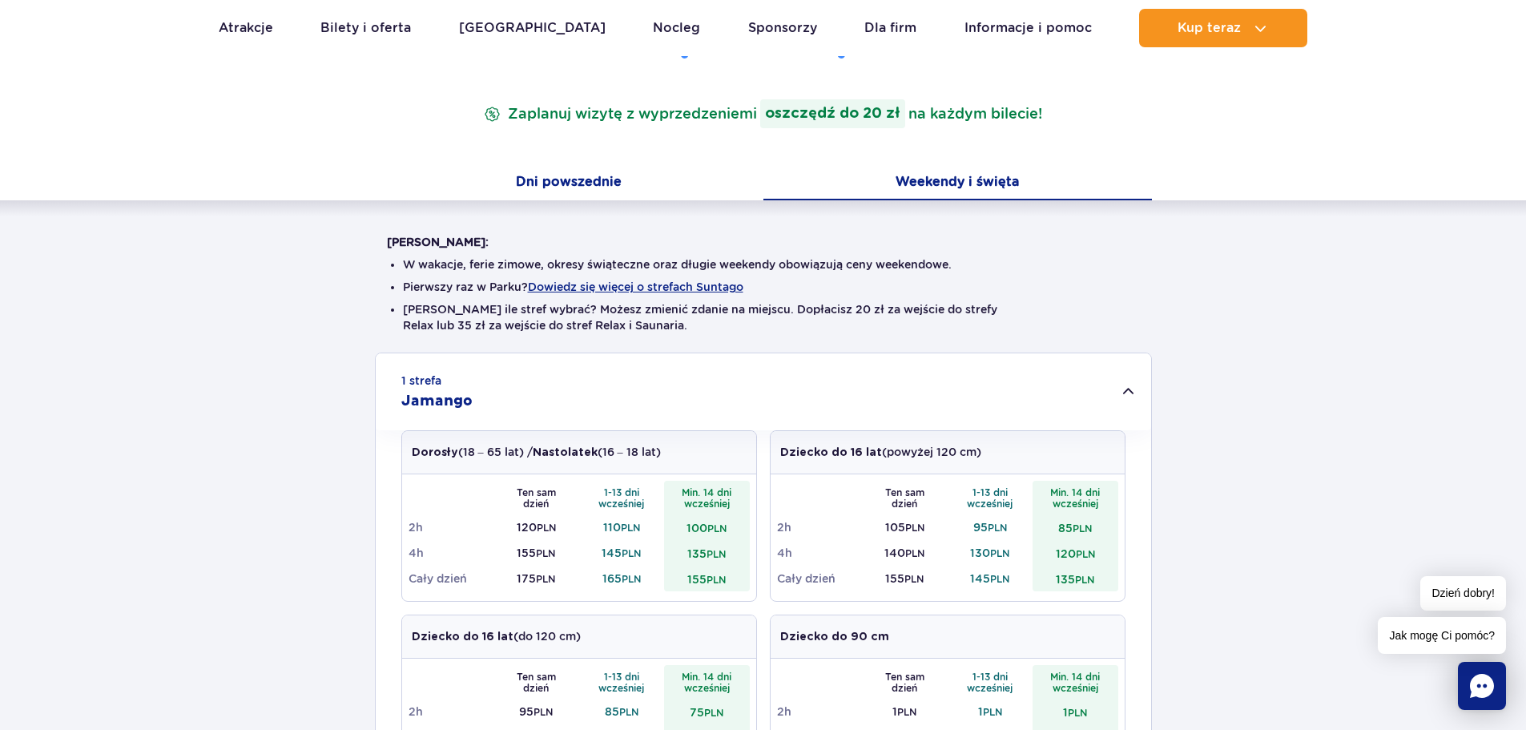
click at [563, 185] on button "Dni powszednie" at bounding box center [569, 184] width 389 height 34
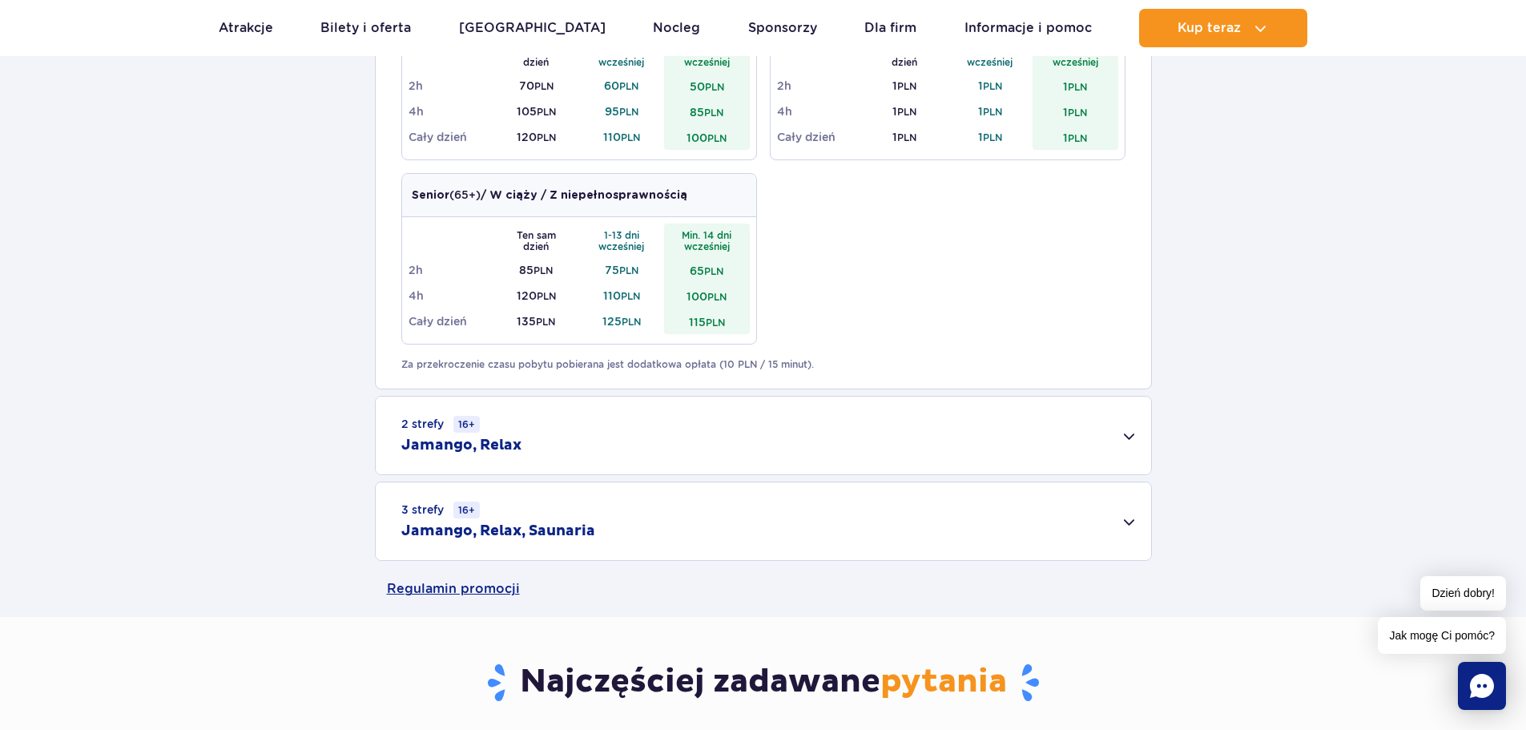
scroll to position [881, 0]
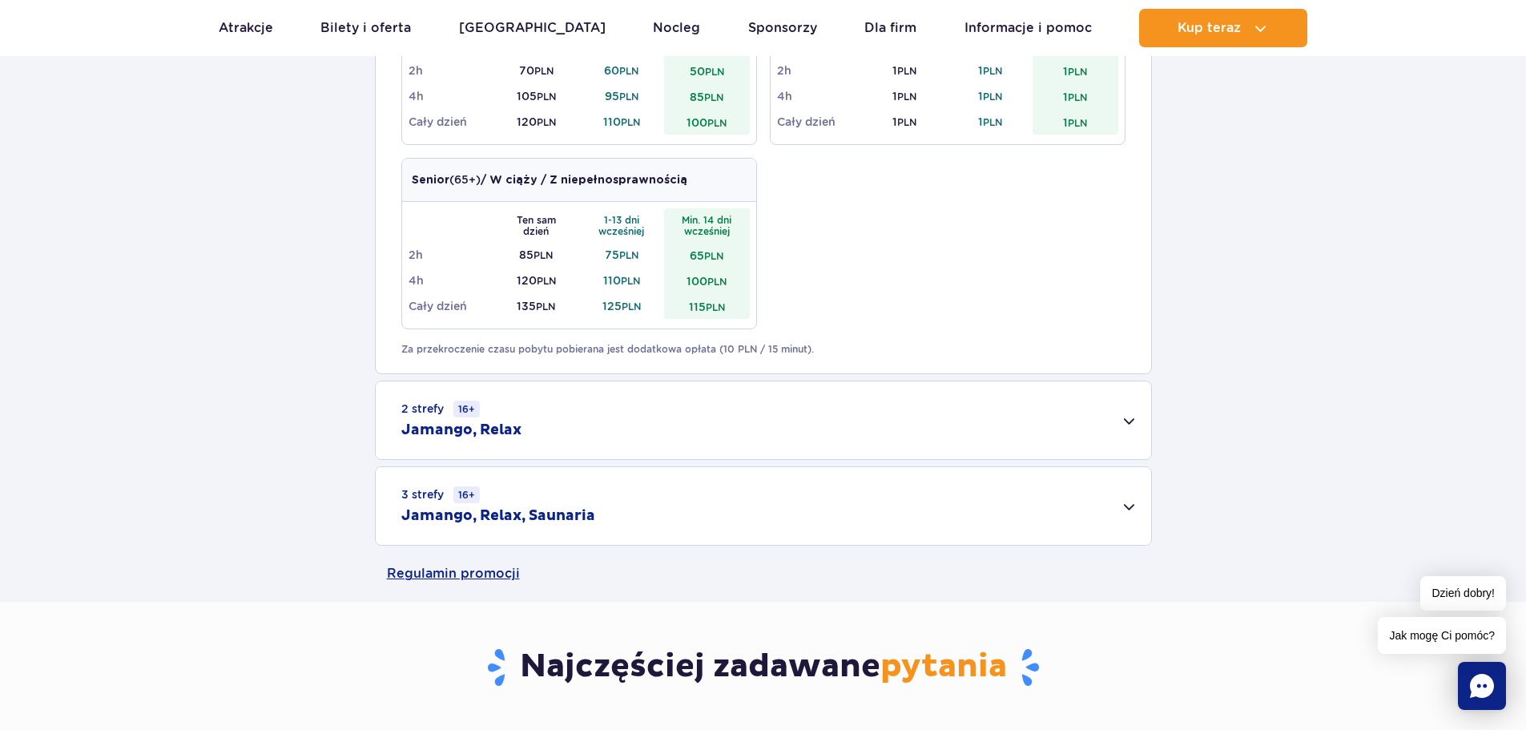
click at [572, 494] on div "3 strefy 16+ Jamango, Relax, Saunaria" at bounding box center [764, 506] width 776 height 78
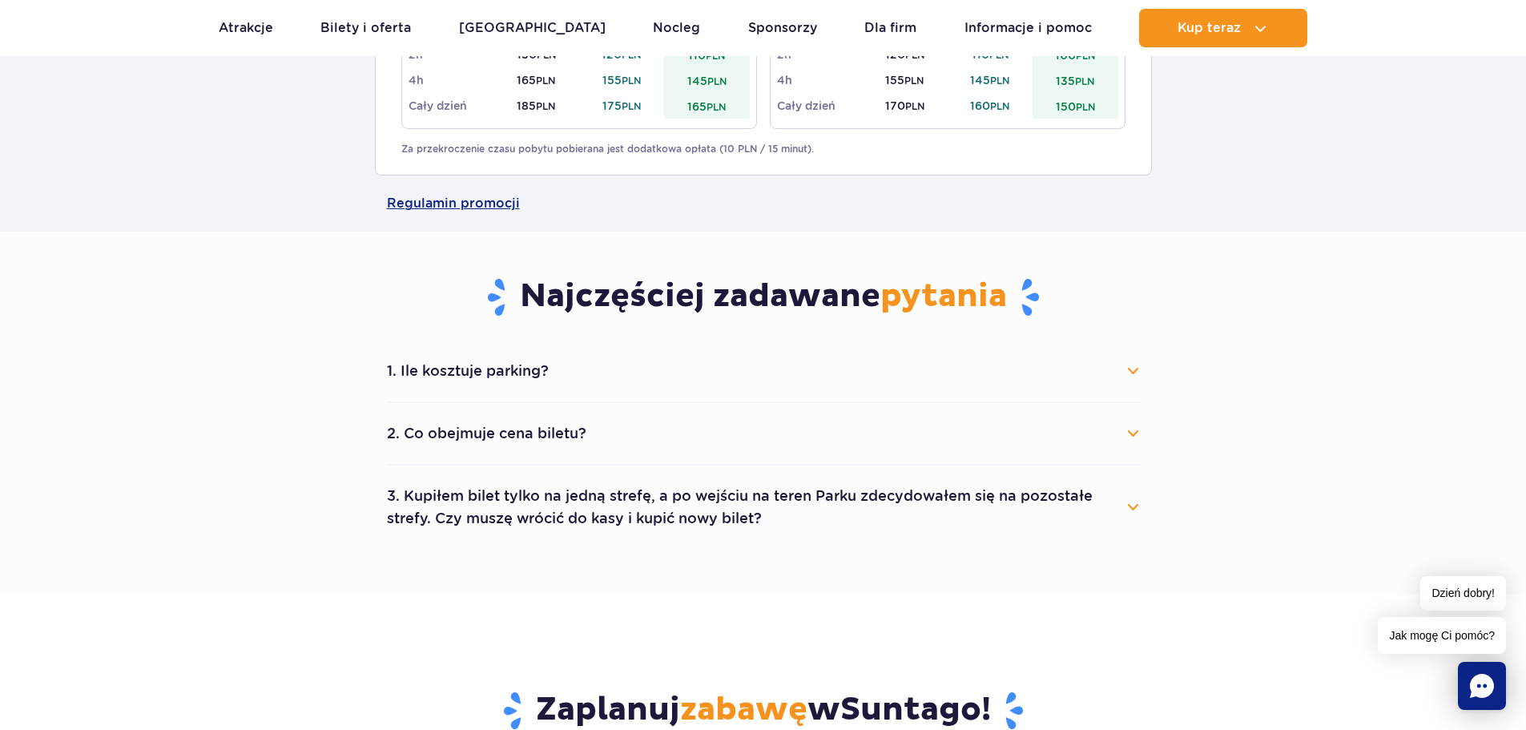
scroll to position [1522, 0]
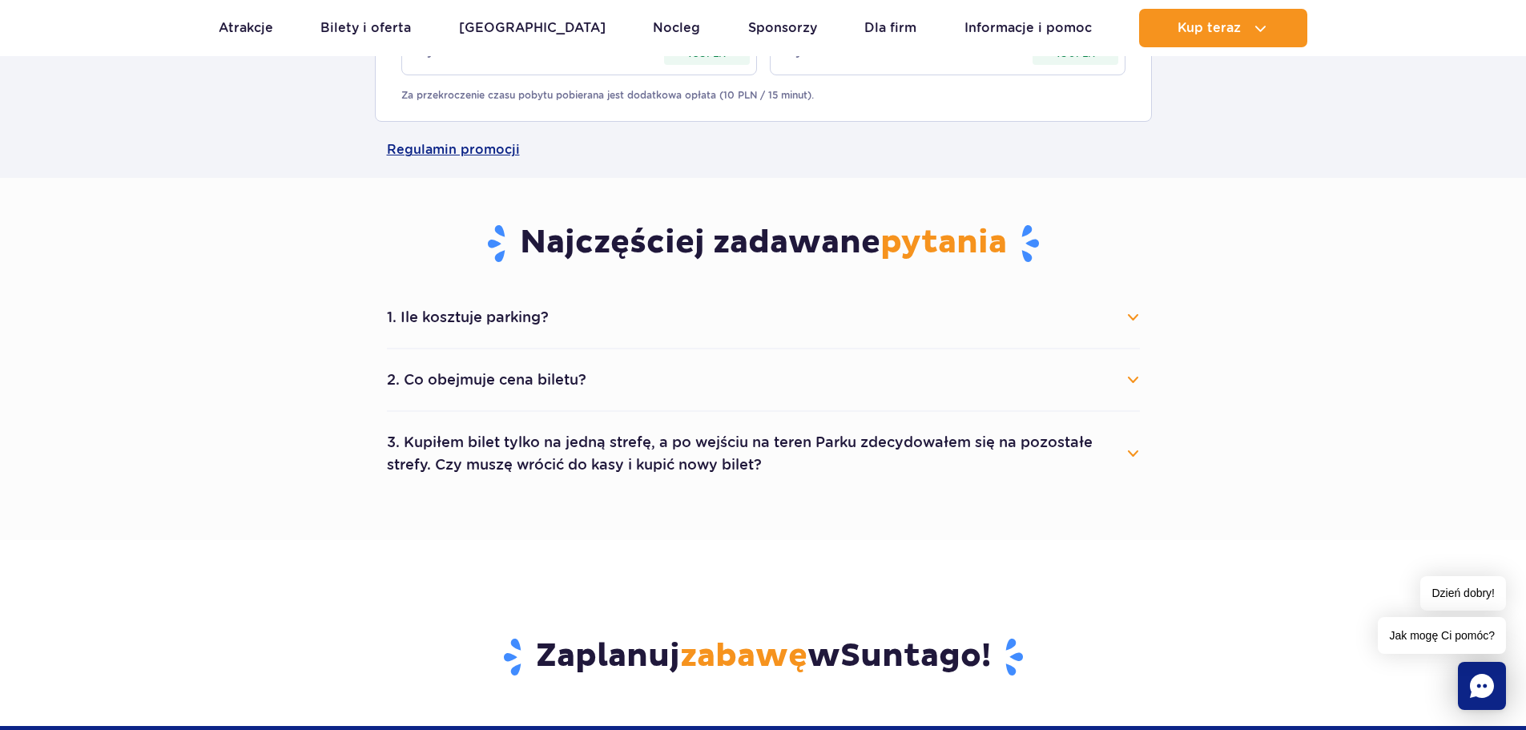
click at [580, 367] on button "2. Co obejmuje cena biletu?" at bounding box center [763, 379] width 753 height 35
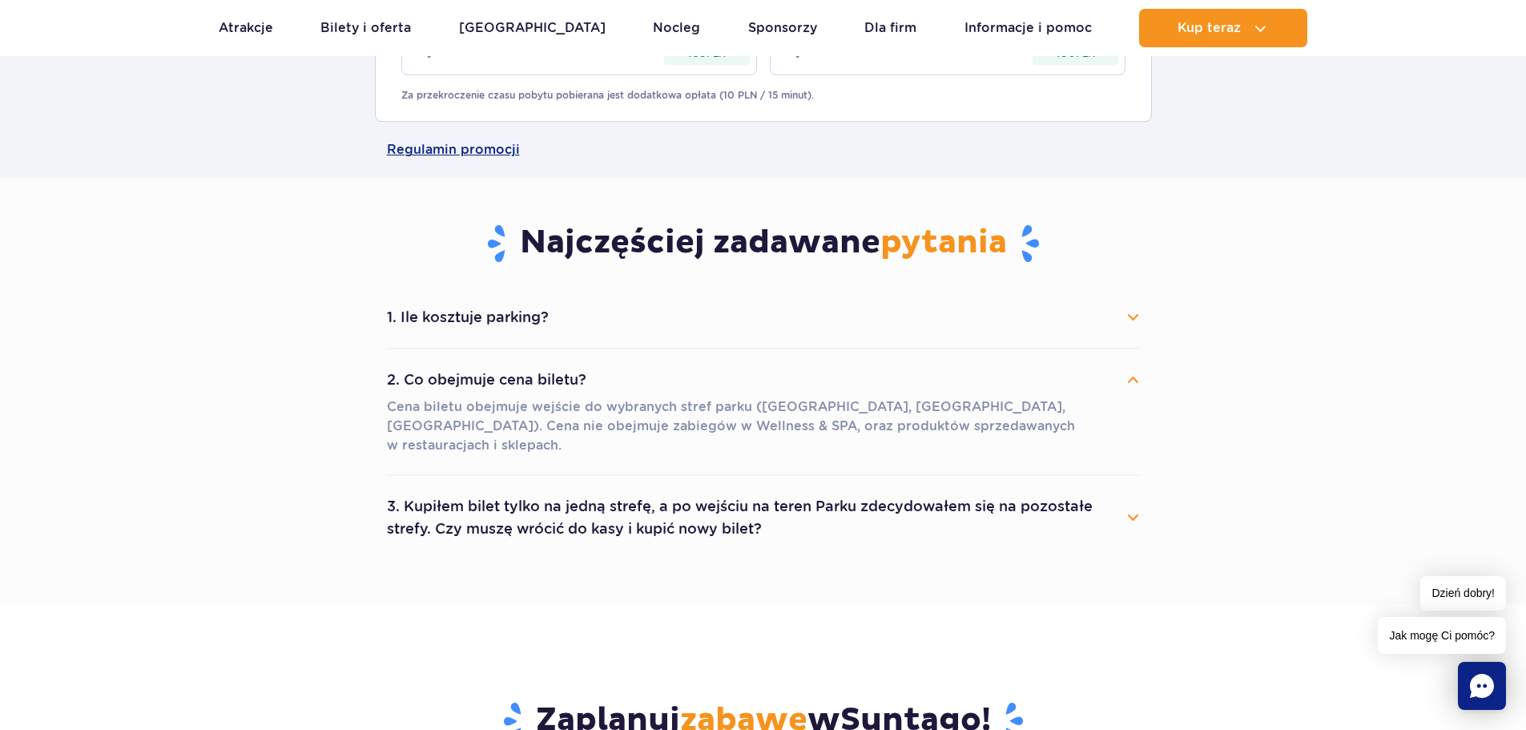
click at [580, 367] on button "2. Co obejmuje cena biletu?" at bounding box center [763, 379] width 753 height 35
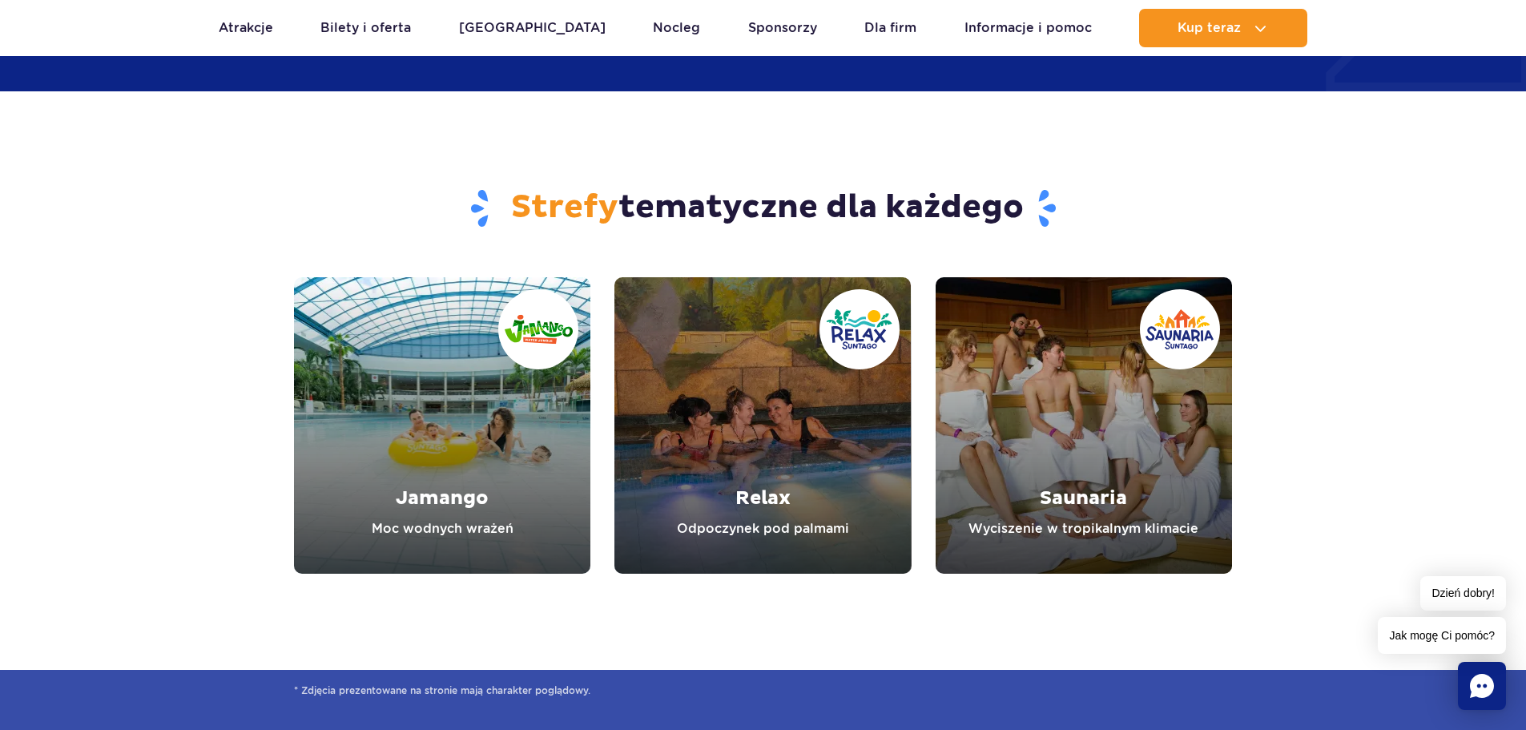
scroll to position [2534, 0]
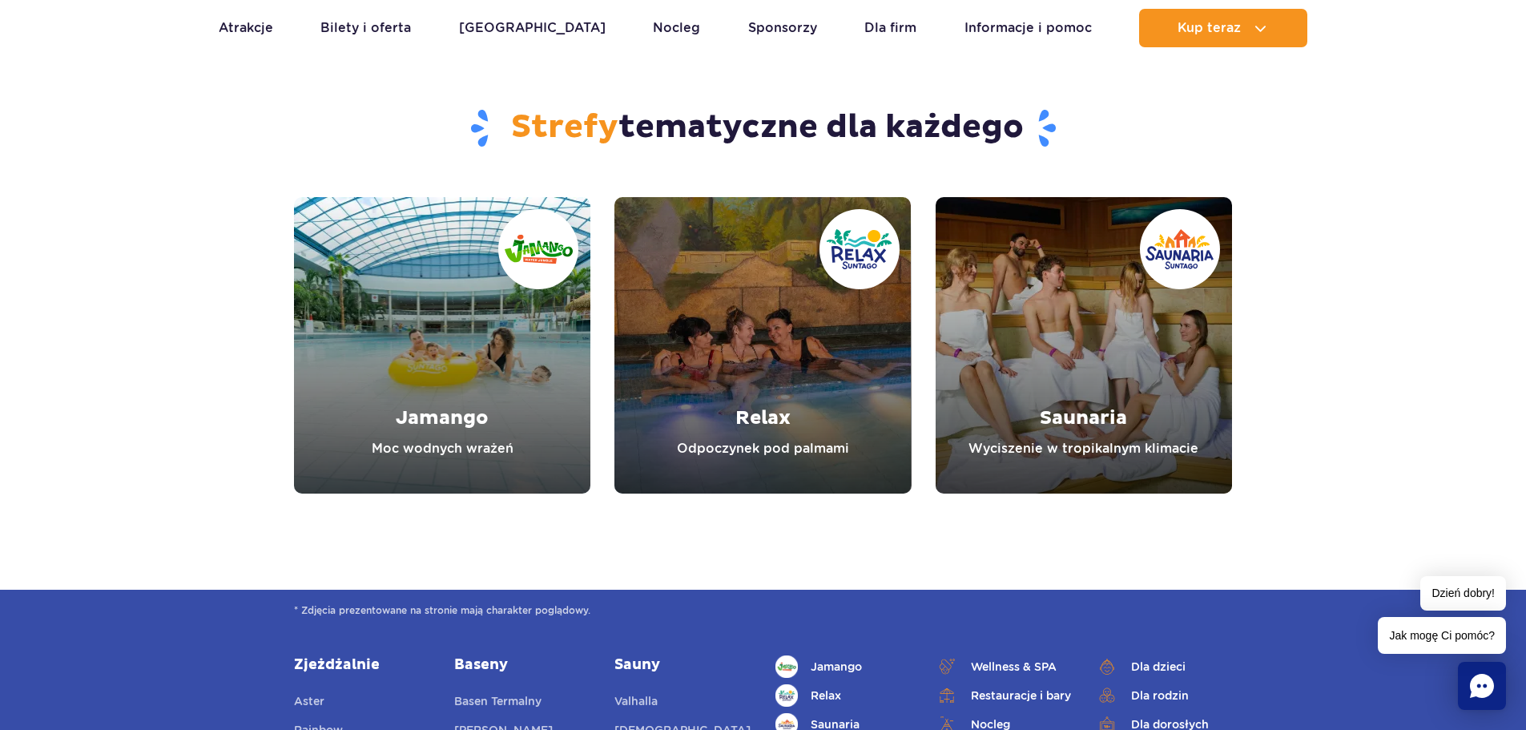
click at [696, 386] on link "Relax" at bounding box center [763, 345] width 296 height 296
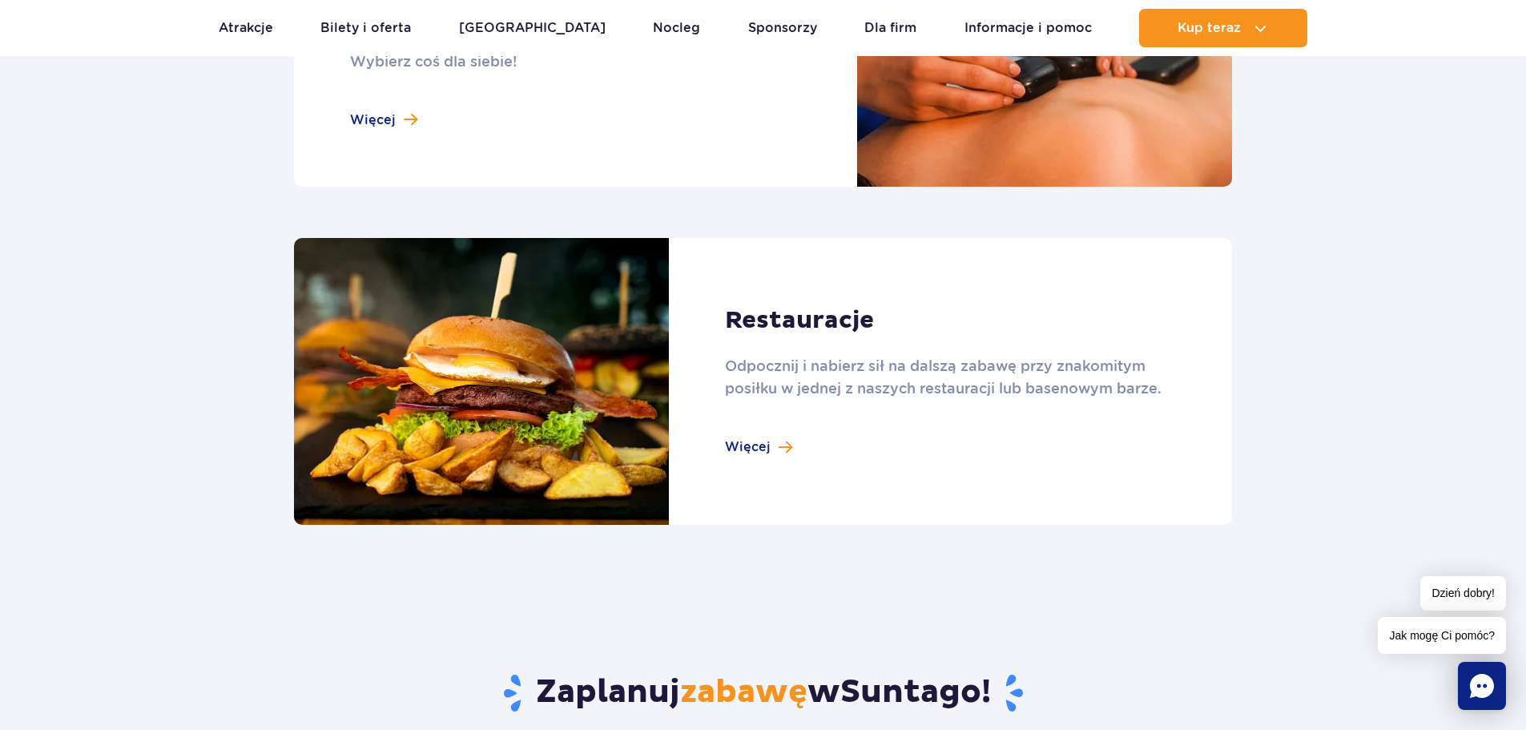
scroll to position [1603, 0]
